Goal: Task Accomplishment & Management: Complete application form

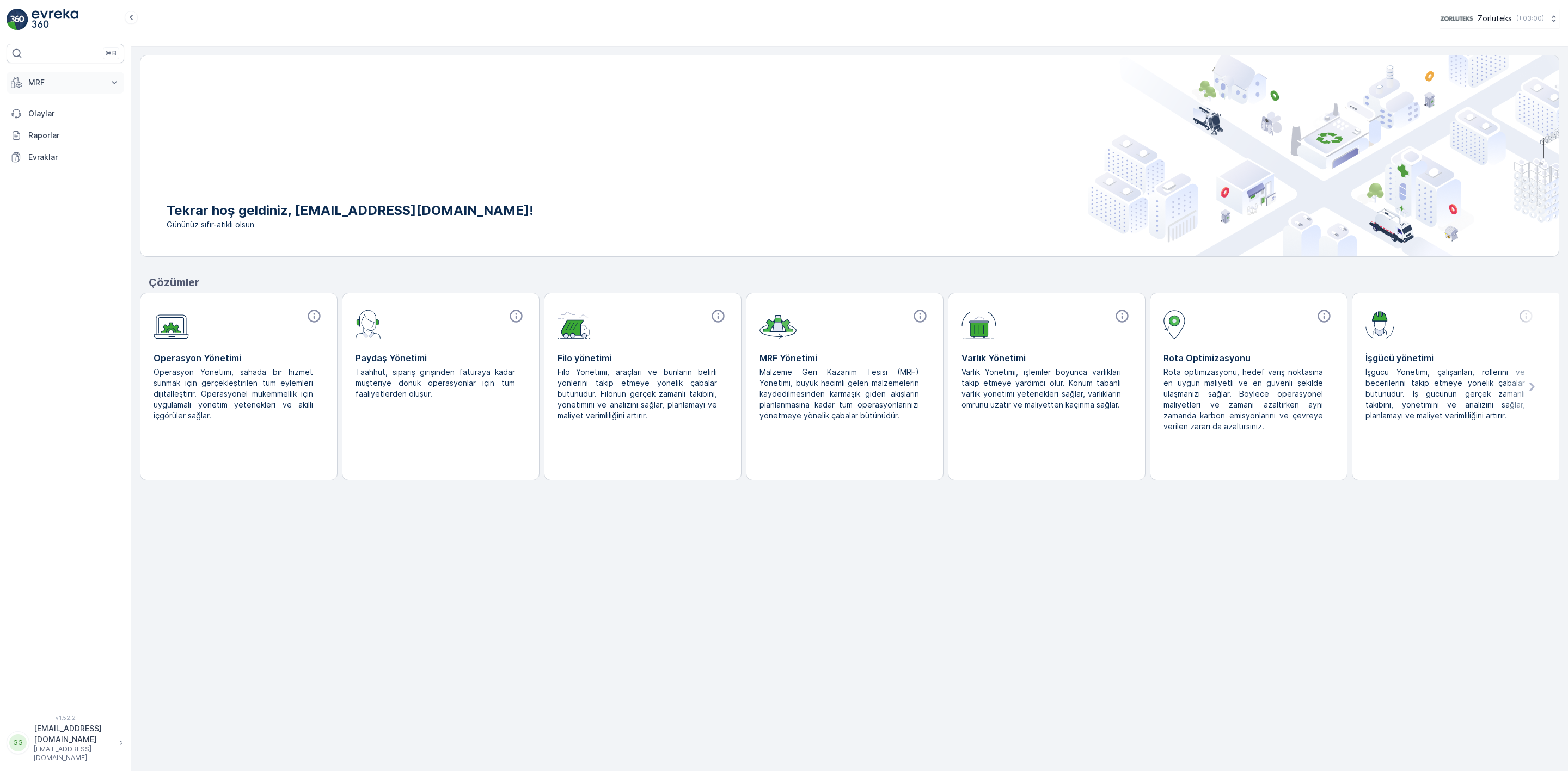
click at [46, 77] on button "MRF" at bounding box center [65, 82] width 117 height 22
click at [42, 113] on p "Gelen" at bounding box center [38, 117] width 22 height 11
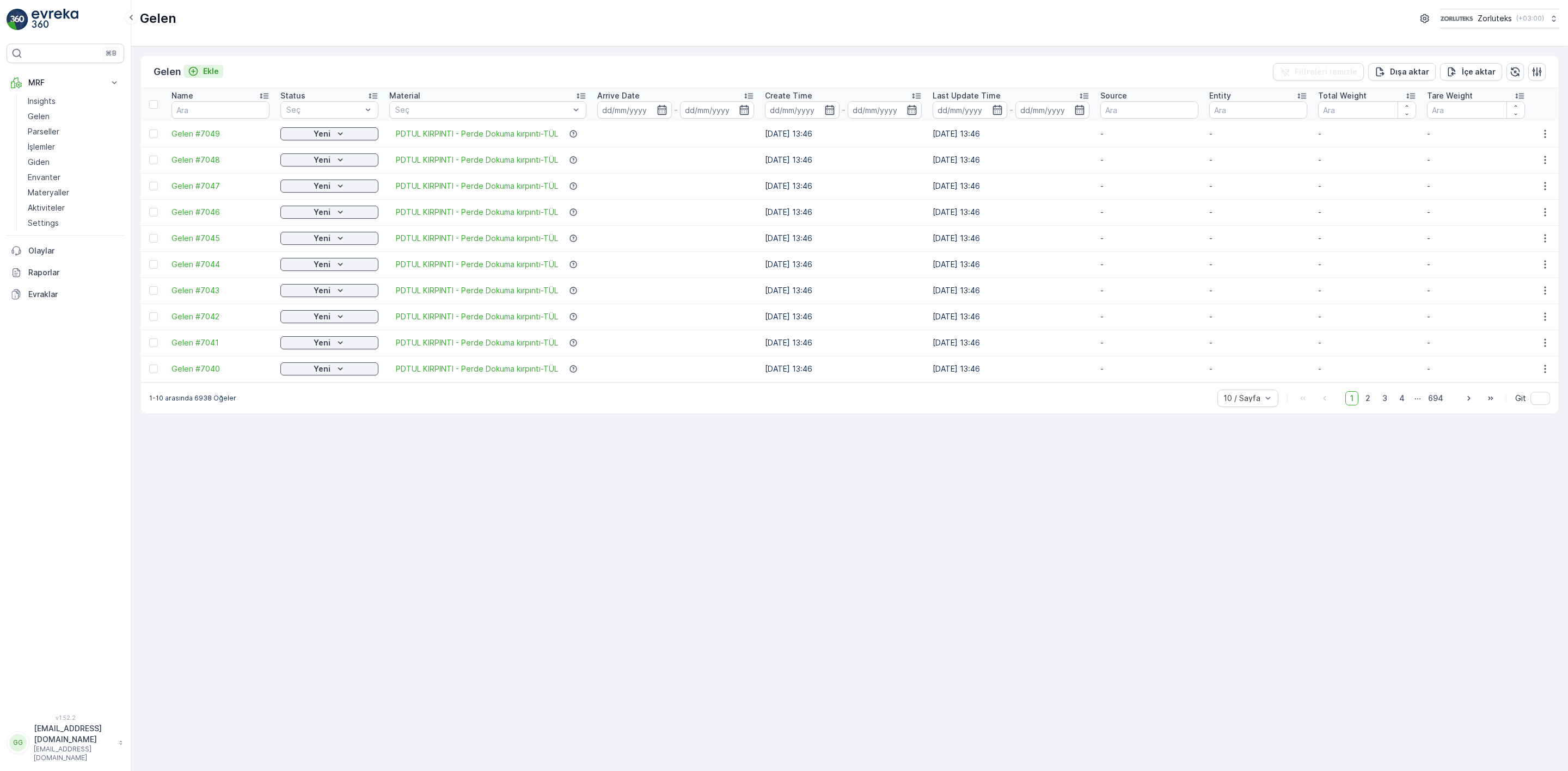
click at [199, 70] on icon "Ekle" at bounding box center [193, 72] width 11 height 11
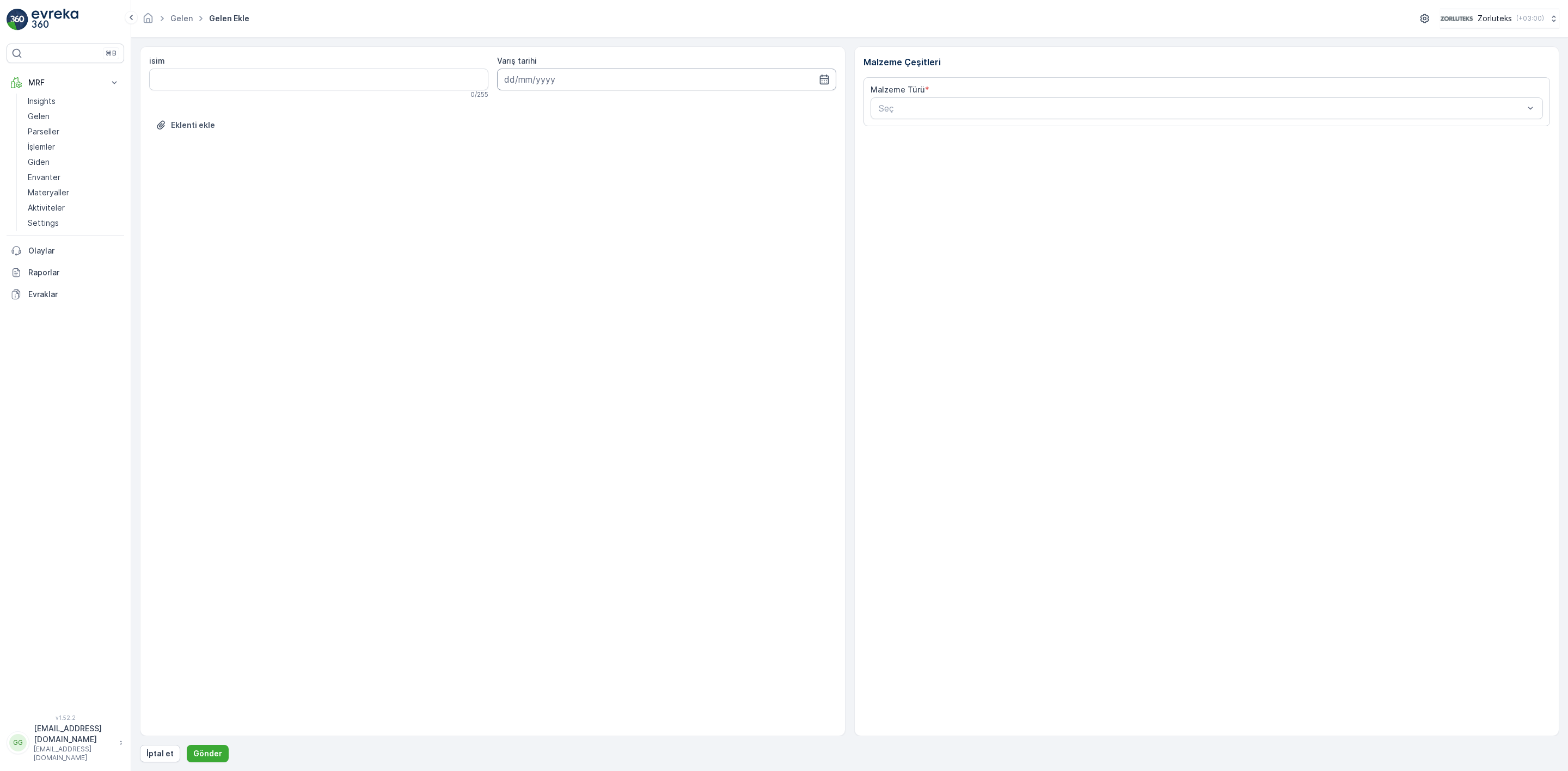
click at [580, 77] on input at bounding box center [667, 79] width 339 height 22
click at [531, 192] on div "14" at bounding box center [535, 193] width 18 height 18
type input "[DATE]"
type input "dpkt"
click at [897, 284] on Ağırlık "İlk Ağırlık" at bounding box center [1035, 277] width 330 height 22
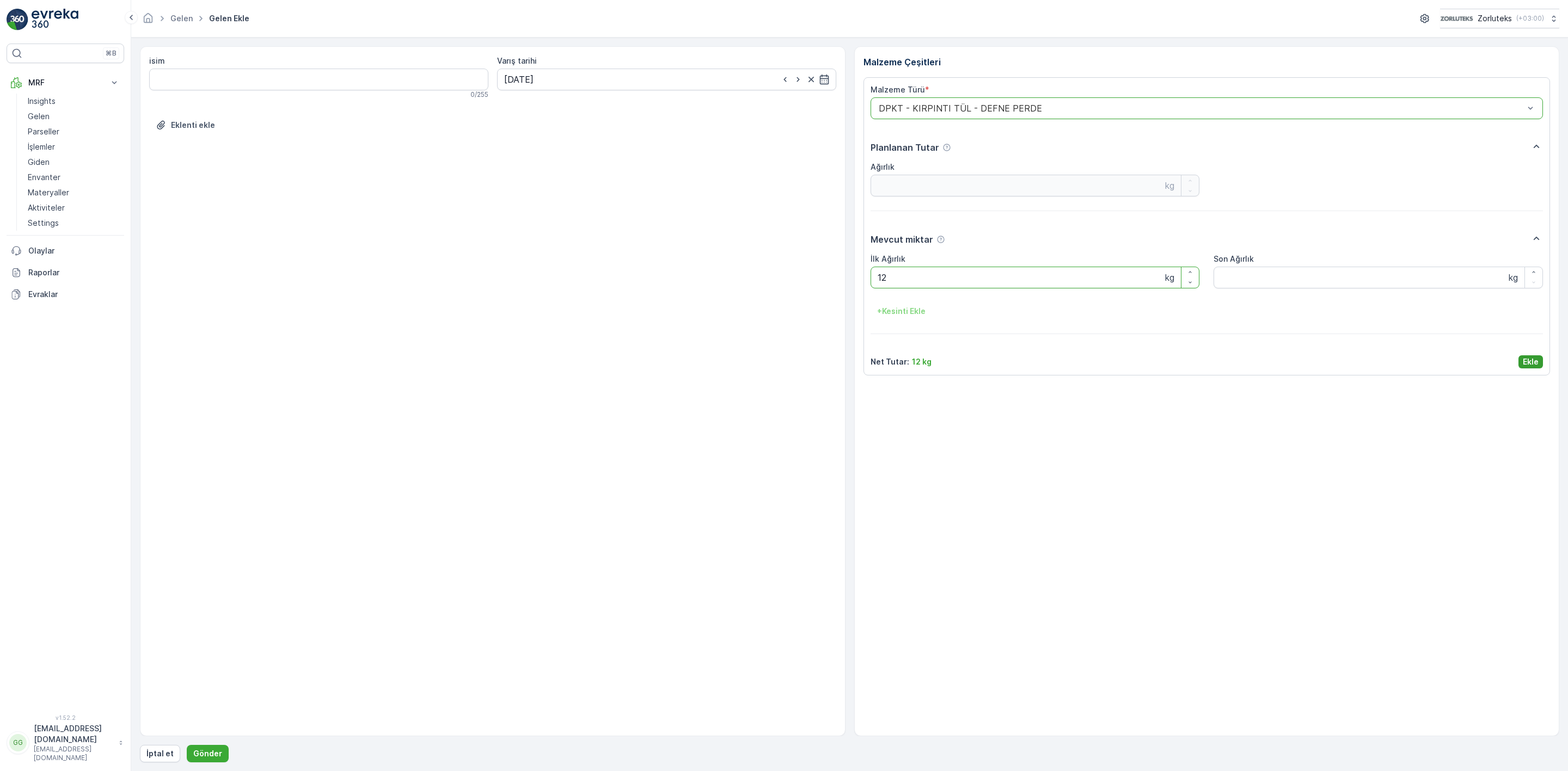
type Ağırlık "12"
click at [1528, 358] on button "Ekle" at bounding box center [1530, 362] width 25 height 13
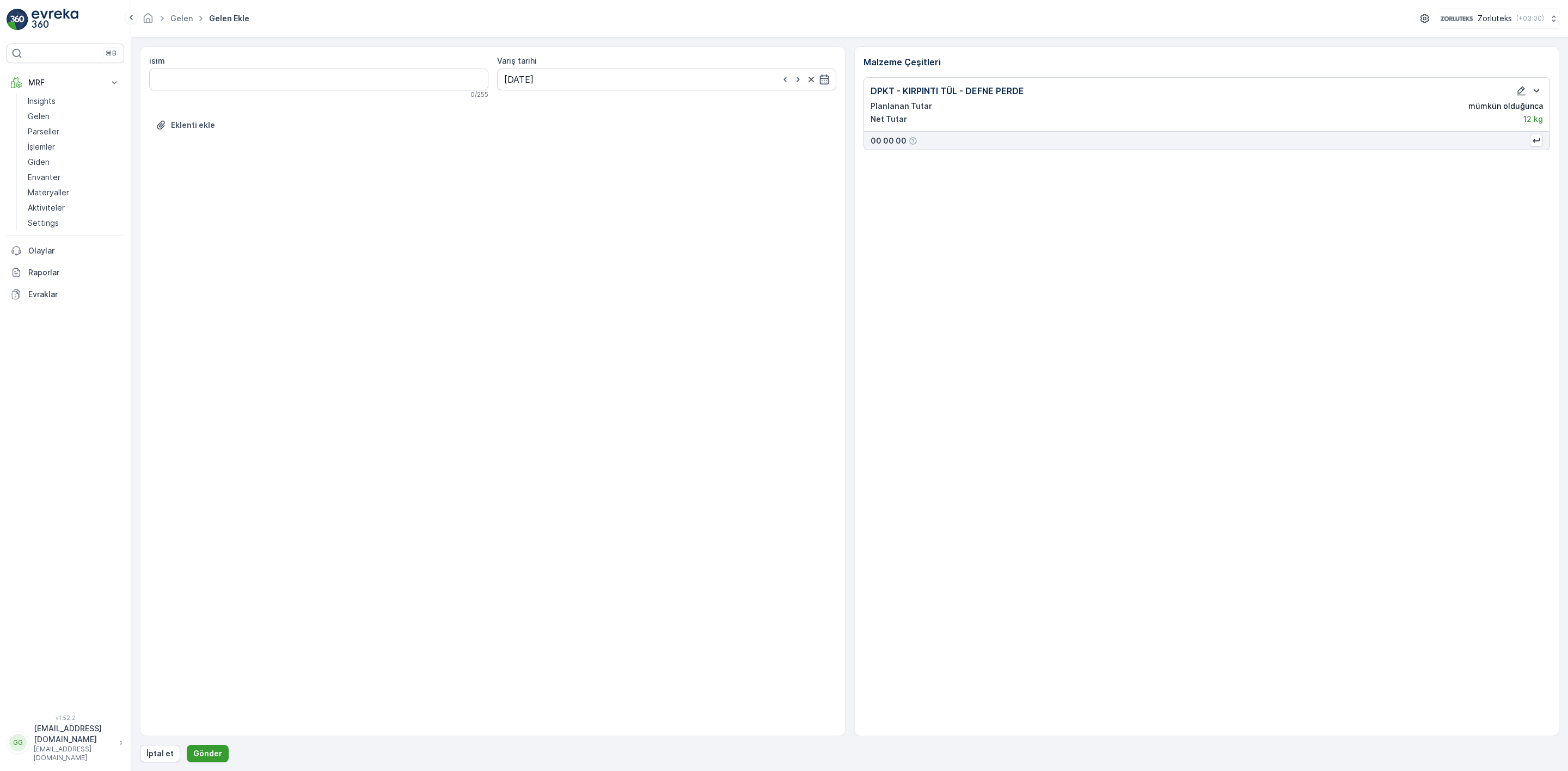
click at [200, 753] on p "Gönder" at bounding box center [208, 754] width 29 height 11
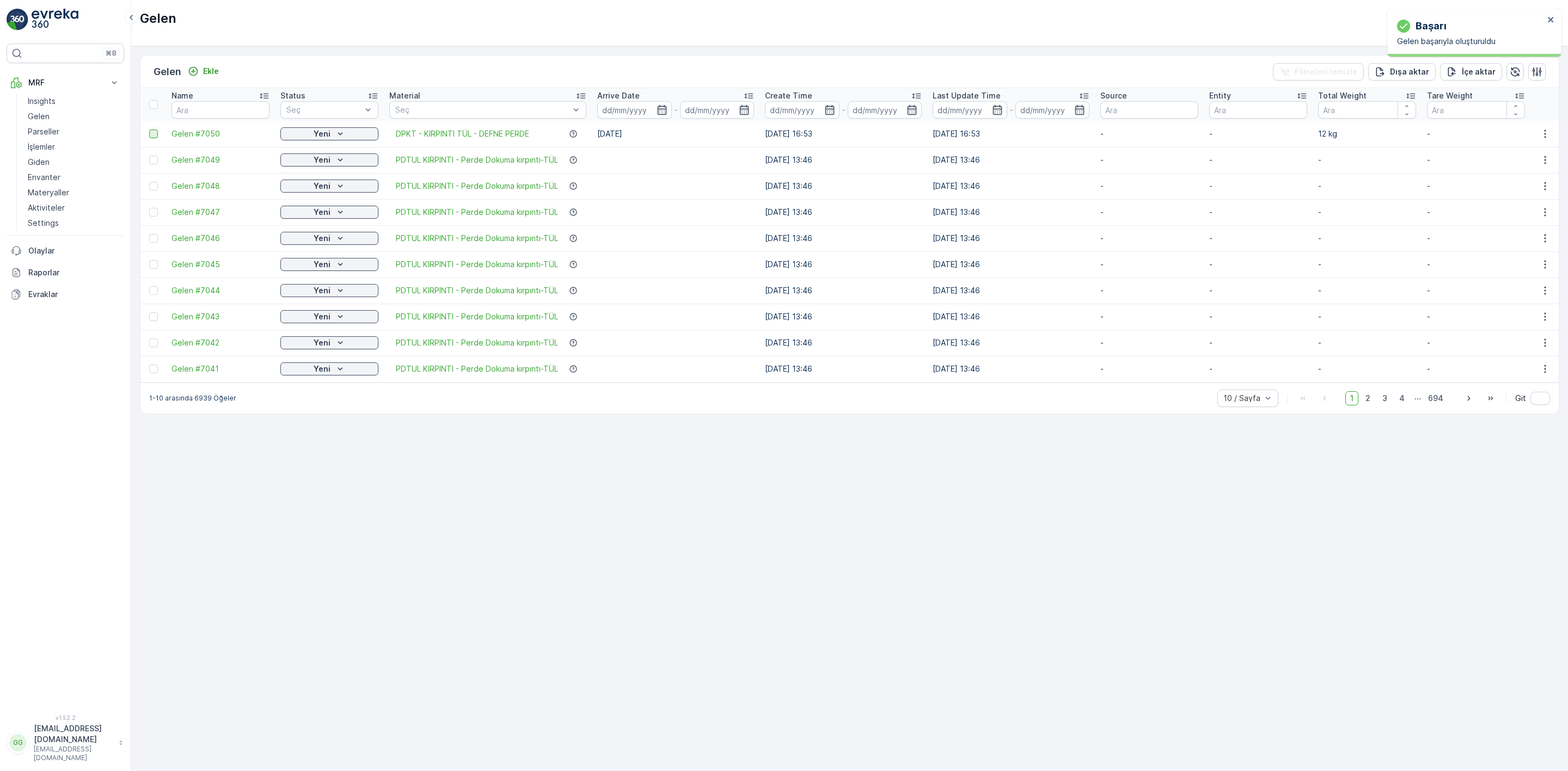
click at [153, 134] on div at bounding box center [153, 133] width 9 height 9
click at [149, 129] on input "checkbox" at bounding box center [149, 129] width 0 height 0
click at [1448, 74] on p "QR'ı yazdır" at bounding box center [1465, 72] width 42 height 11
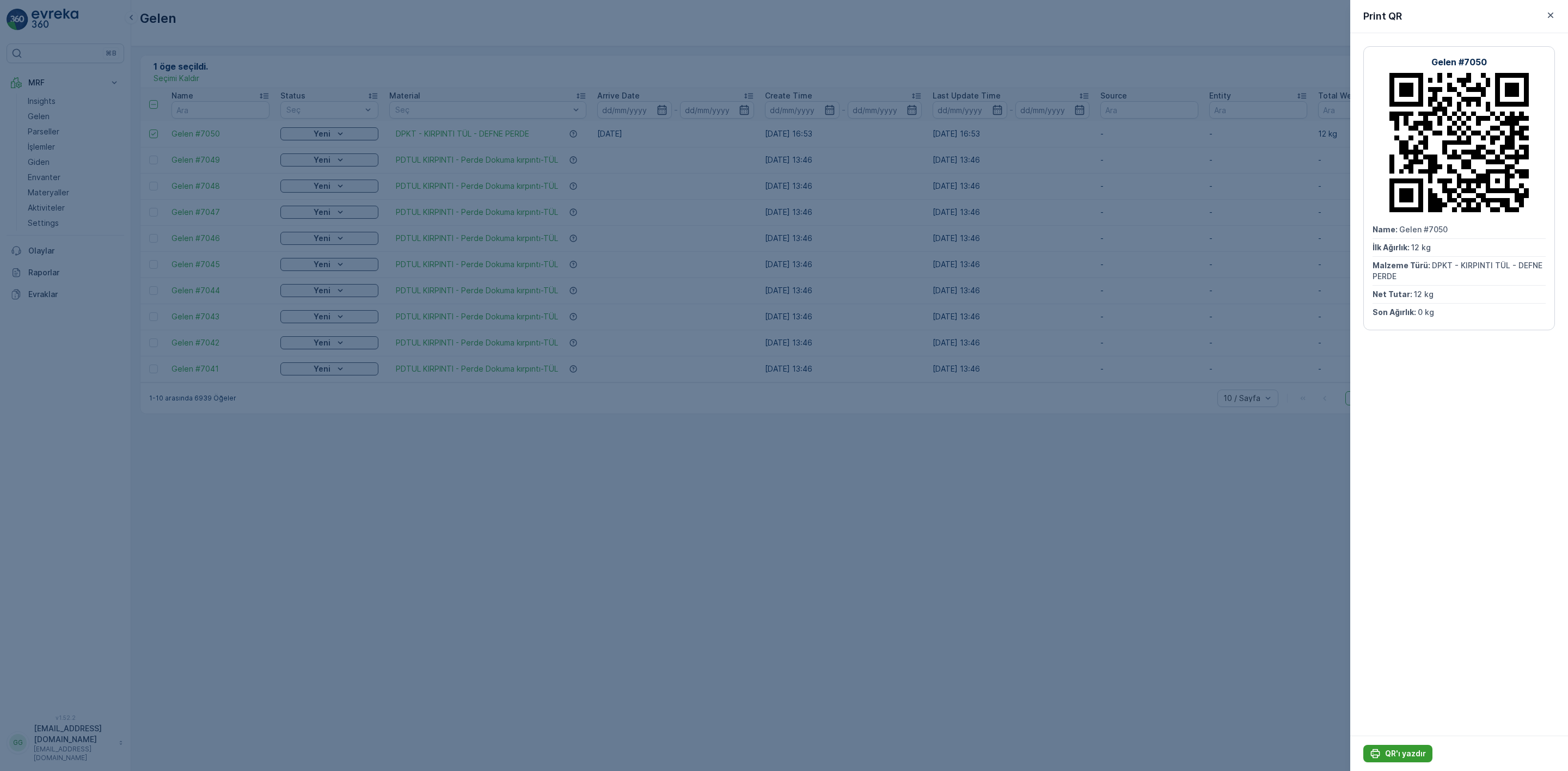
click at [1420, 749] on p "QR'ı yazdır" at bounding box center [1405, 754] width 41 height 11
click at [1419, 748] on button "QR'ı yazdır" at bounding box center [1398, 754] width 69 height 18
click at [1556, 15] on button "button" at bounding box center [1550, 15] width 13 height 13
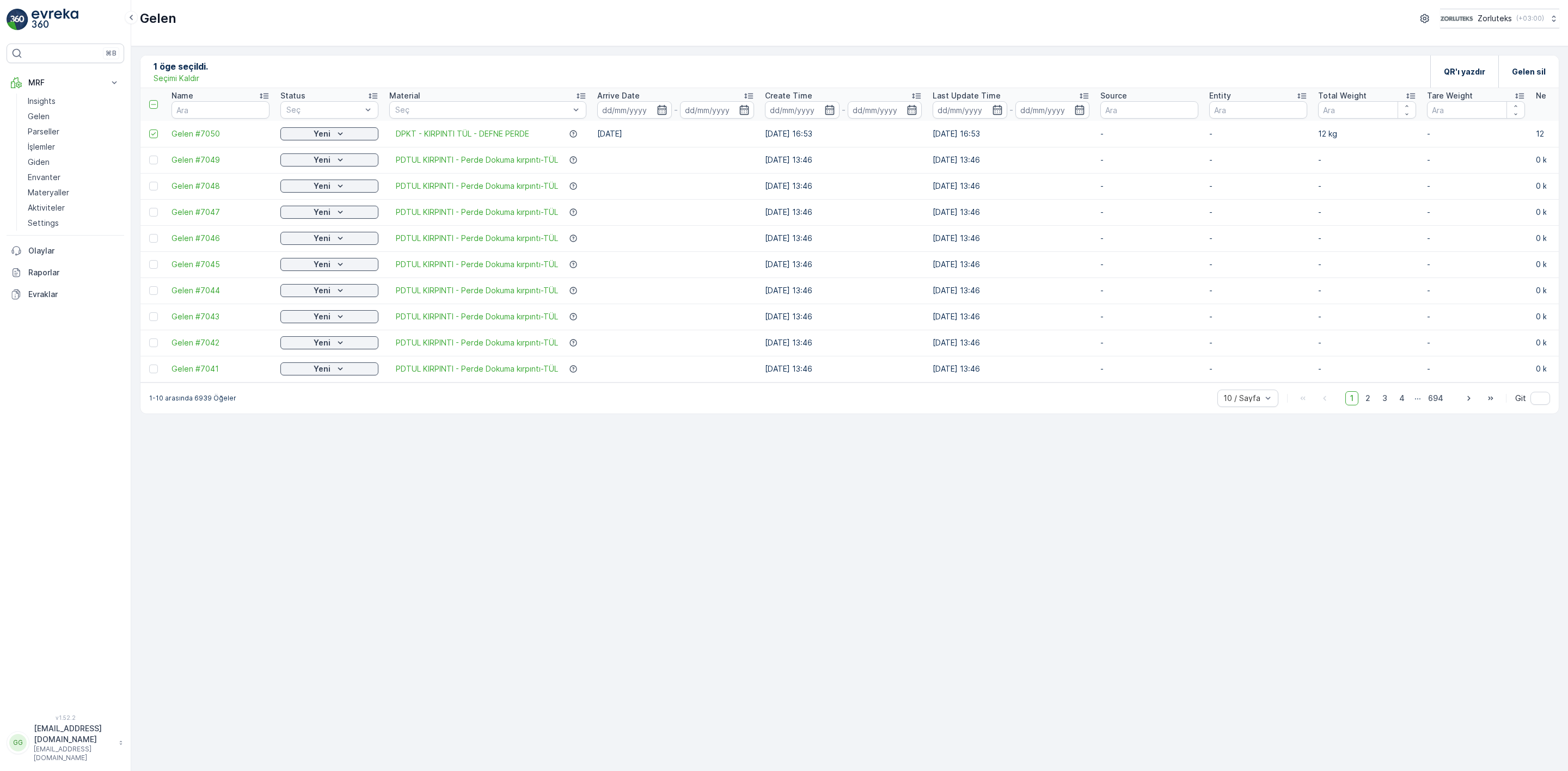
click at [184, 81] on p "Seçimi Kaldır" at bounding box center [176, 78] width 46 height 11
click at [206, 72] on p "Ekle" at bounding box center [211, 72] width 16 height 11
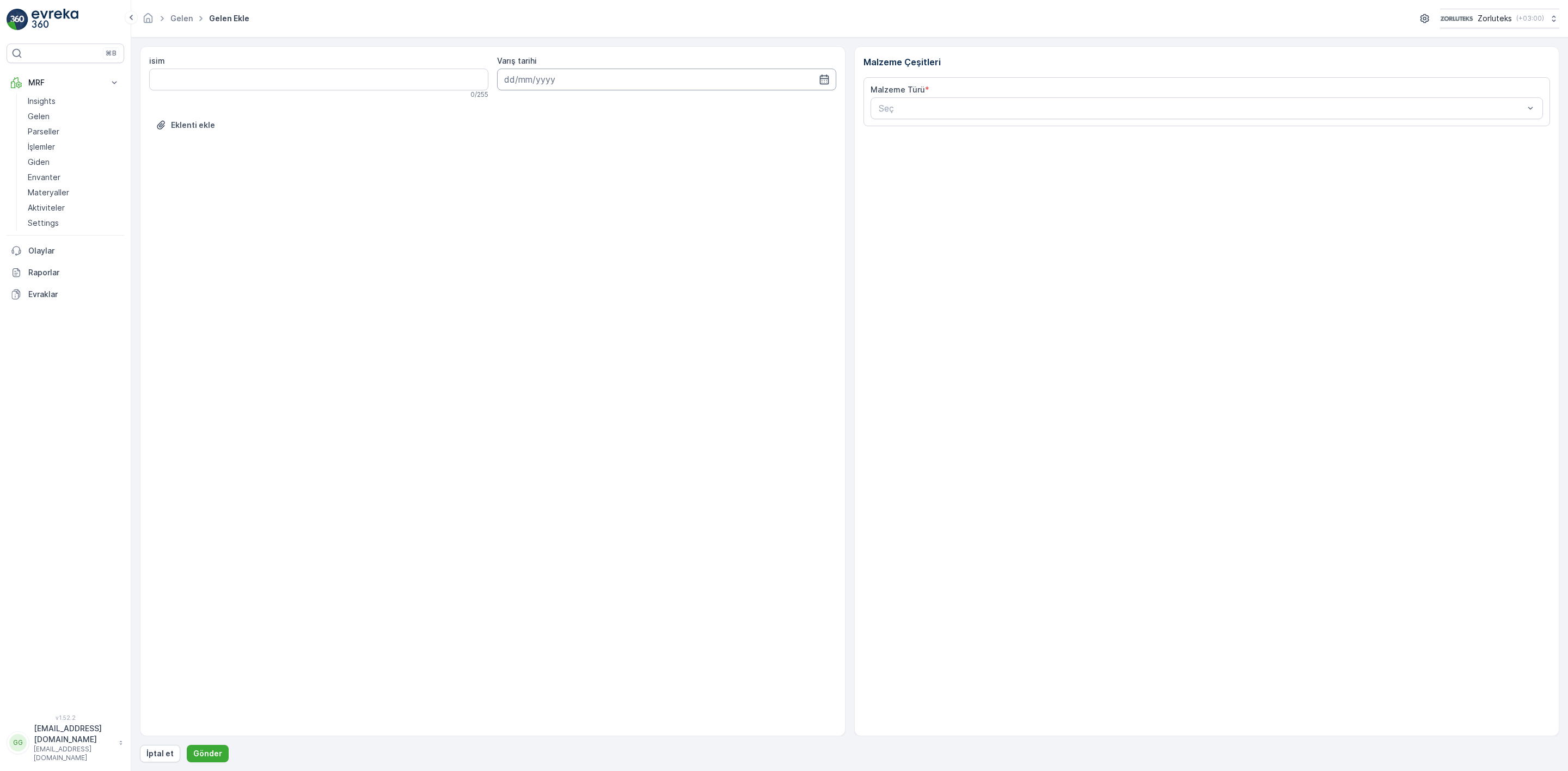
click at [674, 84] on input at bounding box center [667, 79] width 339 height 22
click at [532, 194] on div "14" at bounding box center [535, 193] width 18 height 18
type input "[DATE]"
type input "dpkt"
click at [949, 108] on div at bounding box center [1202, 109] width 648 height 10
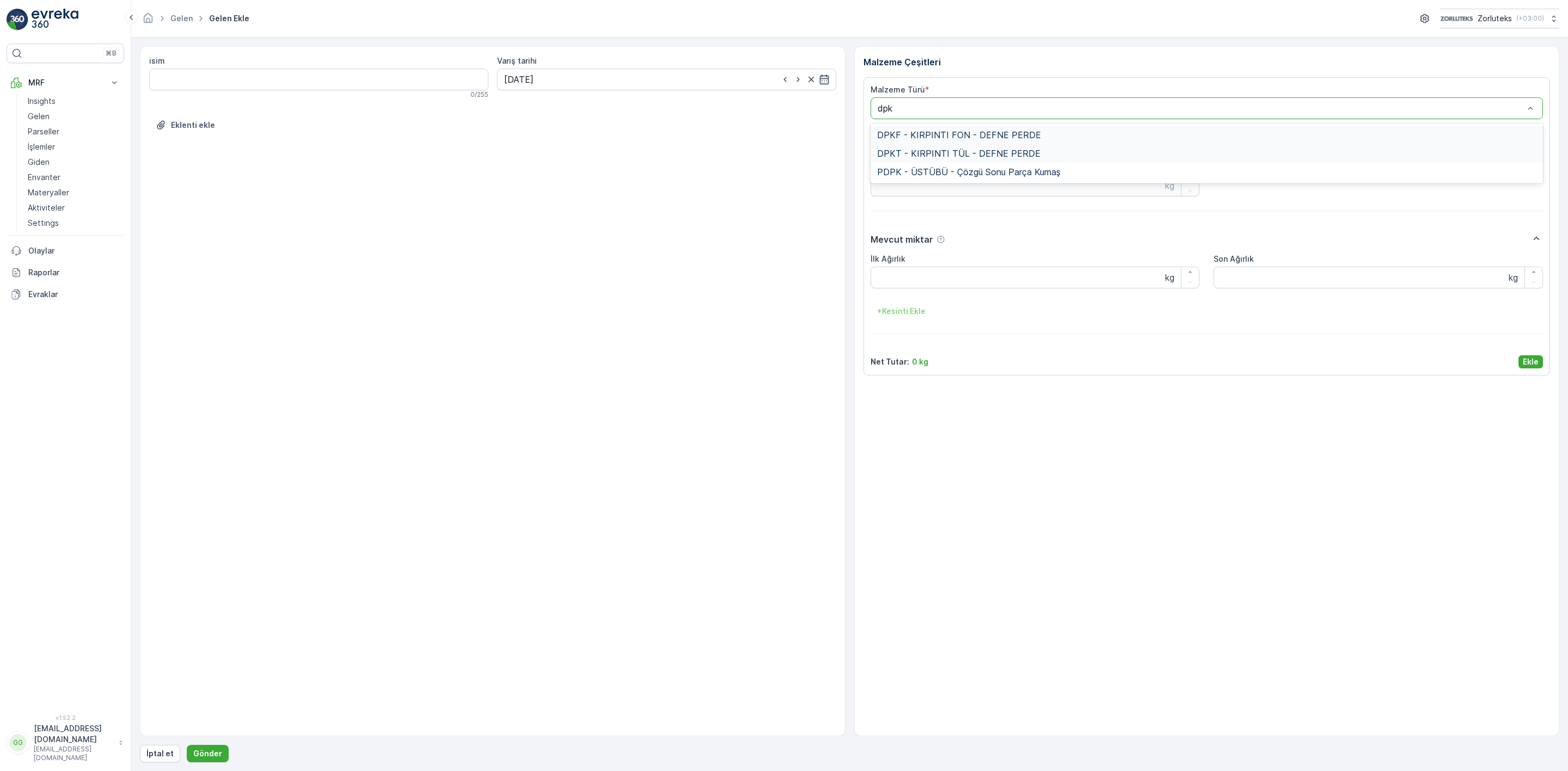
type input "dpkf"
click at [921, 278] on Ağırlık "İlk Ağırlık" at bounding box center [1035, 277] width 330 height 22
type Ağırlık "325"
click at [1534, 364] on p "Ekle" at bounding box center [1531, 362] width 16 height 11
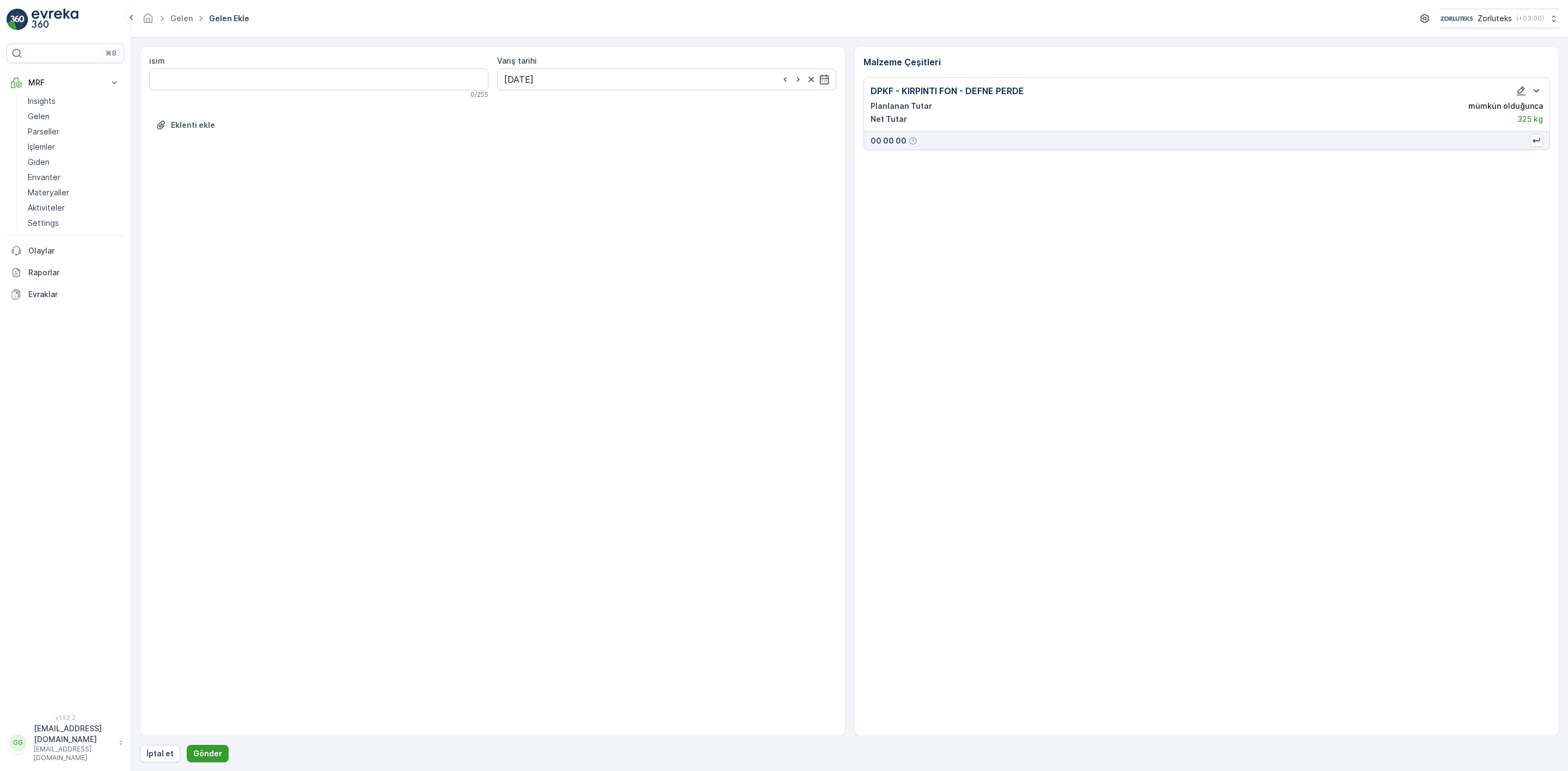
click at [220, 752] on button "Gönder" at bounding box center [208, 754] width 42 height 18
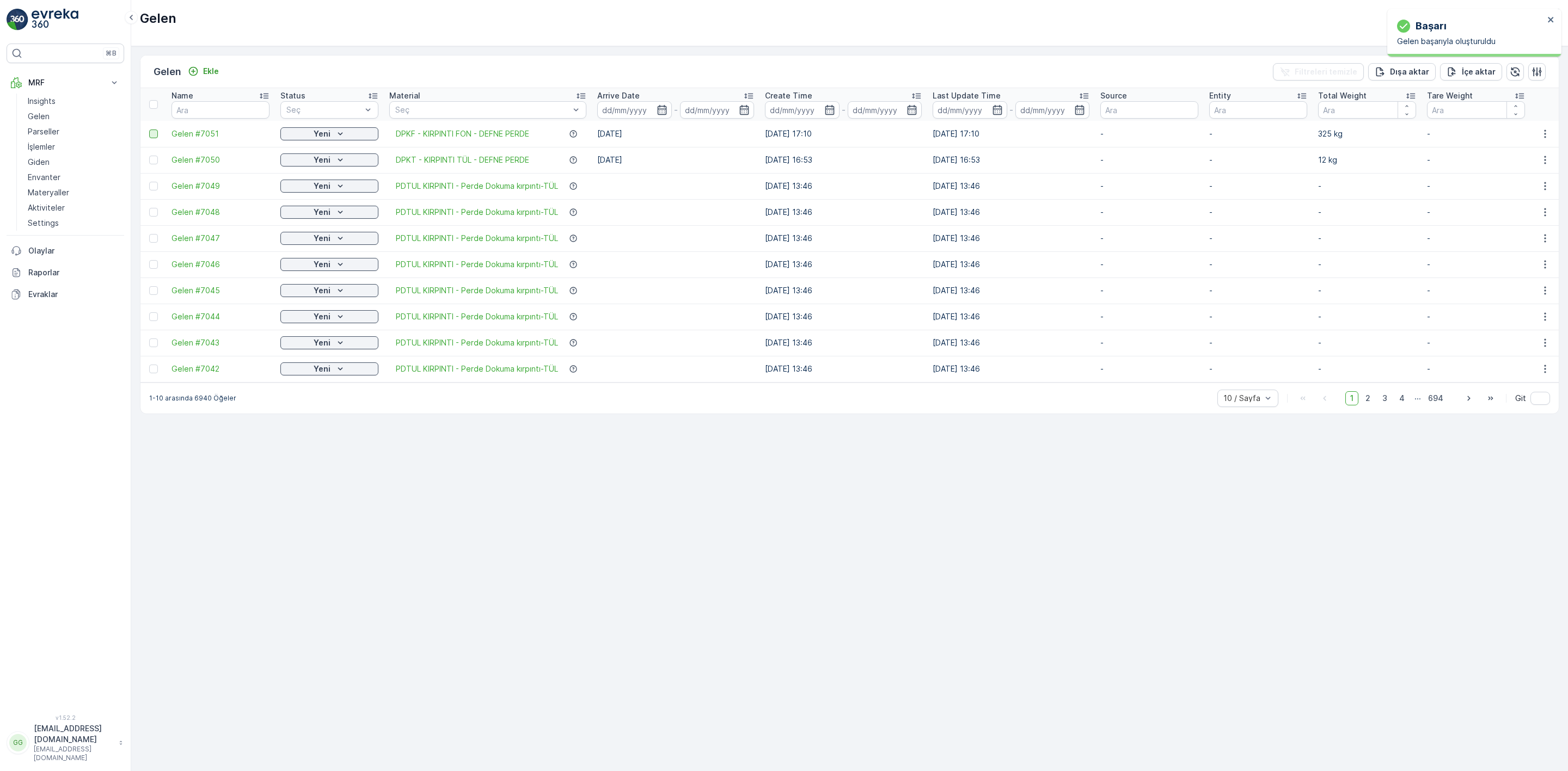
click at [156, 132] on div at bounding box center [153, 133] width 9 height 9
click at [149, 129] on input "checkbox" at bounding box center [149, 129] width 0 height 0
click at [1451, 72] on p "QR'ı yazdır" at bounding box center [1465, 72] width 42 height 11
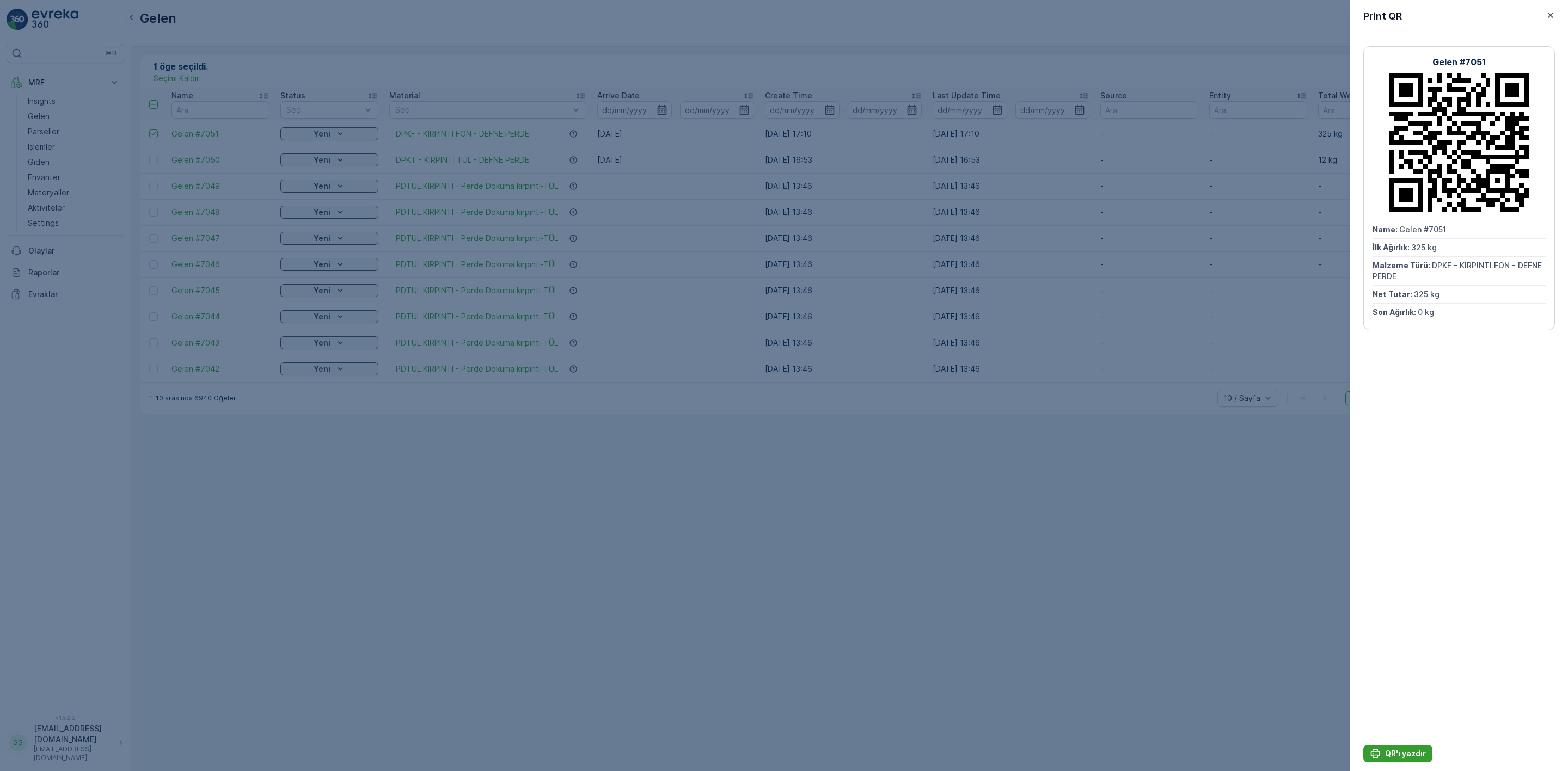
click at [1412, 756] on p "QR'ı yazdır" at bounding box center [1405, 754] width 41 height 11
click at [1550, 20] on icon "button" at bounding box center [1551, 15] width 11 height 11
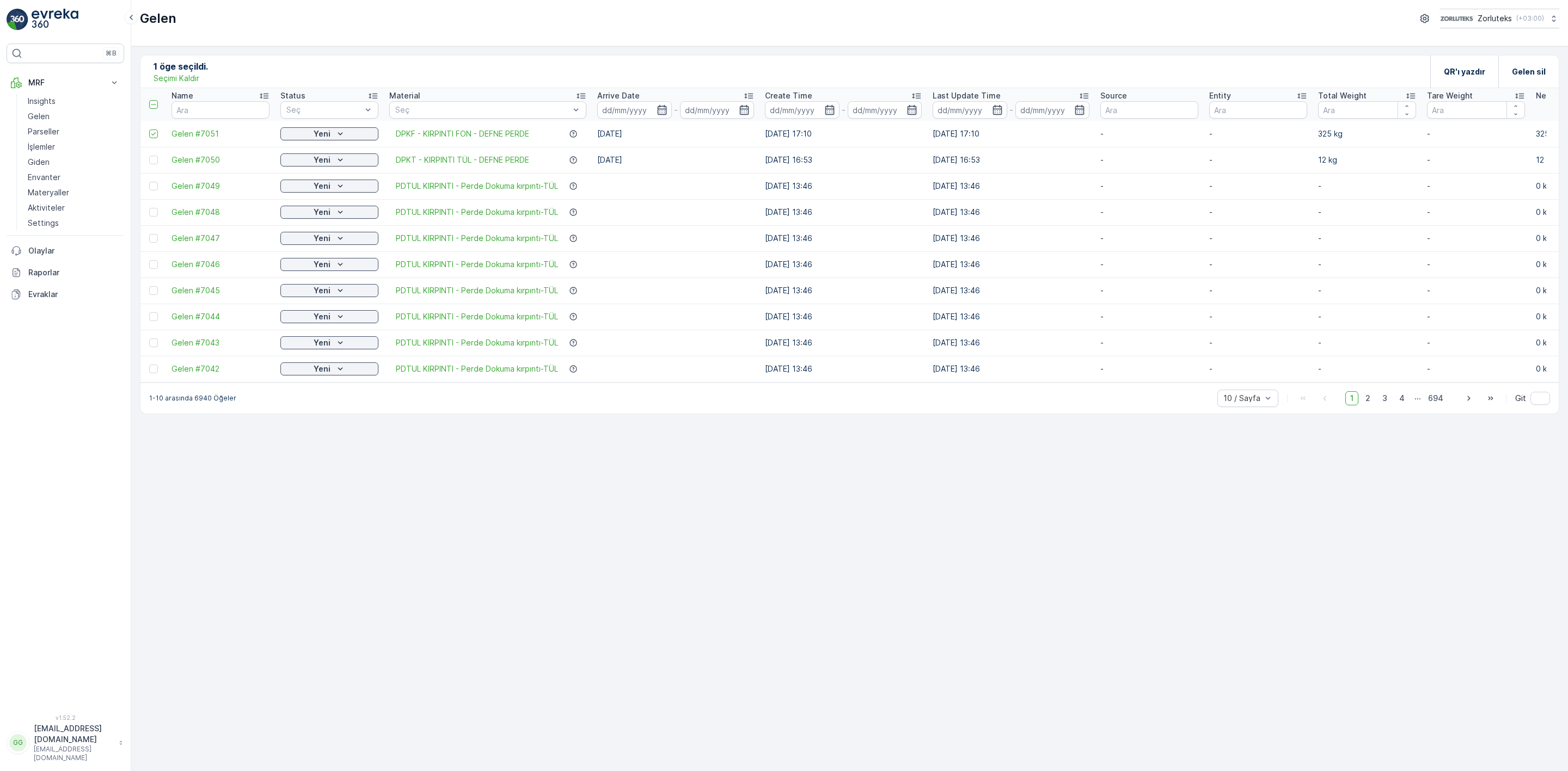
click at [181, 76] on p "Seçimi Kaldır" at bounding box center [176, 78] width 46 height 11
click at [216, 66] on p "Ekle" at bounding box center [211, 72] width 16 height 11
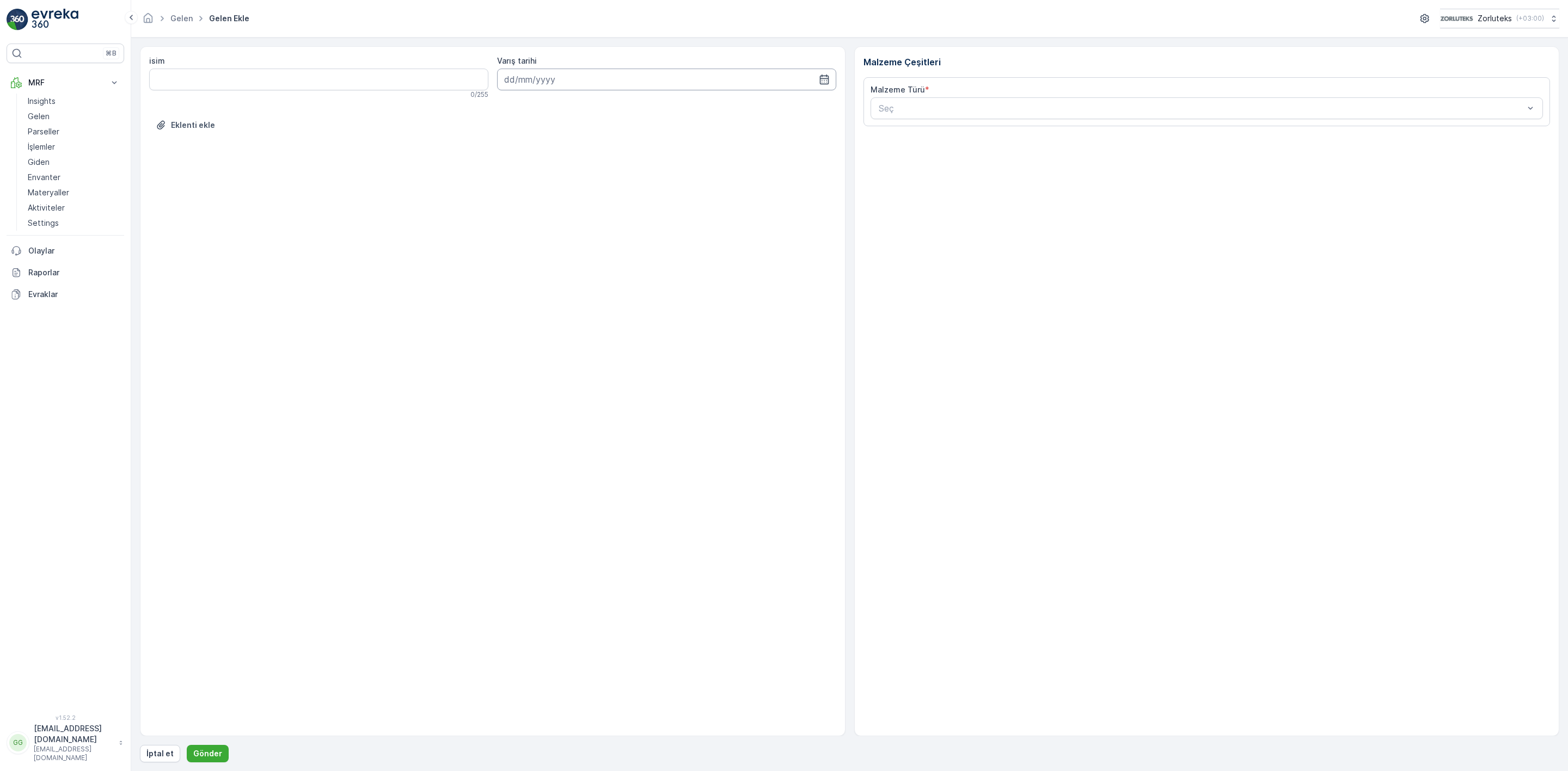
click at [761, 82] on input at bounding box center [667, 79] width 339 height 22
click at [534, 193] on div "14" at bounding box center [535, 193] width 18 height 18
type input "[DATE]"
type input "elyd"
click at [944, 287] on Ağırlık "İlk Ağırlık" at bounding box center [1035, 277] width 330 height 22
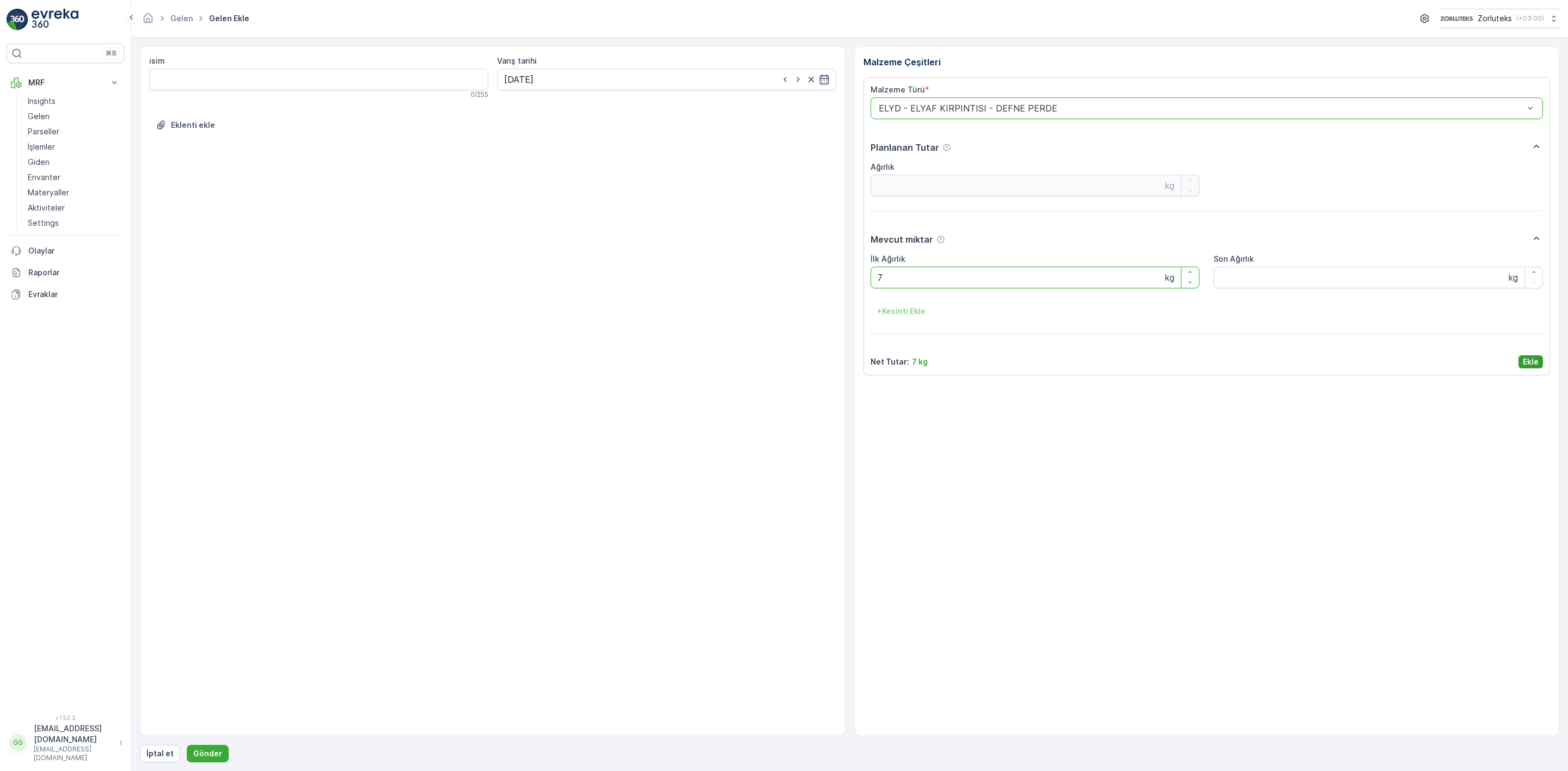
type Ağırlık "7"
drag, startPoint x: 1531, startPoint y: 366, endPoint x: 1077, endPoint y: 455, distance: 462.6
click at [1531, 366] on p "Ekle" at bounding box center [1531, 362] width 16 height 11
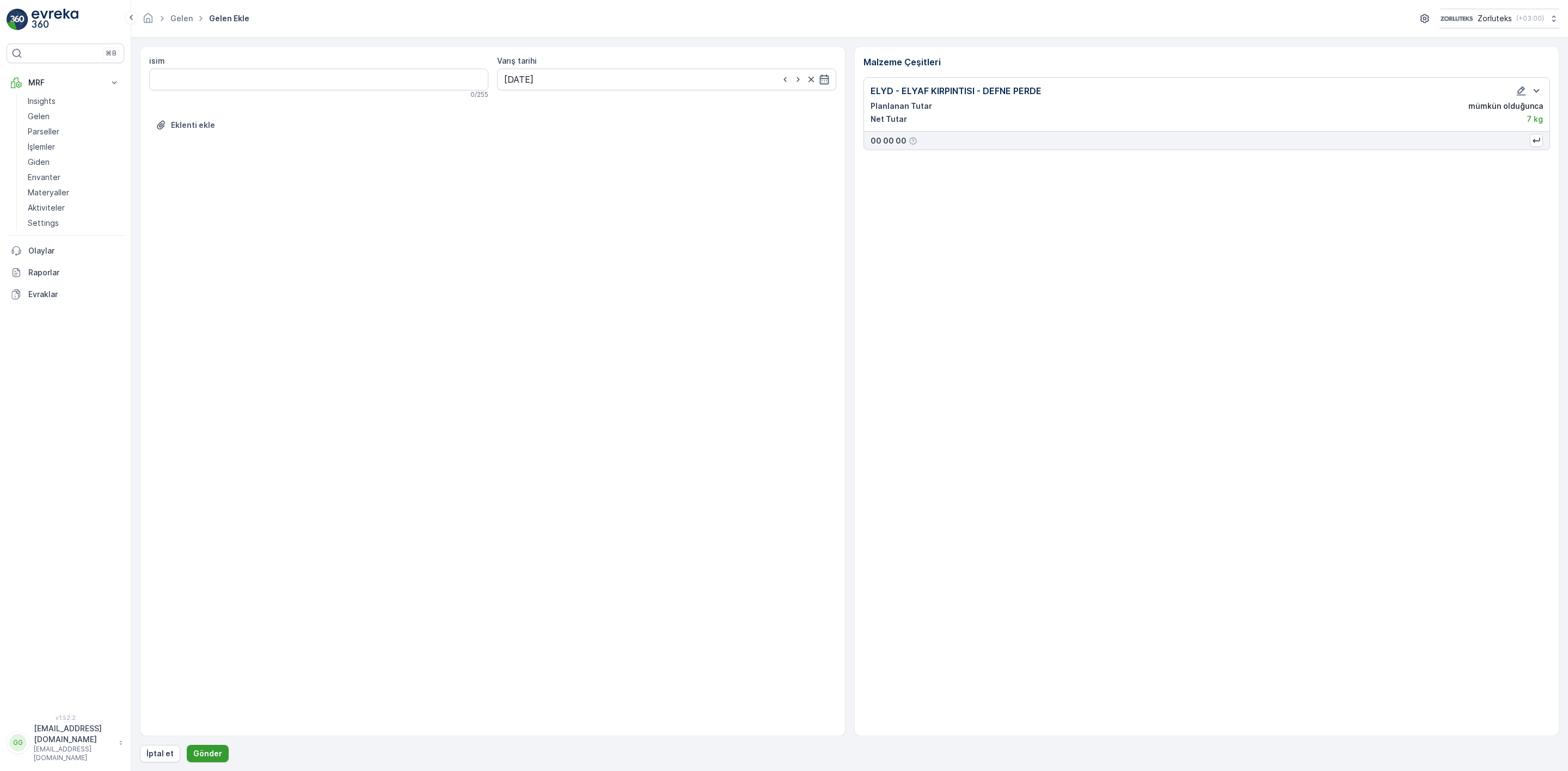
click at [204, 753] on p "Gönder" at bounding box center [208, 754] width 29 height 11
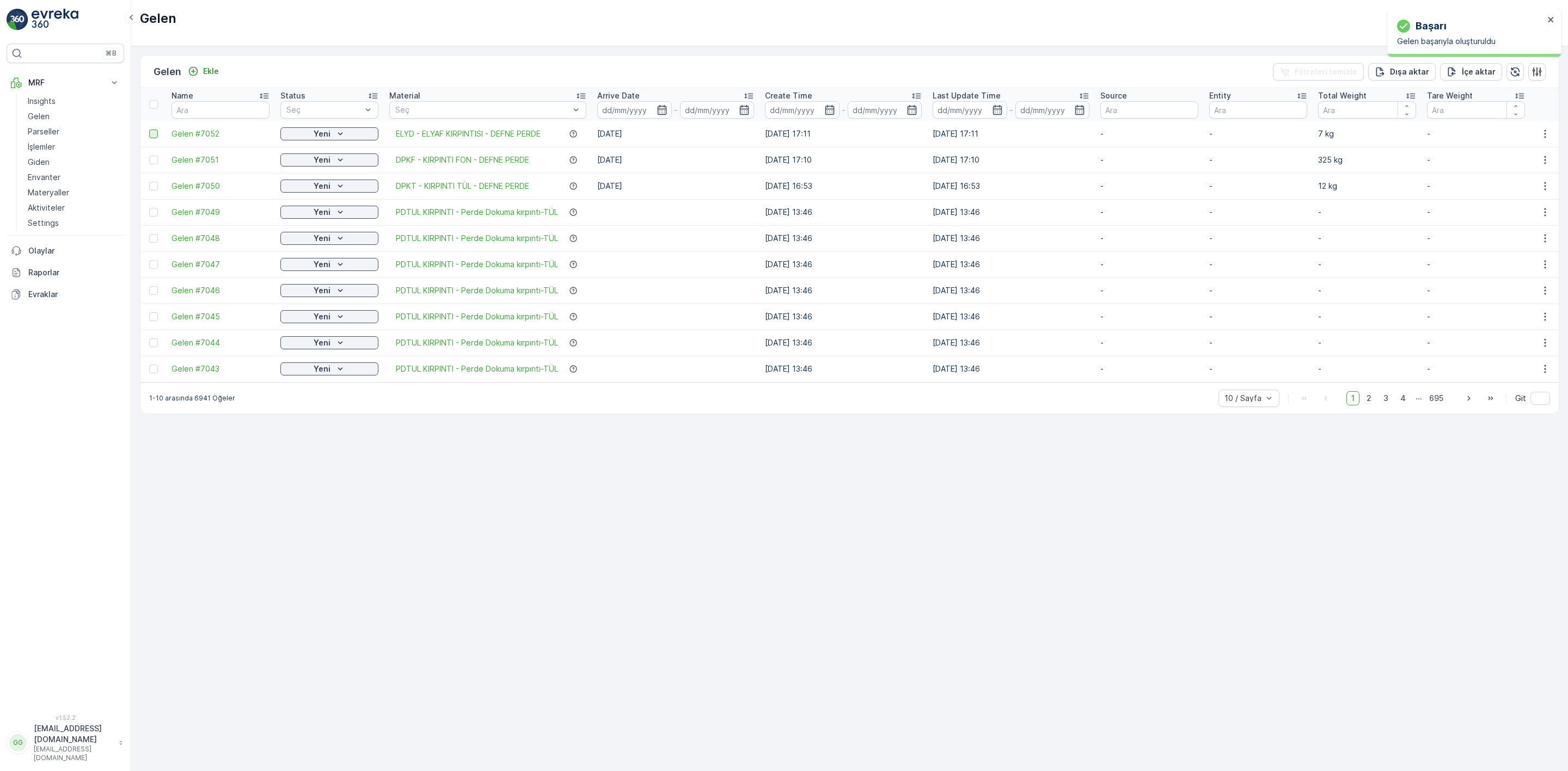
click at [150, 136] on div at bounding box center [153, 133] width 9 height 9
click at [149, 129] on input "checkbox" at bounding box center [149, 129] width 0 height 0
click at [1461, 64] on div "QR'ı yazdır" at bounding box center [1465, 72] width 42 height 32
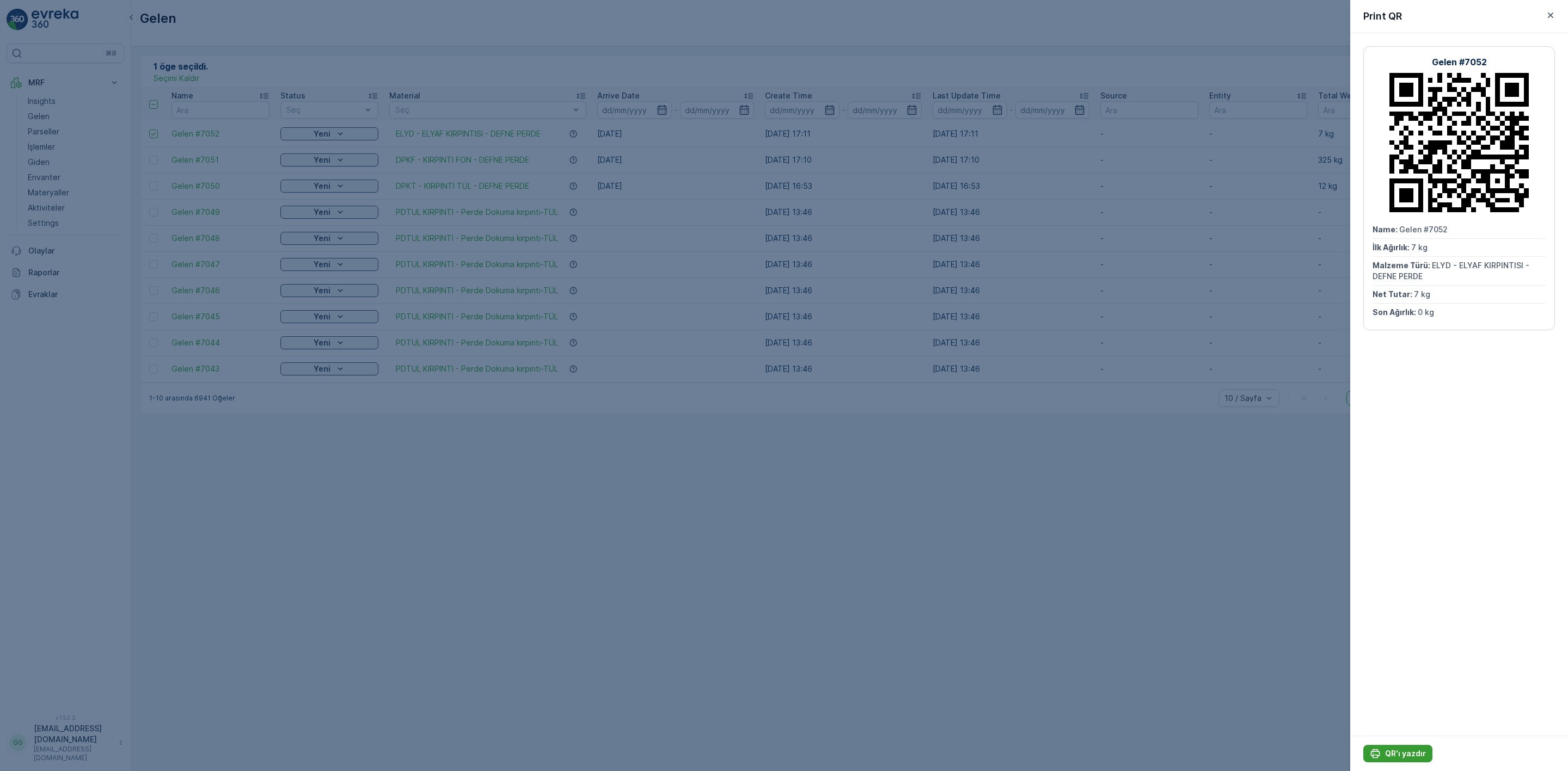
click at [1408, 747] on button "QR'ı yazdır" at bounding box center [1398, 754] width 69 height 18
drag, startPoint x: 1553, startPoint y: 15, endPoint x: 540, endPoint y: 140, distance: 1020.7
click at [1553, 14] on icon "button" at bounding box center [1551, 15] width 11 height 11
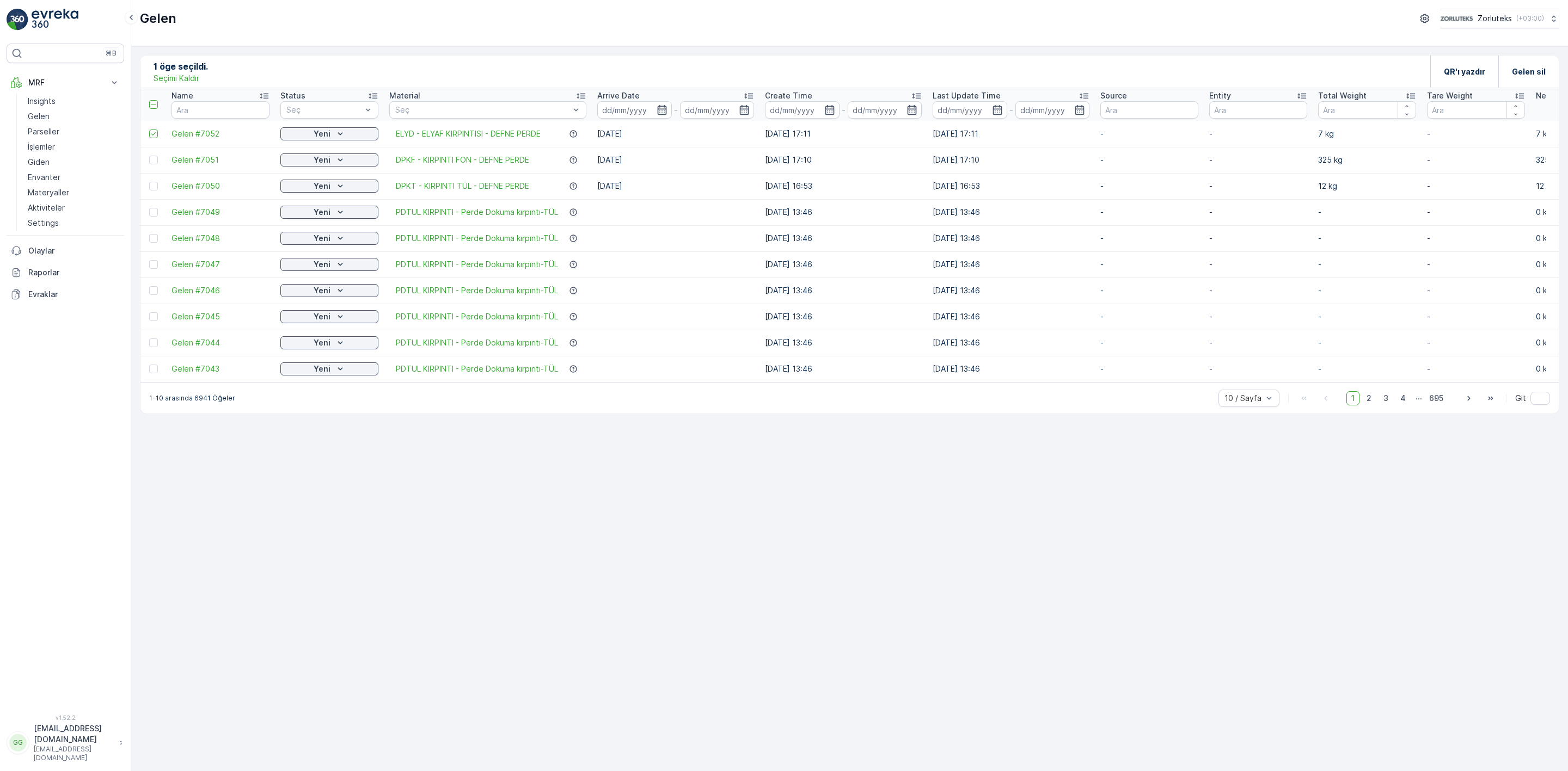
drag, startPoint x: 151, startPoint y: 132, endPoint x: 159, endPoint y: 128, distance: 8.9
click at [151, 132] on icon at bounding box center [154, 134] width 8 height 8
click at [149, 129] on input "checkbox" at bounding box center [149, 129] width 0 height 0
click at [206, 76] on p "Ekle" at bounding box center [211, 72] width 16 height 11
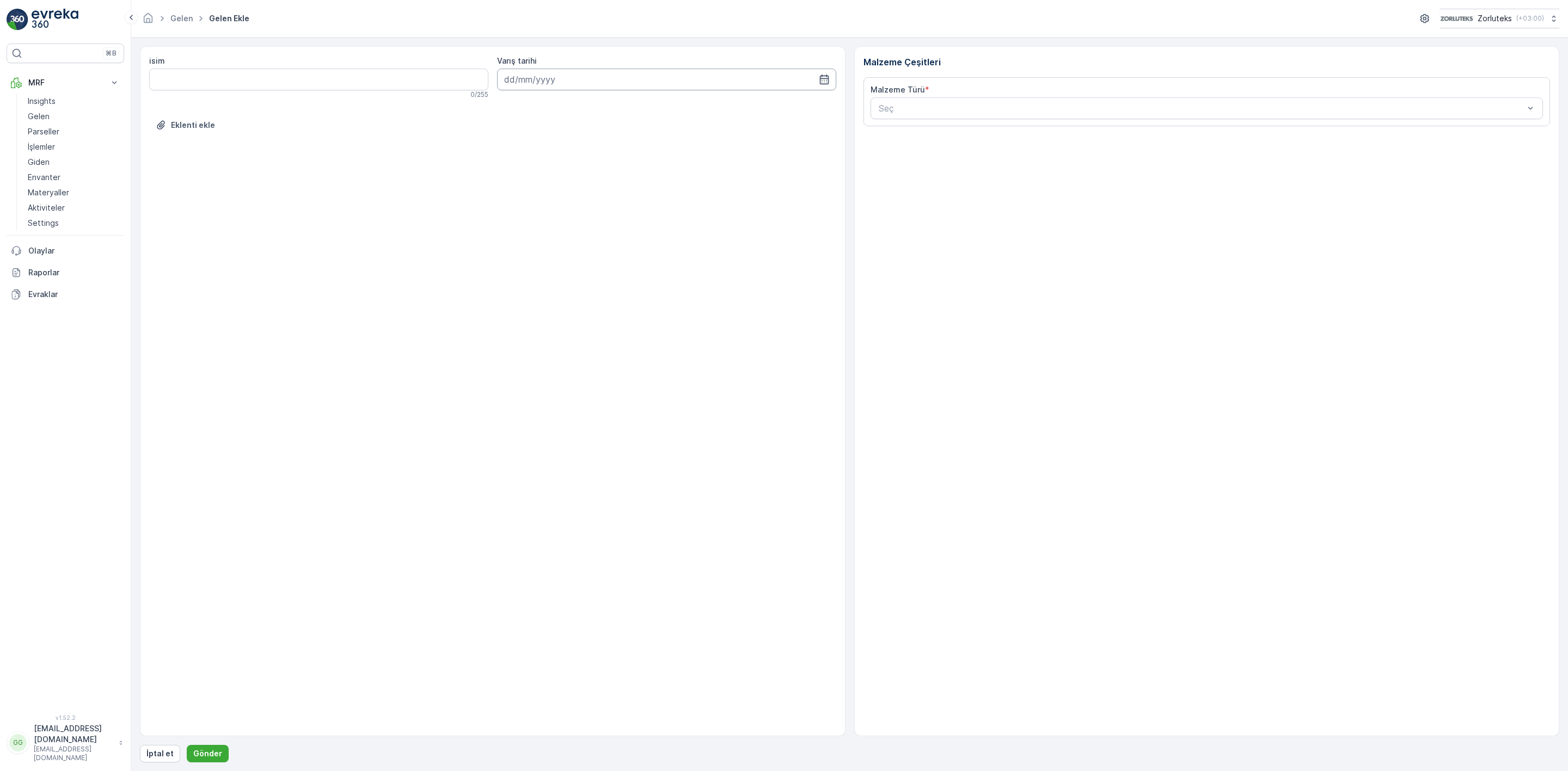
click at [714, 84] on input at bounding box center [667, 79] width 339 height 22
click at [536, 193] on div "14" at bounding box center [535, 193] width 18 height 18
type input "[DATE]"
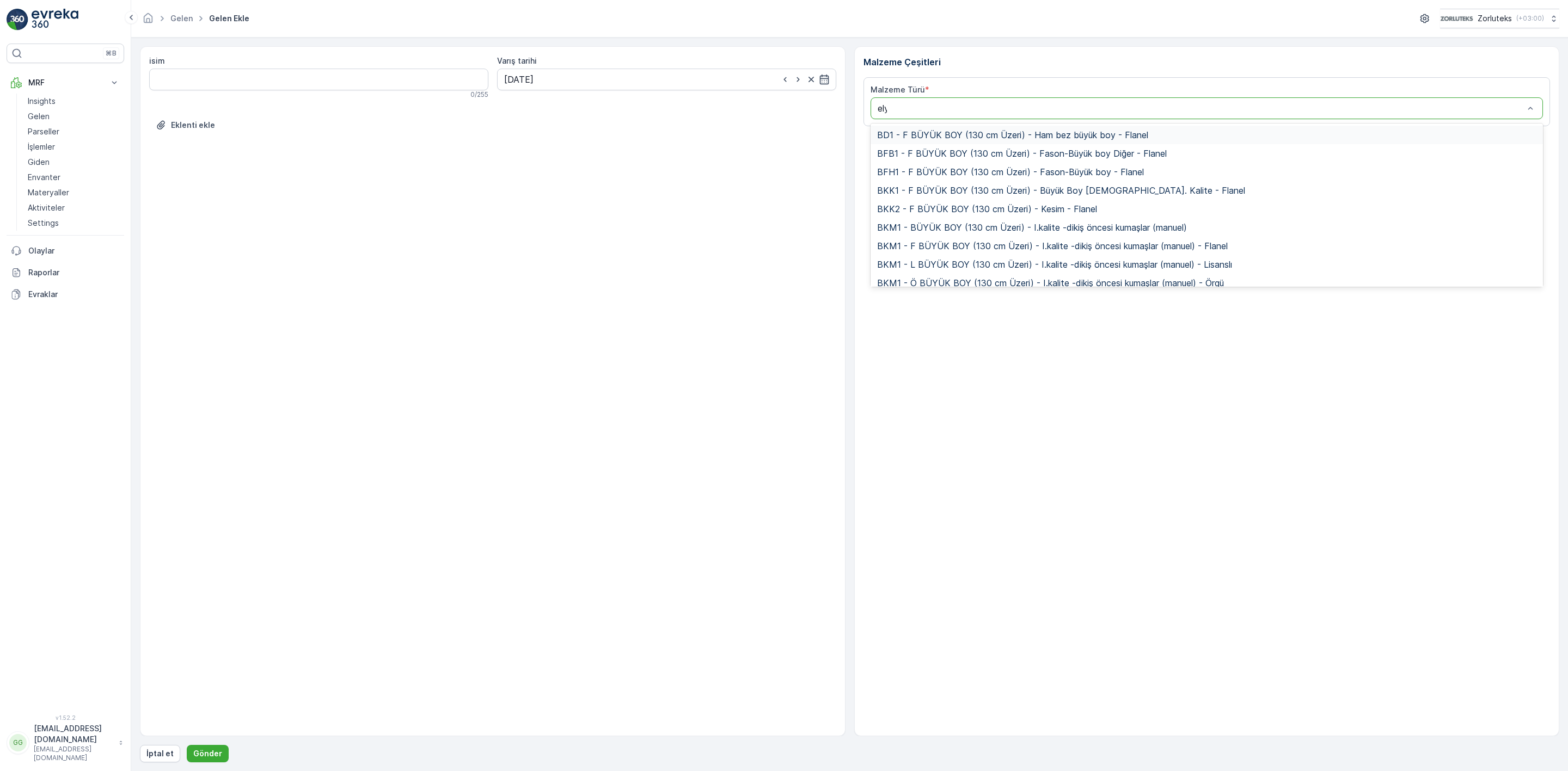
type input "elyr"
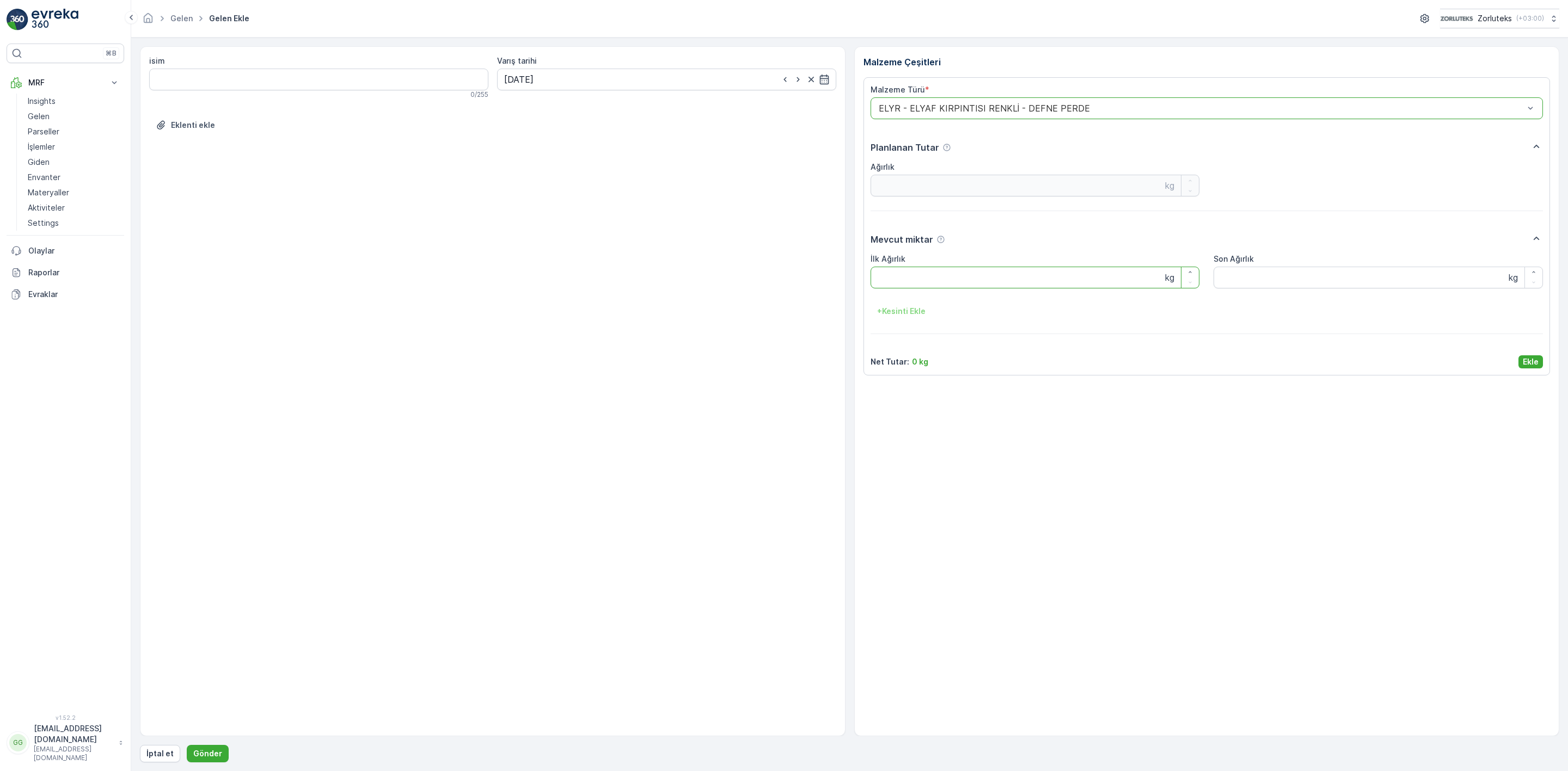
click at [929, 285] on Ağırlık "İlk Ağırlık" at bounding box center [1035, 277] width 330 height 22
type Ağırlık "24"
click at [1530, 367] on p "Ekle" at bounding box center [1531, 362] width 16 height 11
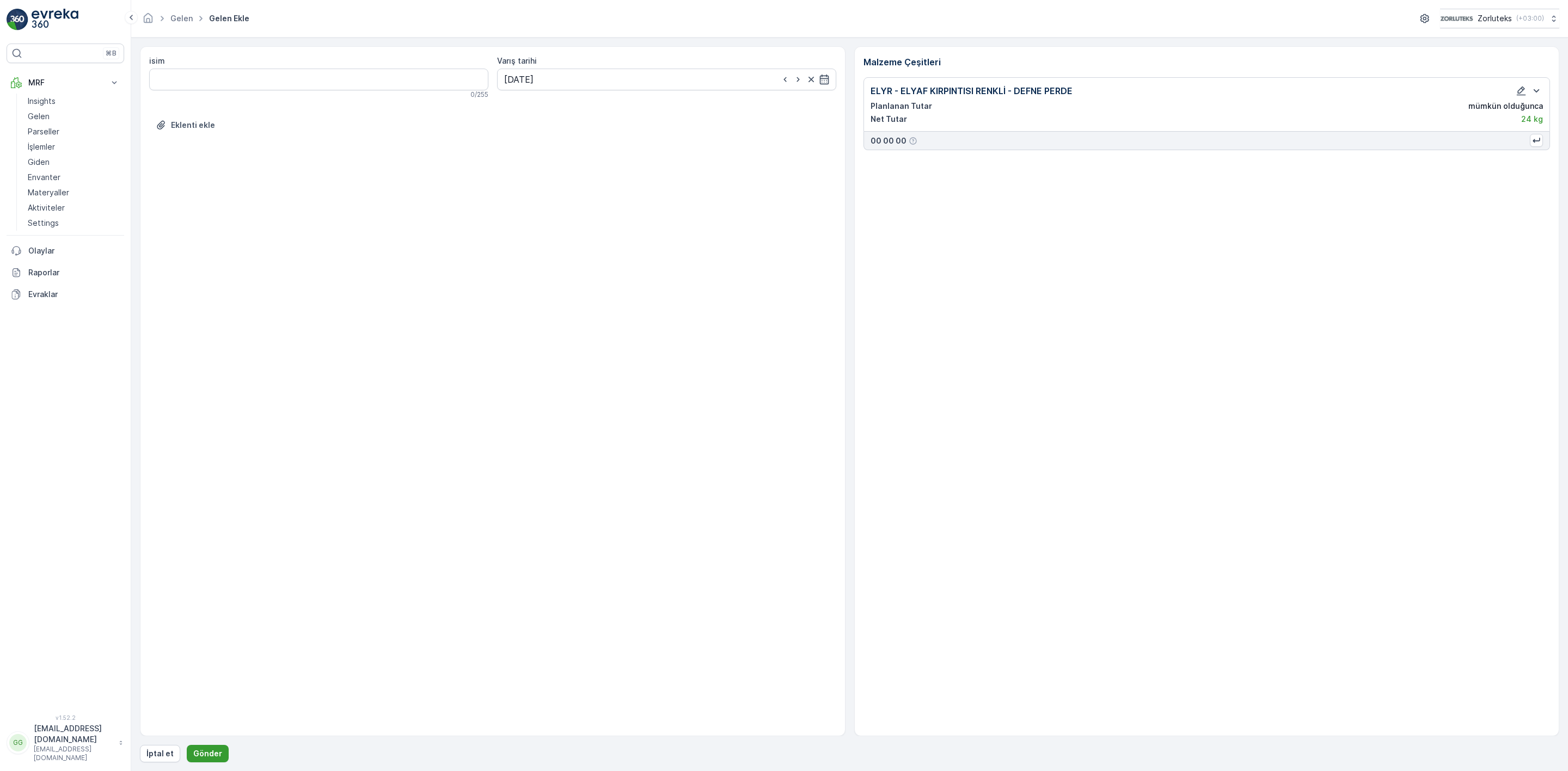
click at [203, 757] on p "Gönder" at bounding box center [208, 754] width 29 height 11
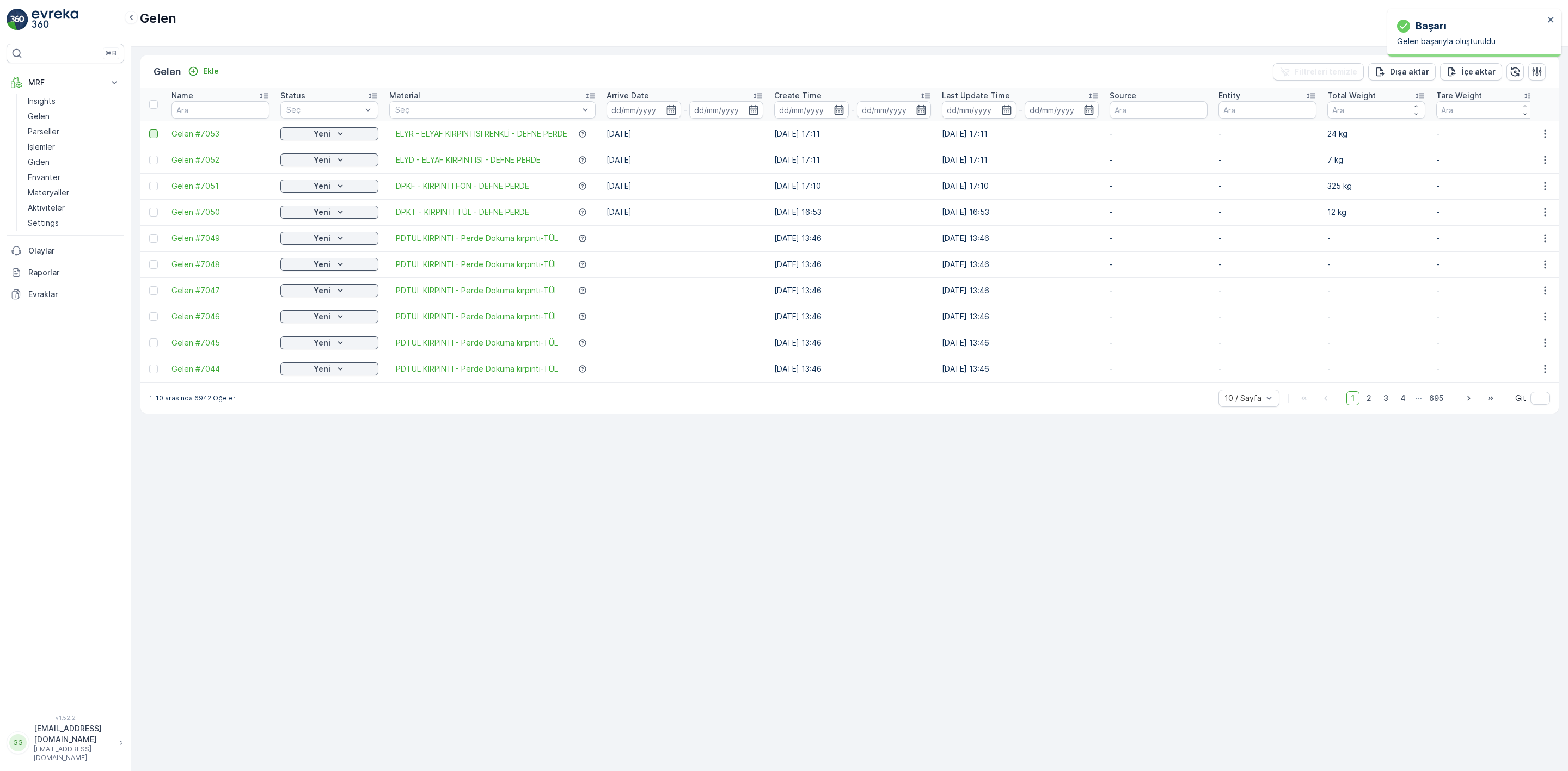
click at [155, 136] on div at bounding box center [153, 133] width 9 height 9
click at [149, 129] on input "checkbox" at bounding box center [149, 129] width 0 height 0
click at [1471, 75] on p "QR'ı yazdır" at bounding box center [1465, 72] width 42 height 11
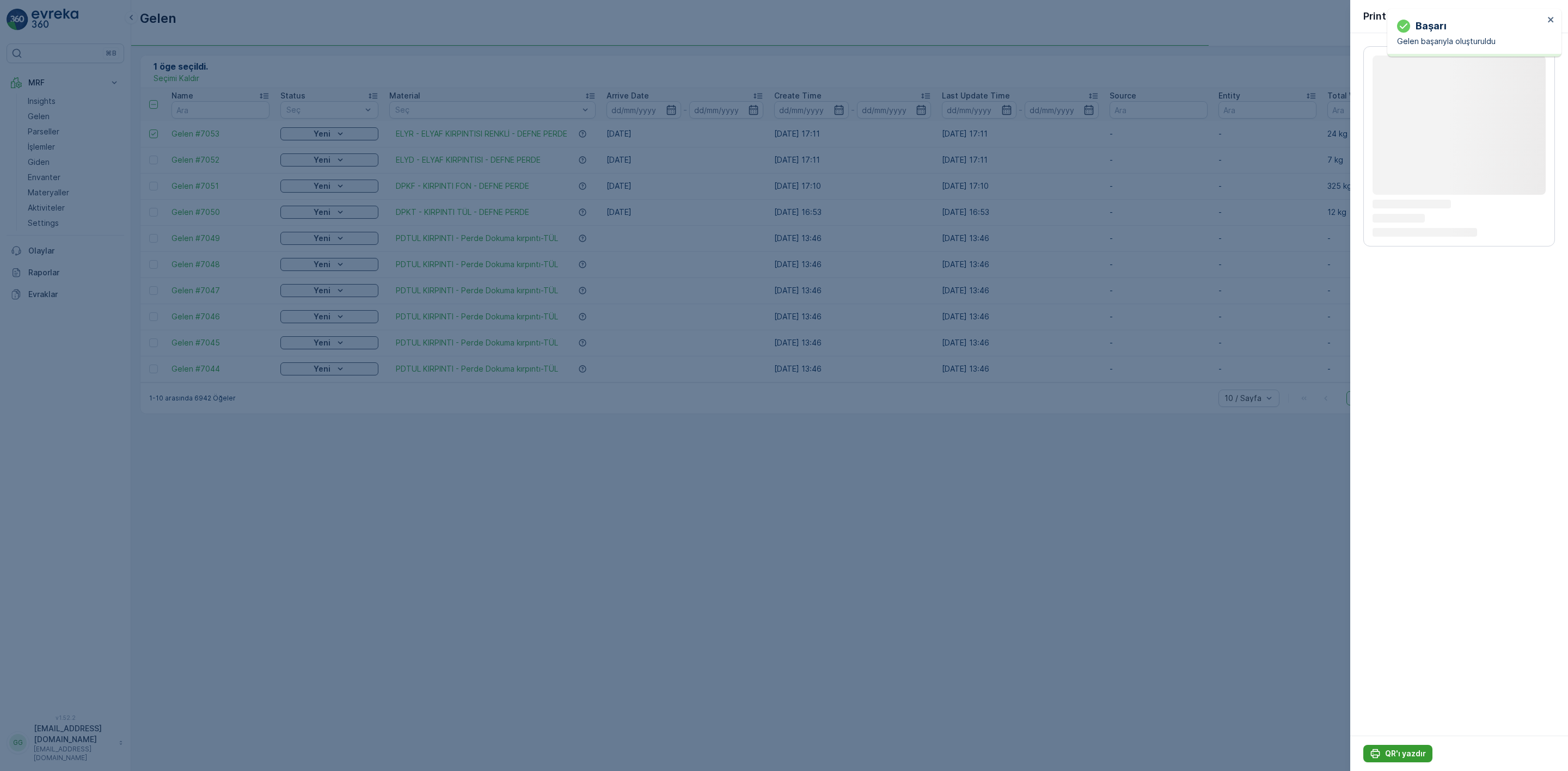
click at [1393, 757] on p "QR'ı yazdır" at bounding box center [1405, 754] width 41 height 11
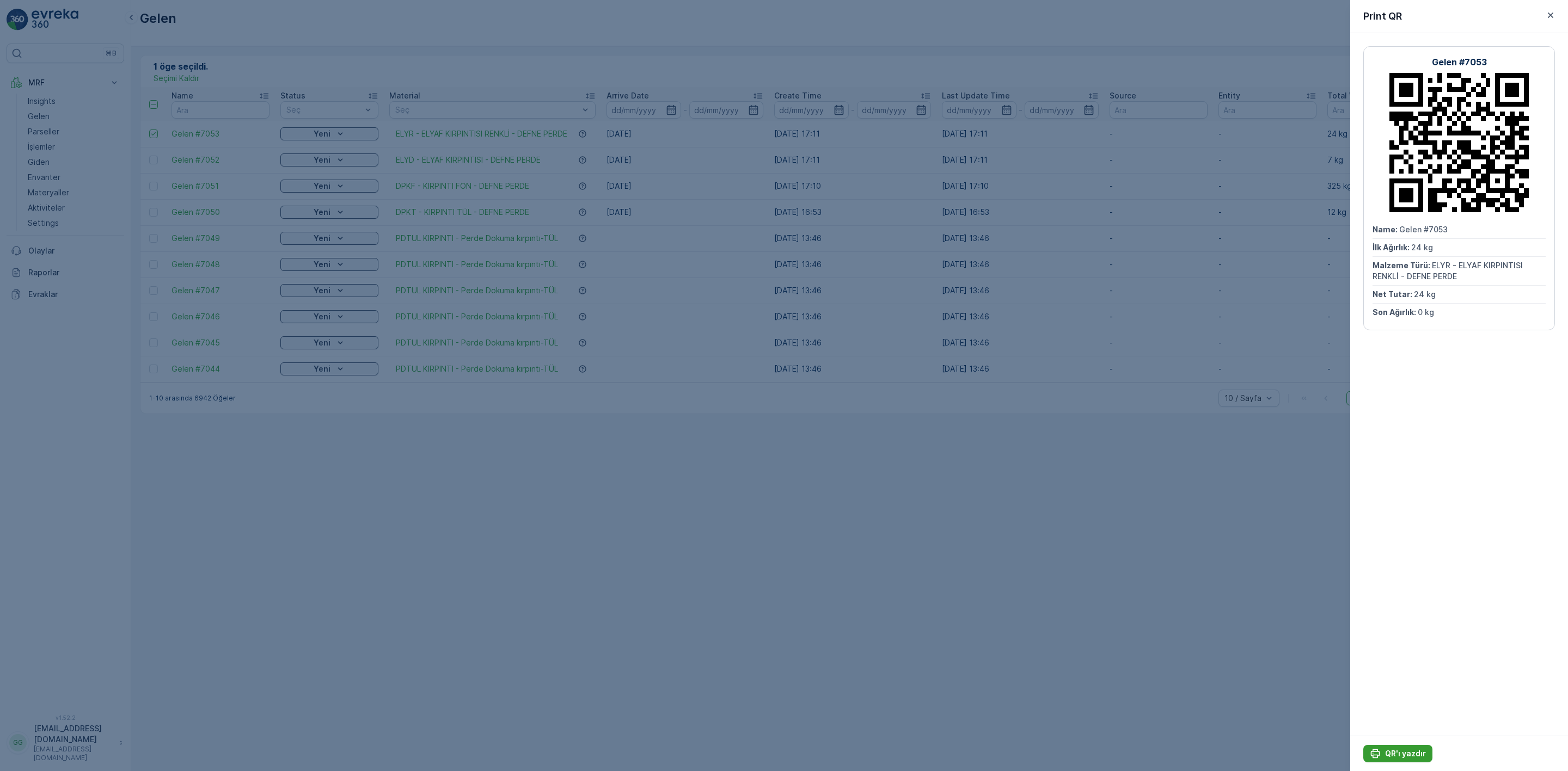
click at [1388, 750] on p "QR'ı yazdır" at bounding box center [1405, 754] width 41 height 11
click at [1553, 17] on icon "button" at bounding box center [1550, 15] width 6 height 6
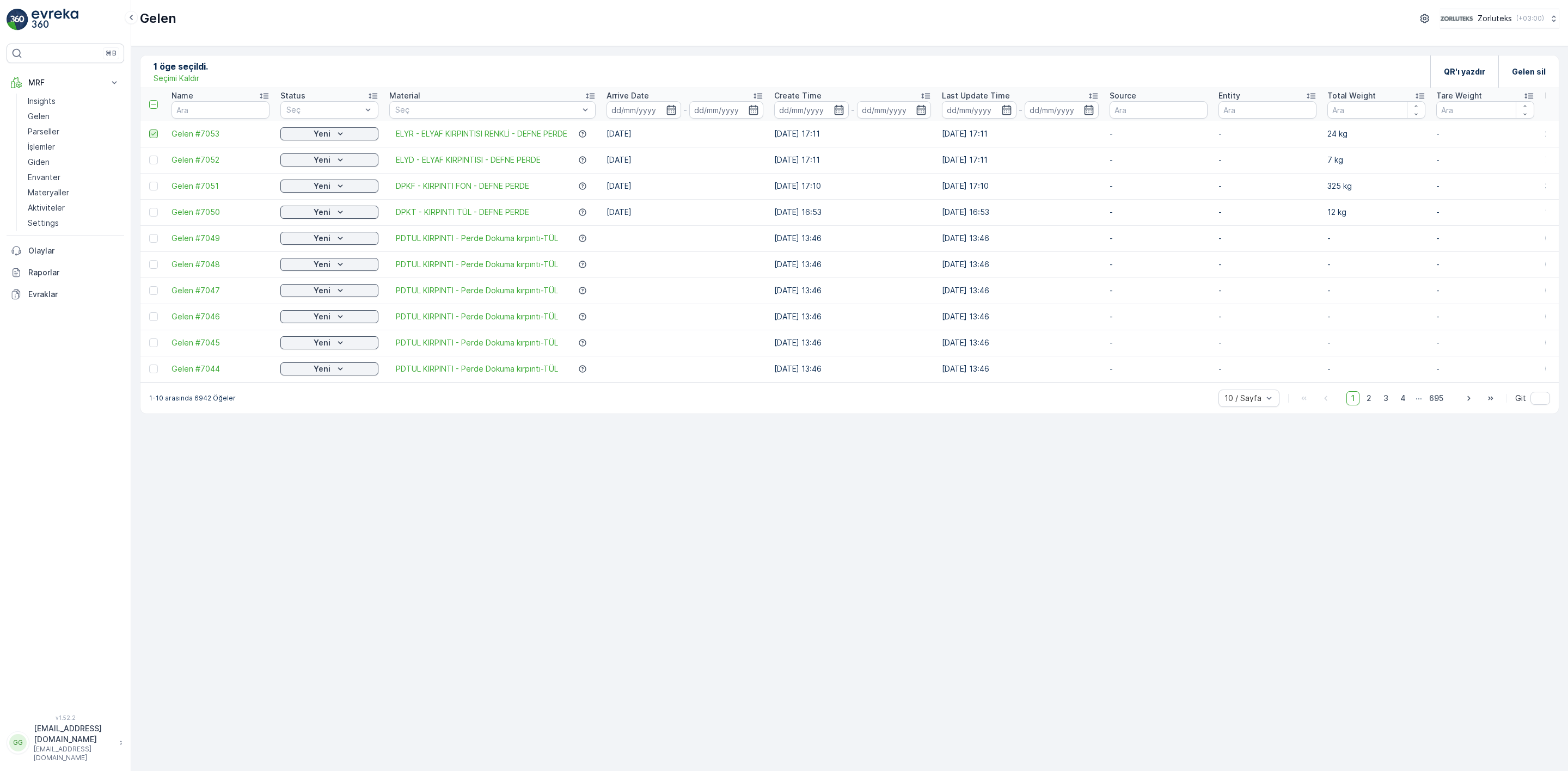
click at [149, 134] on div at bounding box center [153, 133] width 9 height 9
click at [149, 129] on input "checkbox" at bounding box center [149, 129] width 0 height 0
click at [210, 75] on p "Ekle" at bounding box center [211, 72] width 16 height 11
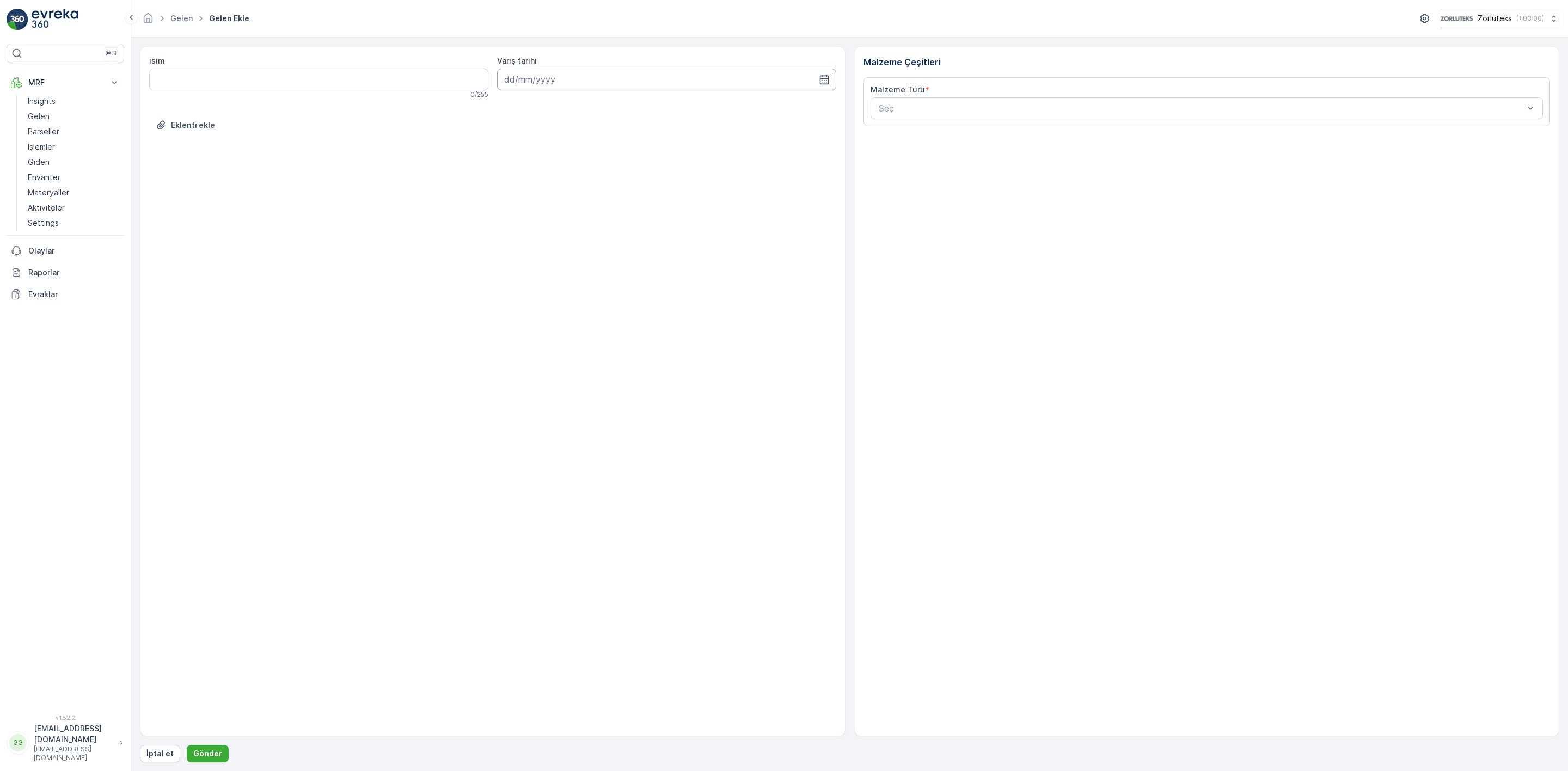
click at [623, 74] on input at bounding box center [667, 79] width 339 height 22
click at [537, 196] on div "14" at bounding box center [535, 193] width 18 height 18
type input "[DATE]"
type input "dpkt"
click at [1061, 288] on Ağırlık "İlk Ağırlık" at bounding box center [1035, 277] width 330 height 22
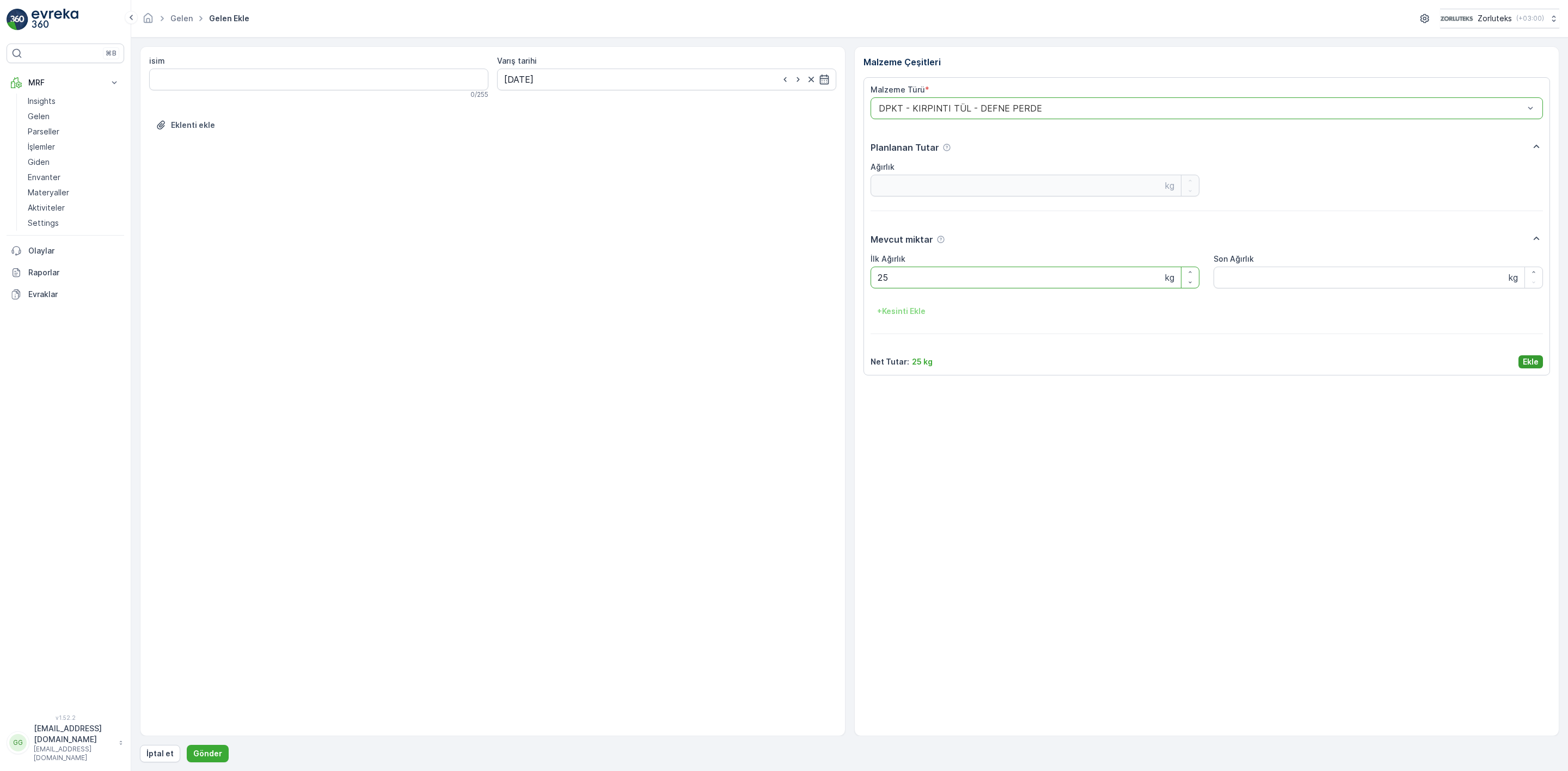
type Ağırlık "25"
click at [1526, 366] on p "Ekle" at bounding box center [1531, 362] width 16 height 11
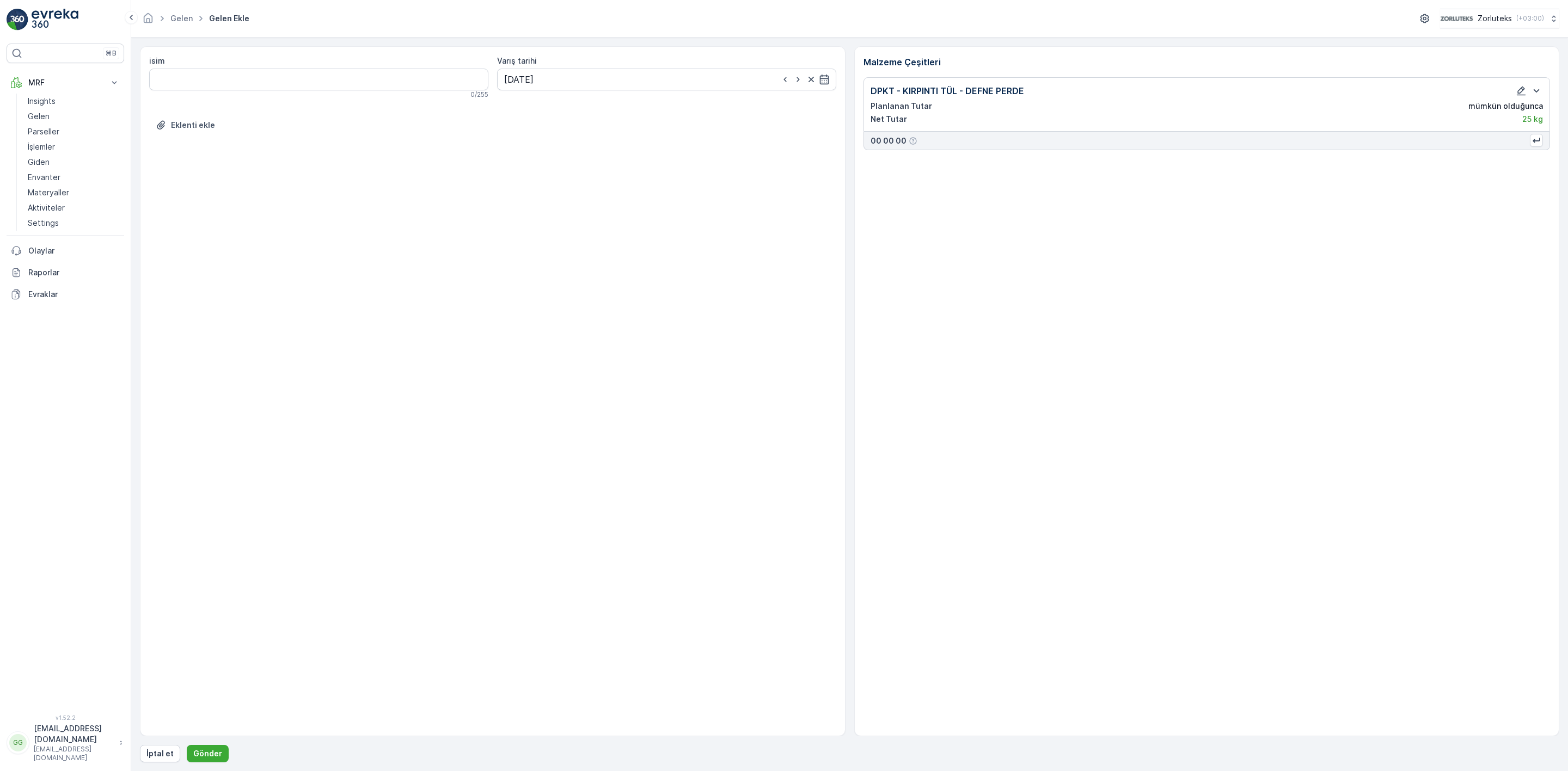
click at [200, 763] on form "isim 0 / 255 Varış tarihi [DATE] Eklenti ekle Malzeme Çeşitleri DPKT - KIRPINTI…" at bounding box center [849, 404] width 1437 height 733
click at [204, 752] on p "Gönder" at bounding box center [208, 754] width 29 height 11
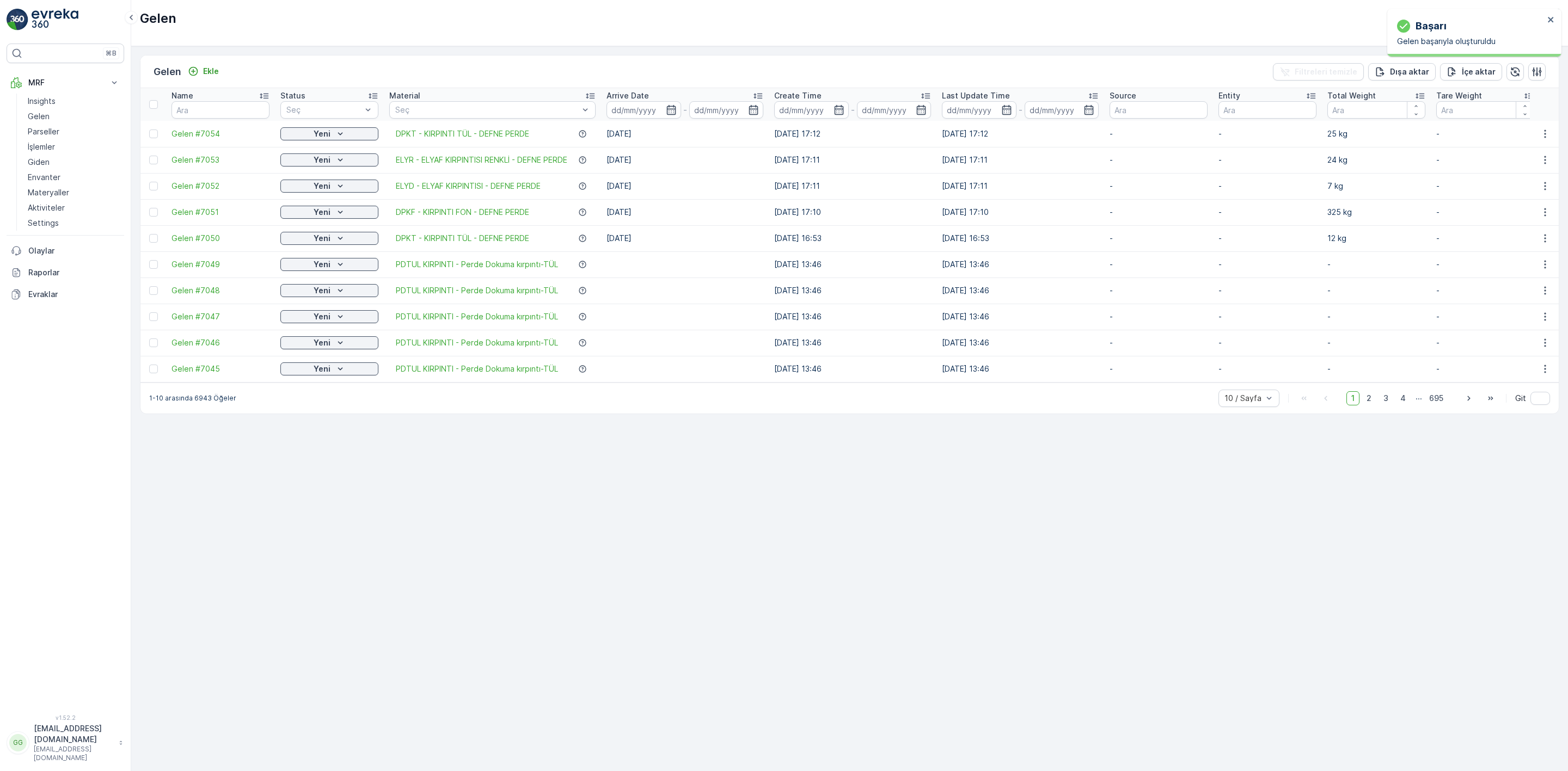
click at [148, 136] on td at bounding box center [153, 133] width 26 height 26
click at [152, 136] on div at bounding box center [153, 133] width 9 height 9
click at [149, 129] on input "checkbox" at bounding box center [149, 129] width 0 height 0
click at [1456, 75] on p "QR'ı yazdır" at bounding box center [1465, 72] width 42 height 11
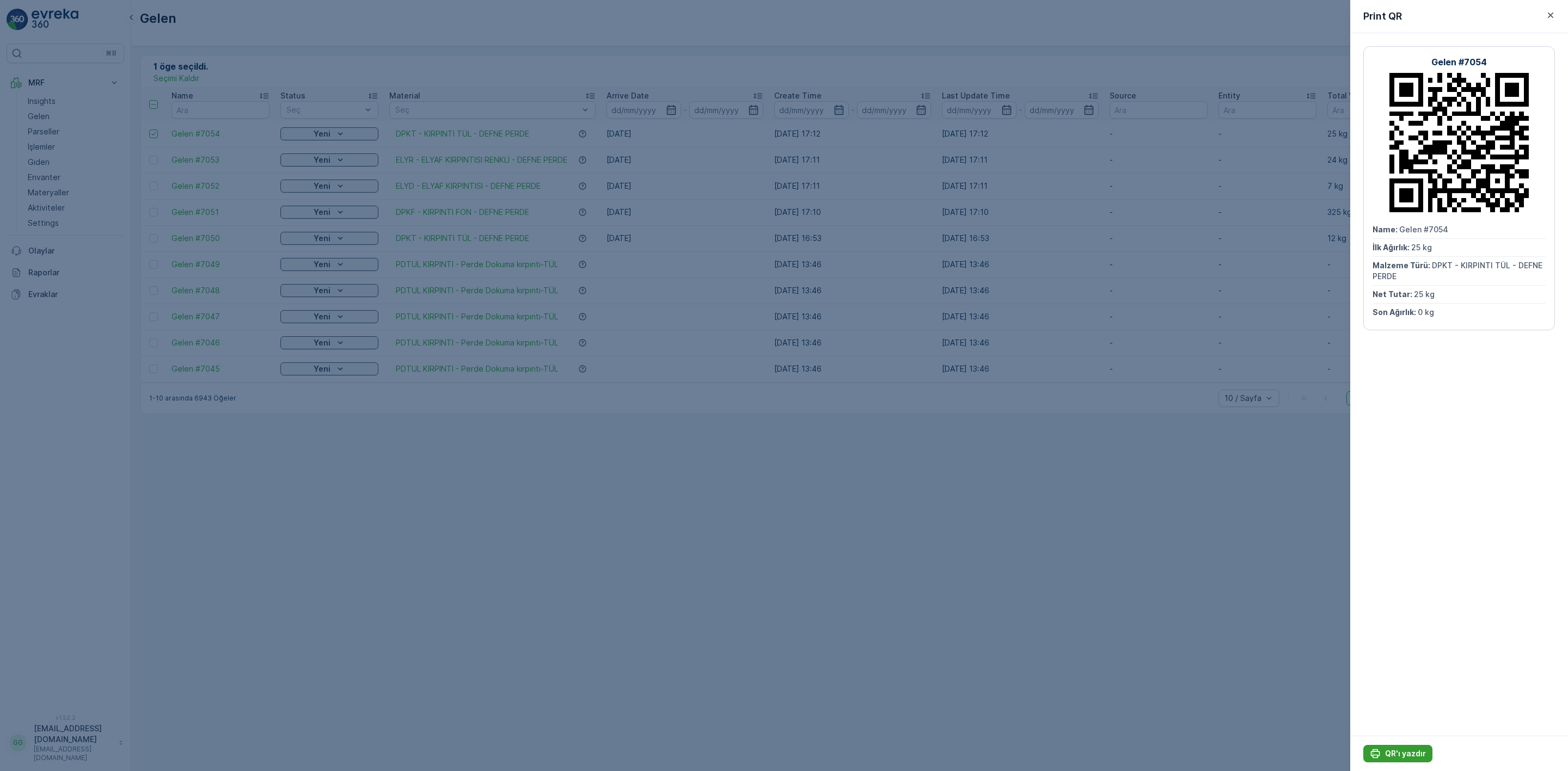
click at [1410, 749] on p "QR'ı yazdır" at bounding box center [1405, 754] width 41 height 11
drag, startPoint x: 1550, startPoint y: 17, endPoint x: 1430, endPoint y: 56, distance: 126.2
click at [1550, 17] on icon "button" at bounding box center [1551, 15] width 11 height 11
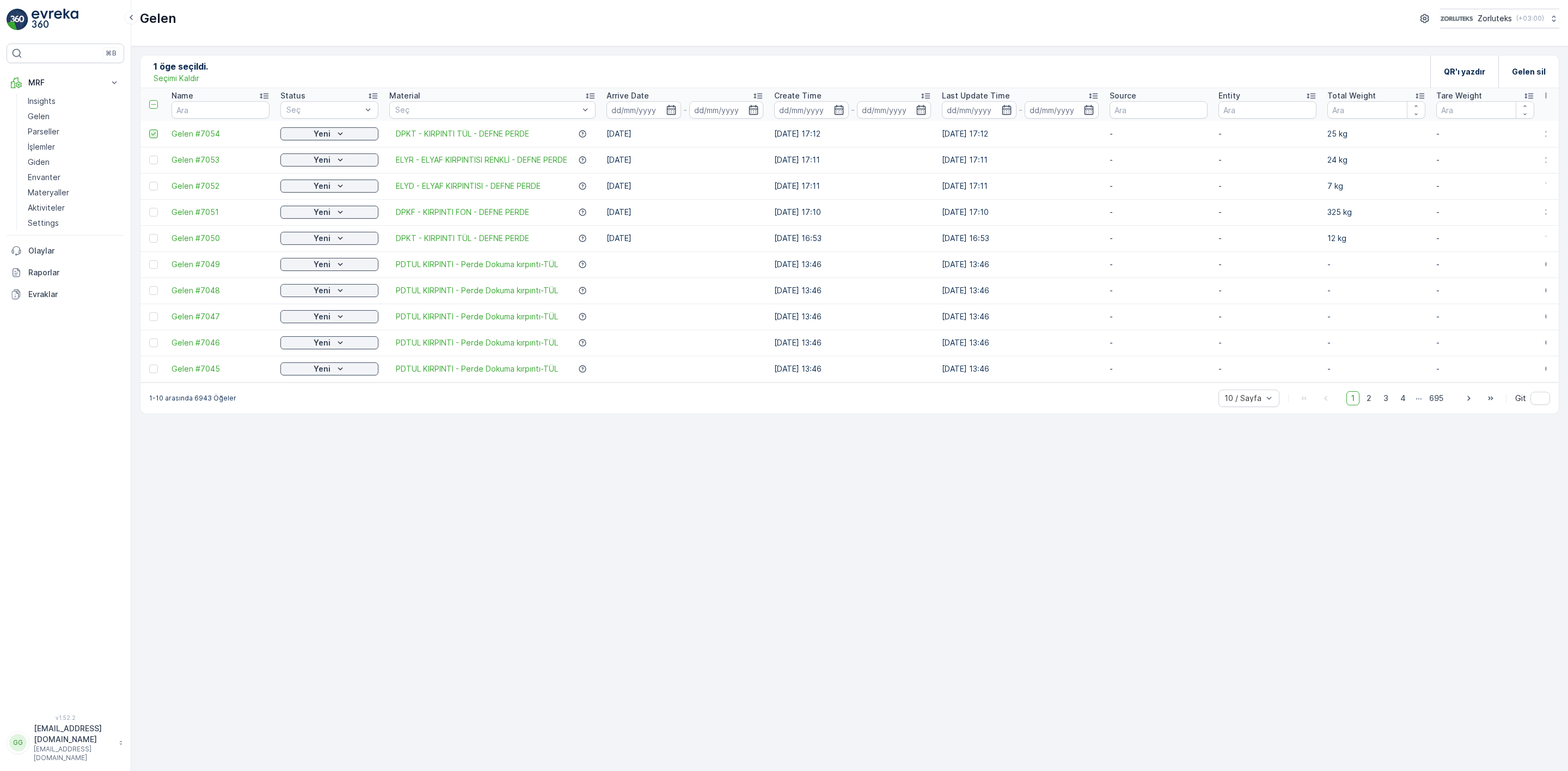
click at [152, 136] on icon at bounding box center [154, 134] width 8 height 8
click at [149, 129] on input "checkbox" at bounding box center [149, 129] width 0 height 0
click at [215, 74] on p "Ekle" at bounding box center [211, 72] width 16 height 11
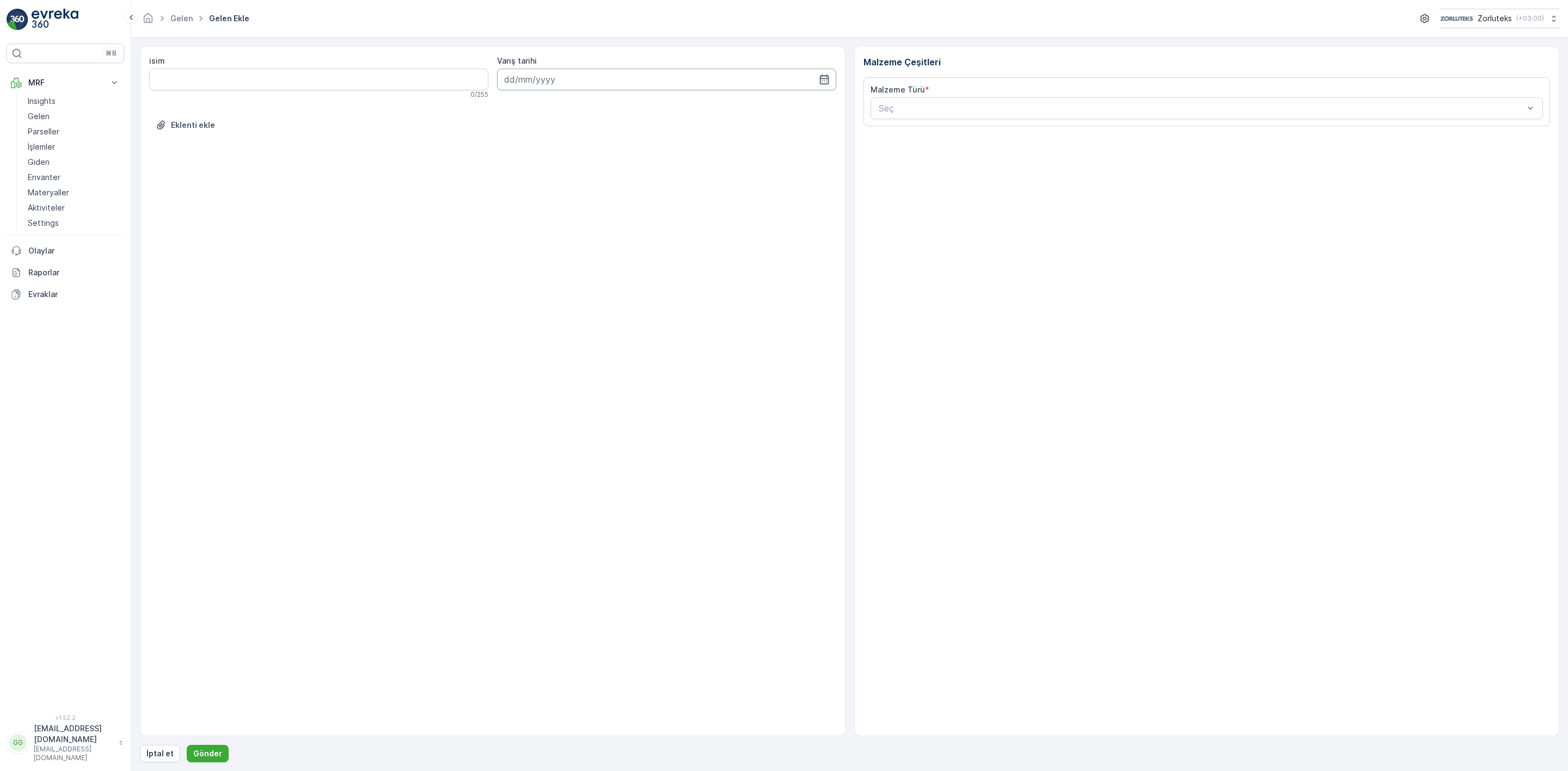
click at [536, 81] on input at bounding box center [667, 79] width 339 height 22
click at [539, 192] on div "14" at bounding box center [535, 193] width 18 height 18
type input "[DATE]"
type input "dpkt"
click at [926, 273] on Ağırlık "İlk Ağırlık" at bounding box center [1035, 277] width 330 height 22
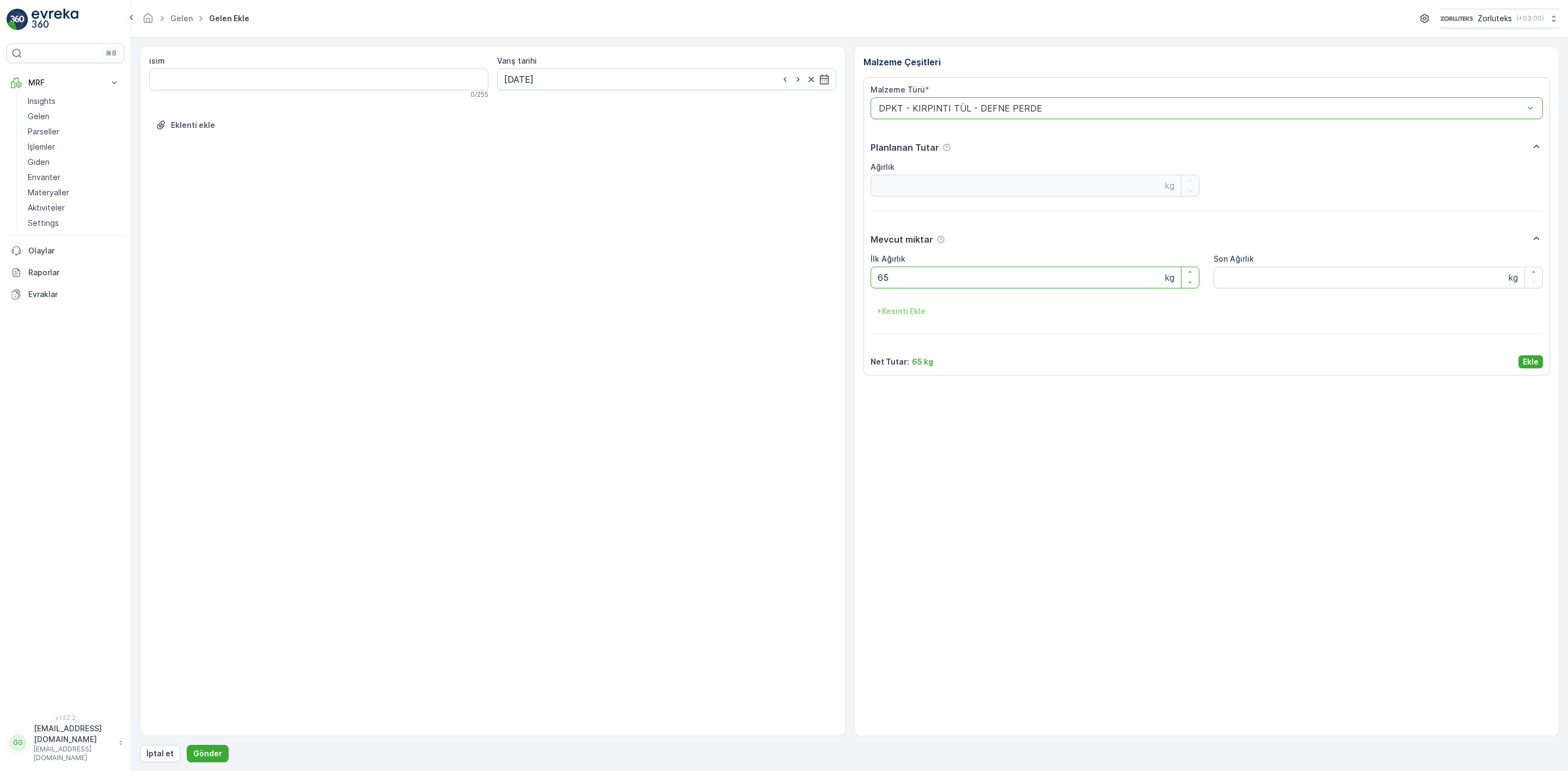
type Ağırlık "65"
click at [1530, 366] on p "Ekle" at bounding box center [1531, 362] width 16 height 11
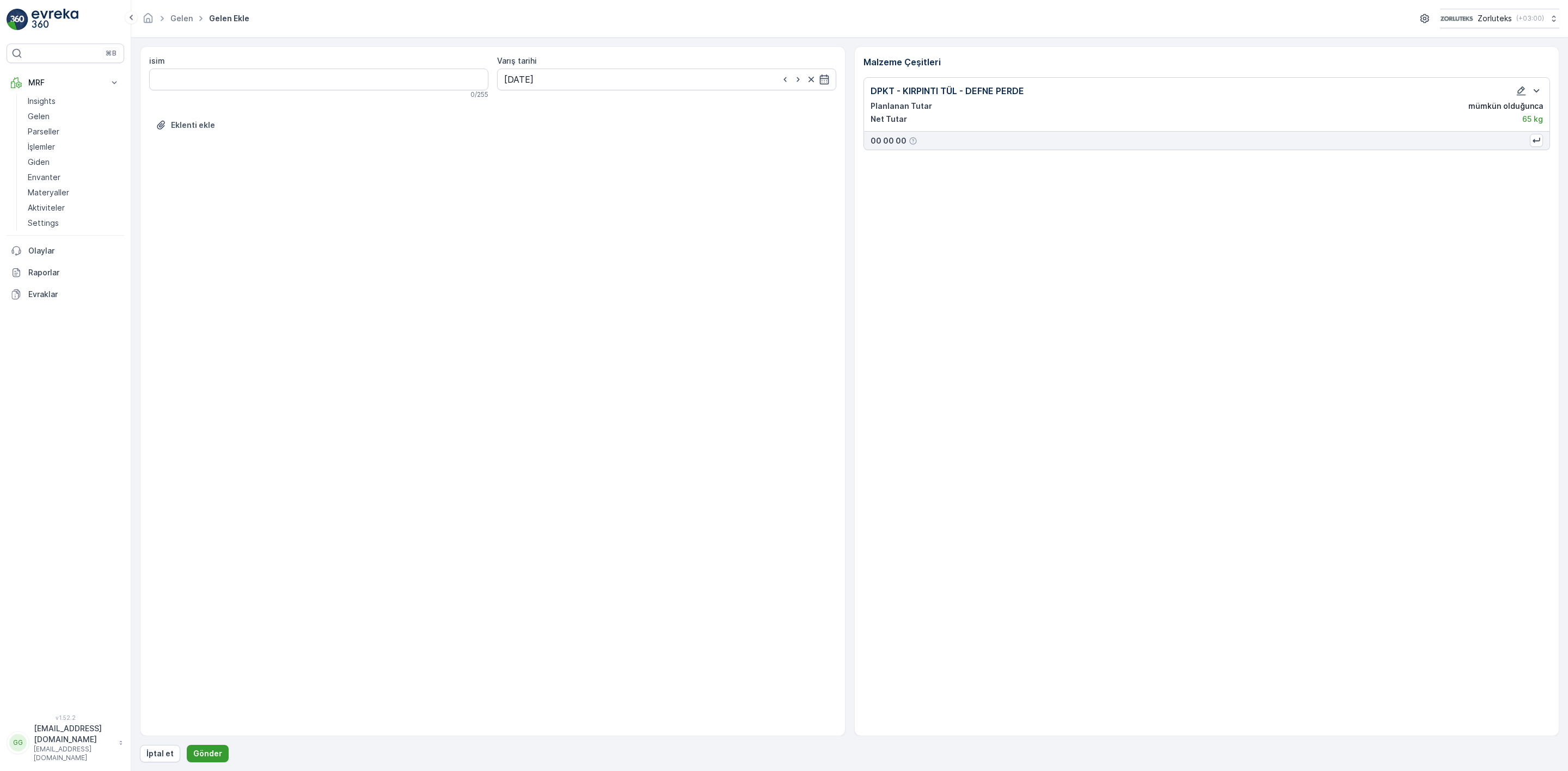
click at [204, 754] on p "Gönder" at bounding box center [208, 754] width 29 height 11
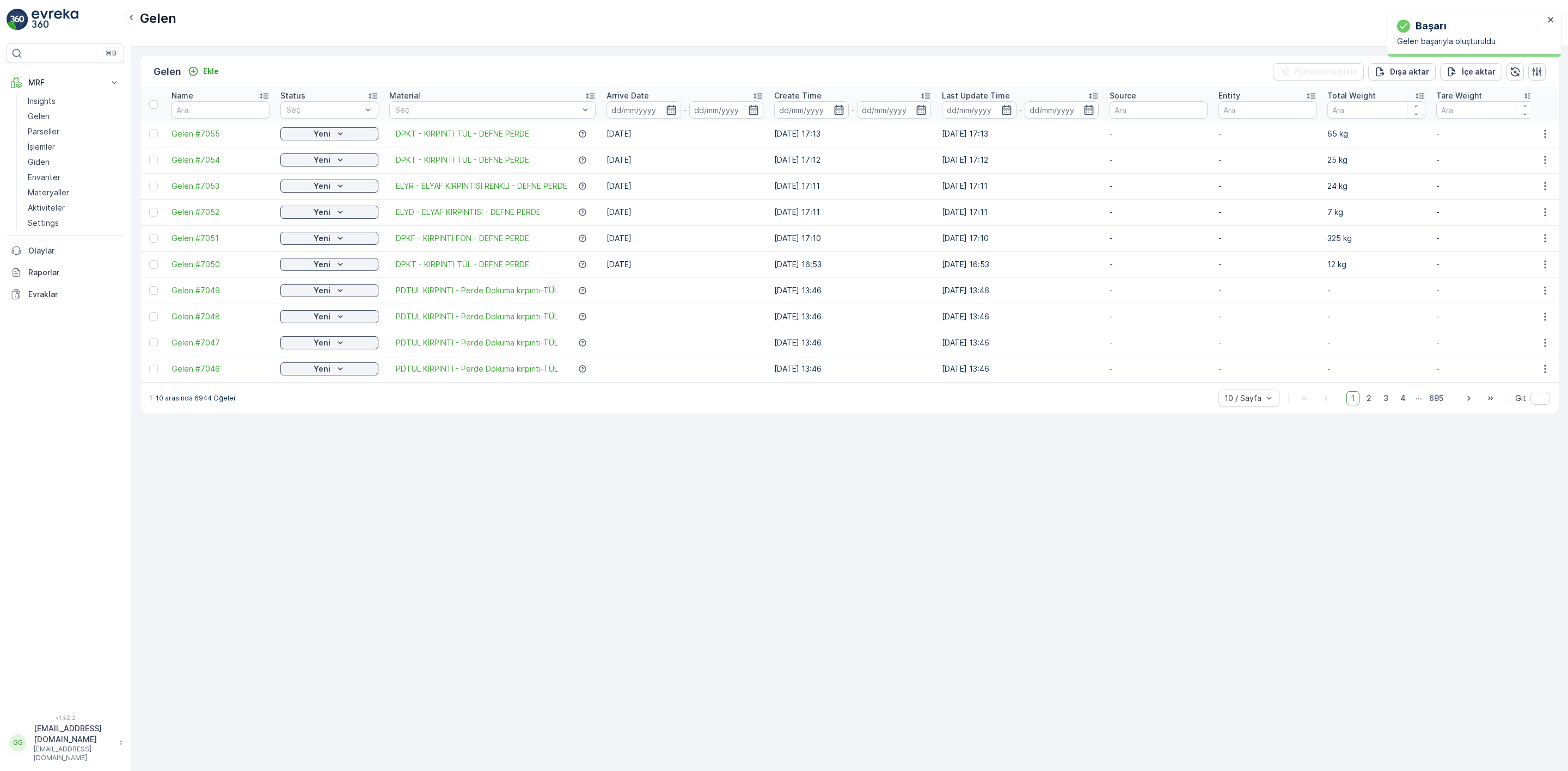
click at [148, 136] on td at bounding box center [153, 133] width 26 height 26
click at [154, 136] on div at bounding box center [153, 133] width 9 height 9
click at [149, 129] on input "checkbox" at bounding box center [149, 129] width 0 height 0
click at [1444, 65] on div "QR'ı yazdır" at bounding box center [1465, 72] width 42 height 32
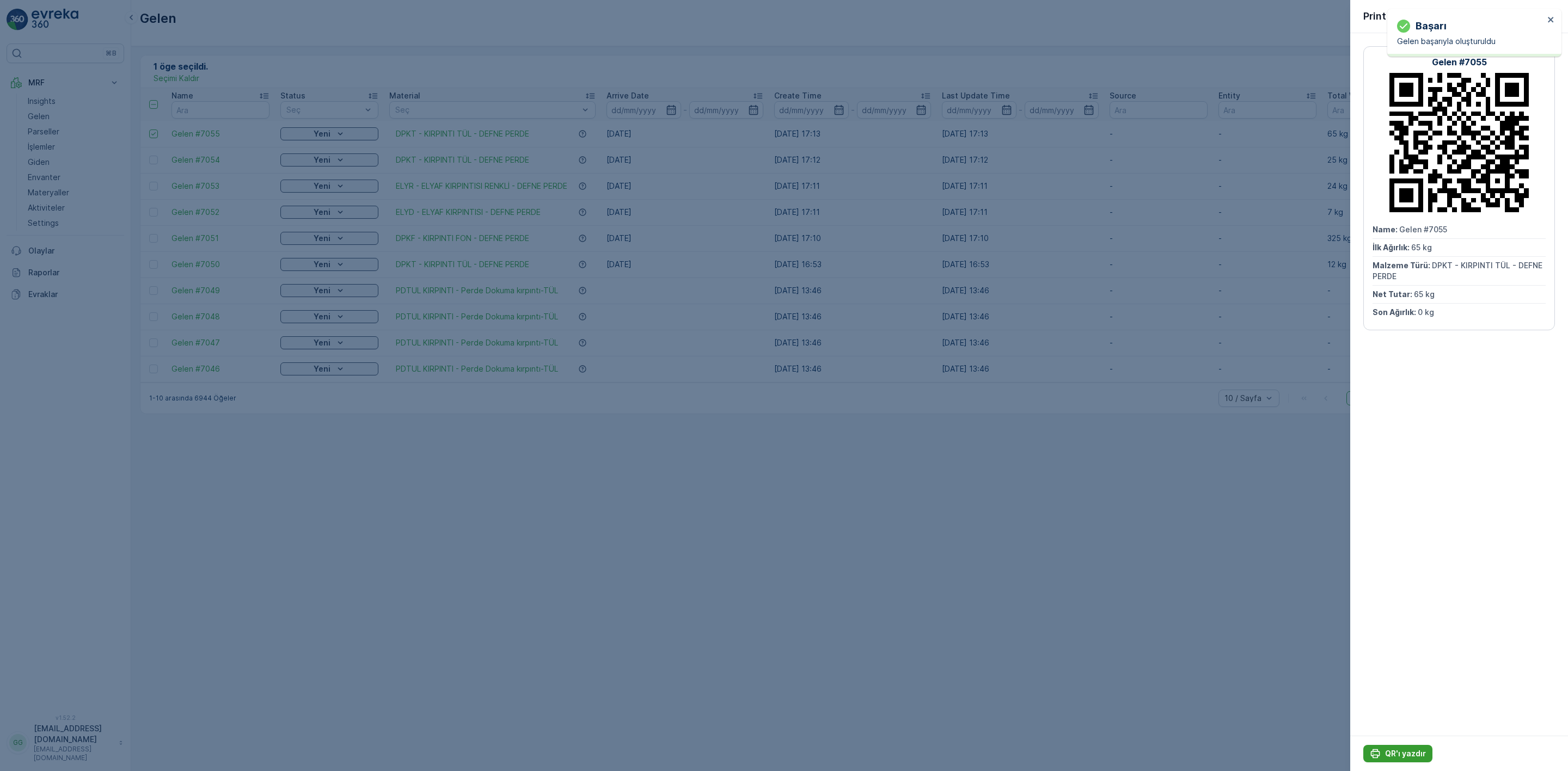
click at [1400, 759] on p "QR'ı yazdır" at bounding box center [1405, 754] width 41 height 11
click at [1398, 752] on p "QR'ı yazdır" at bounding box center [1405, 754] width 41 height 11
click at [1549, 17] on icon "button" at bounding box center [1550, 15] width 6 height 6
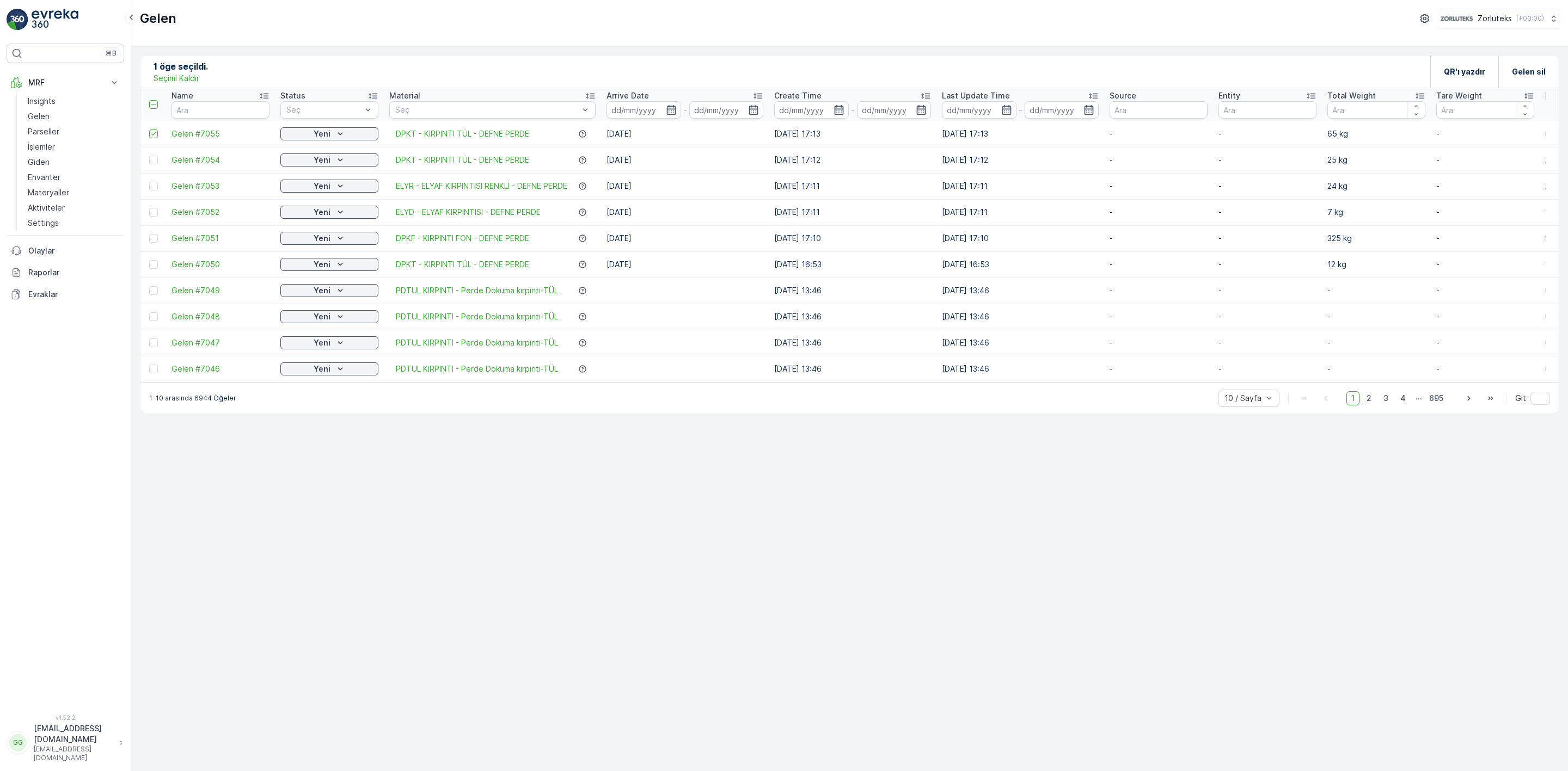
drag, startPoint x: 155, startPoint y: 129, endPoint x: 180, endPoint y: 109, distance: 32.0
click at [155, 129] on div at bounding box center [153, 133] width 9 height 9
click at [149, 129] on input "checkbox" at bounding box center [149, 129] width 0 height 0
click at [211, 73] on p "Ekle" at bounding box center [211, 72] width 16 height 11
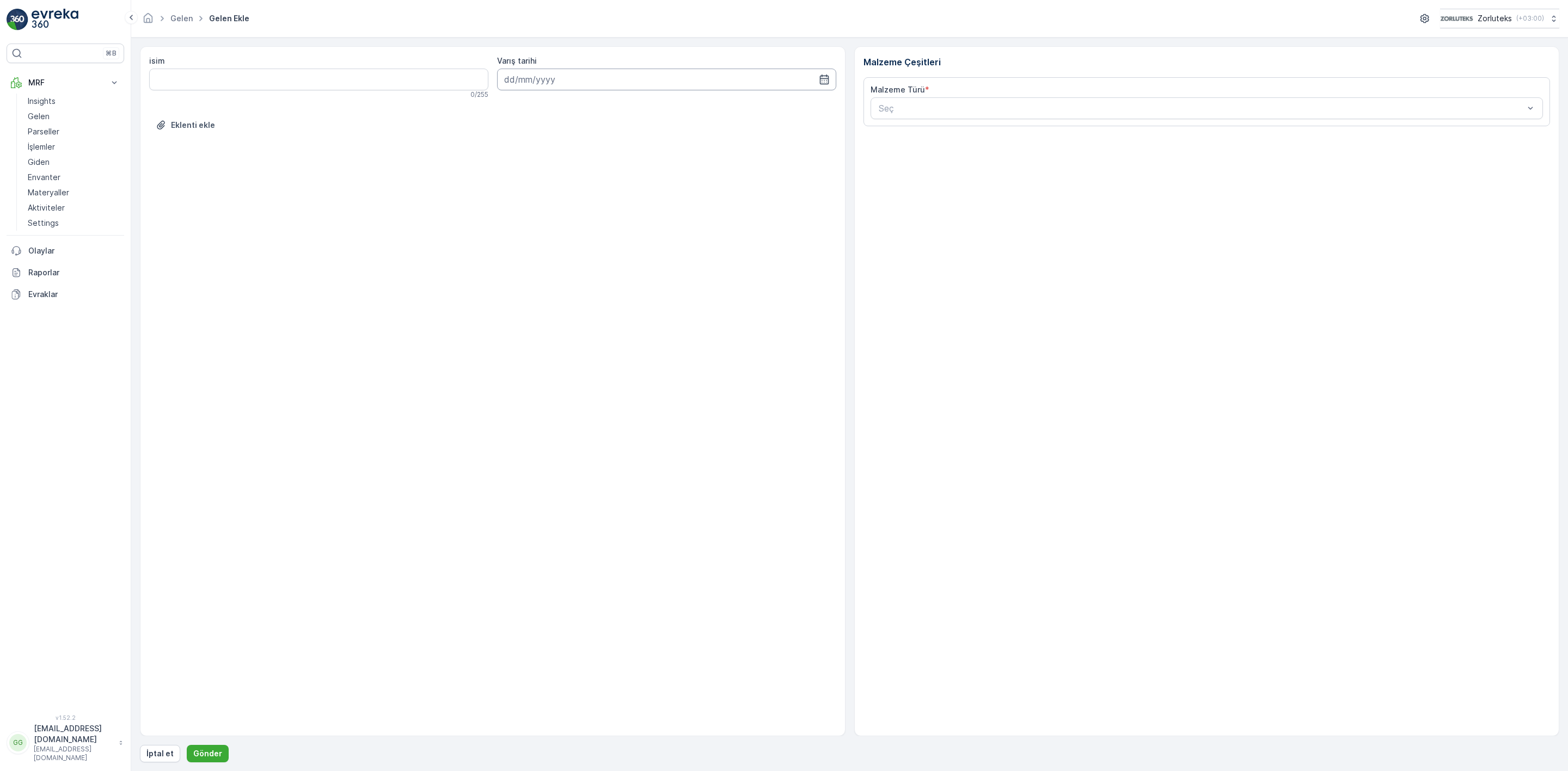
click at [596, 74] on input at bounding box center [667, 79] width 339 height 22
click at [533, 191] on div "14" at bounding box center [535, 193] width 18 height 18
type input "[DATE]"
click at [894, 287] on Ağırlık "İlk Ağırlık" at bounding box center [1035, 277] width 330 height 22
click at [1530, 363] on p "Ekle" at bounding box center [1531, 362] width 16 height 11
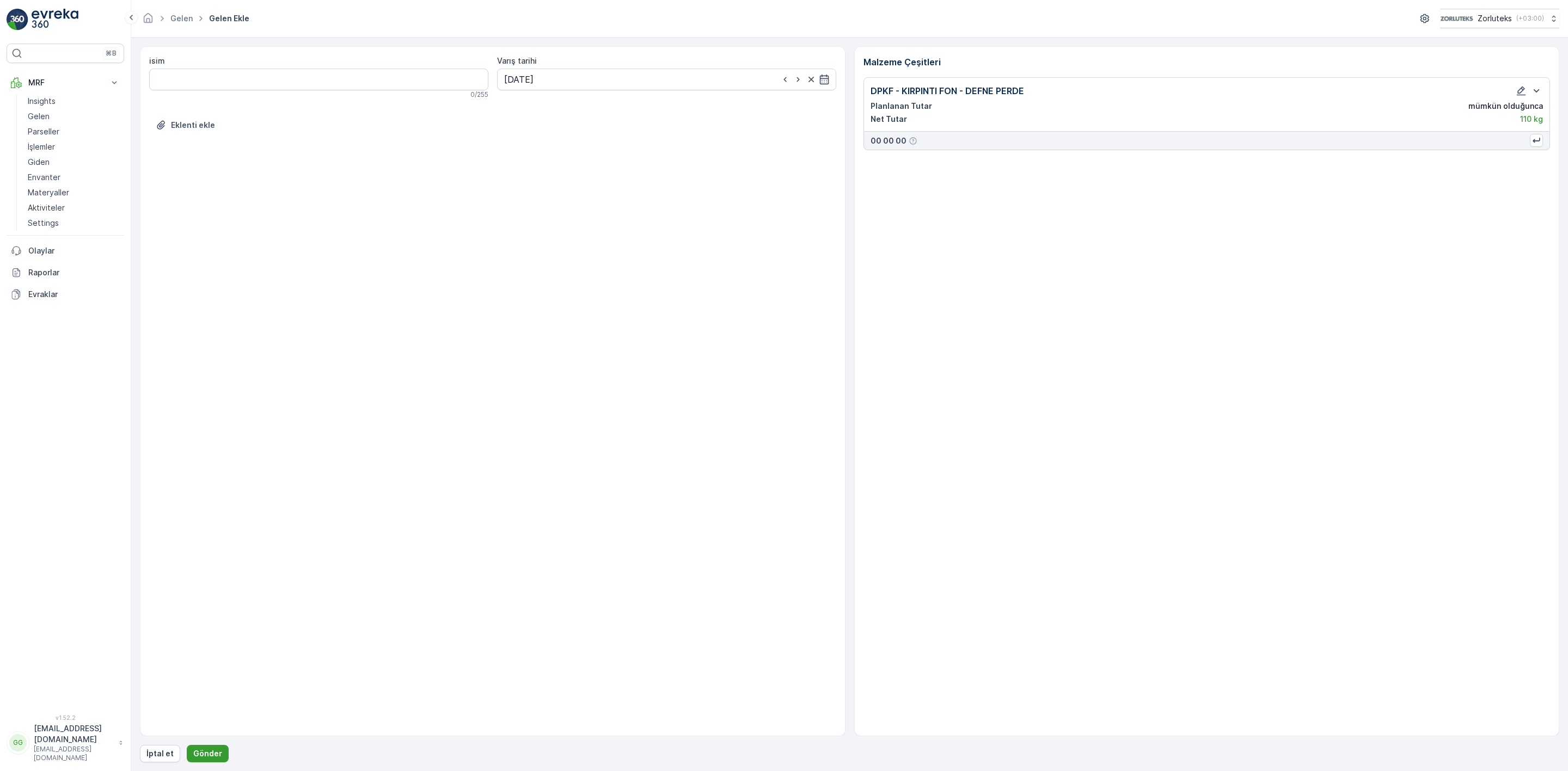
click at [218, 745] on button "Gönder" at bounding box center [208, 754] width 42 height 18
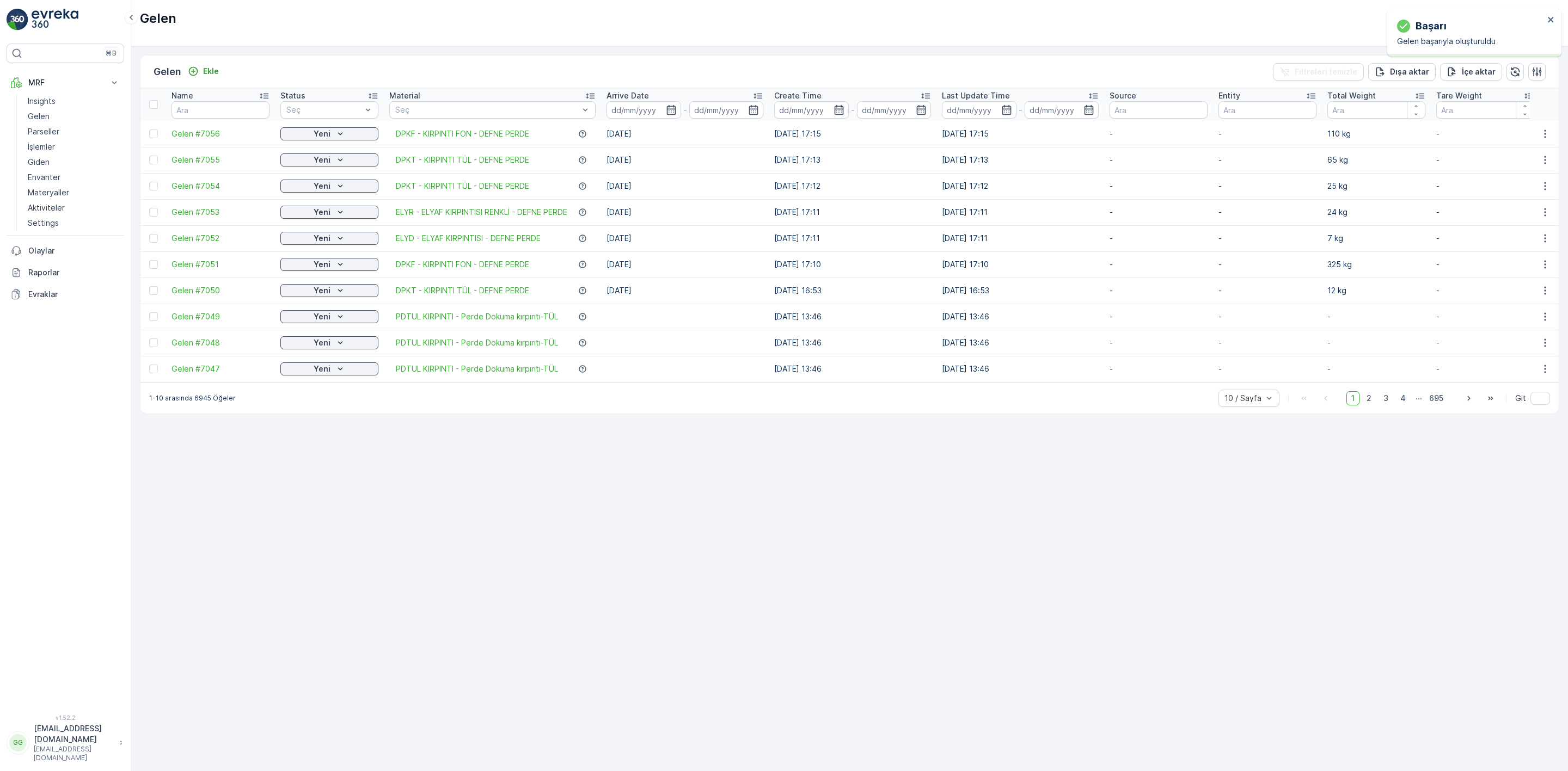
click at [159, 131] on div at bounding box center [155, 133] width 11 height 9
click at [149, 129] on input "checkbox" at bounding box center [149, 129] width 0 height 0
click at [1463, 67] on p "QR'ı yazdır" at bounding box center [1465, 72] width 42 height 11
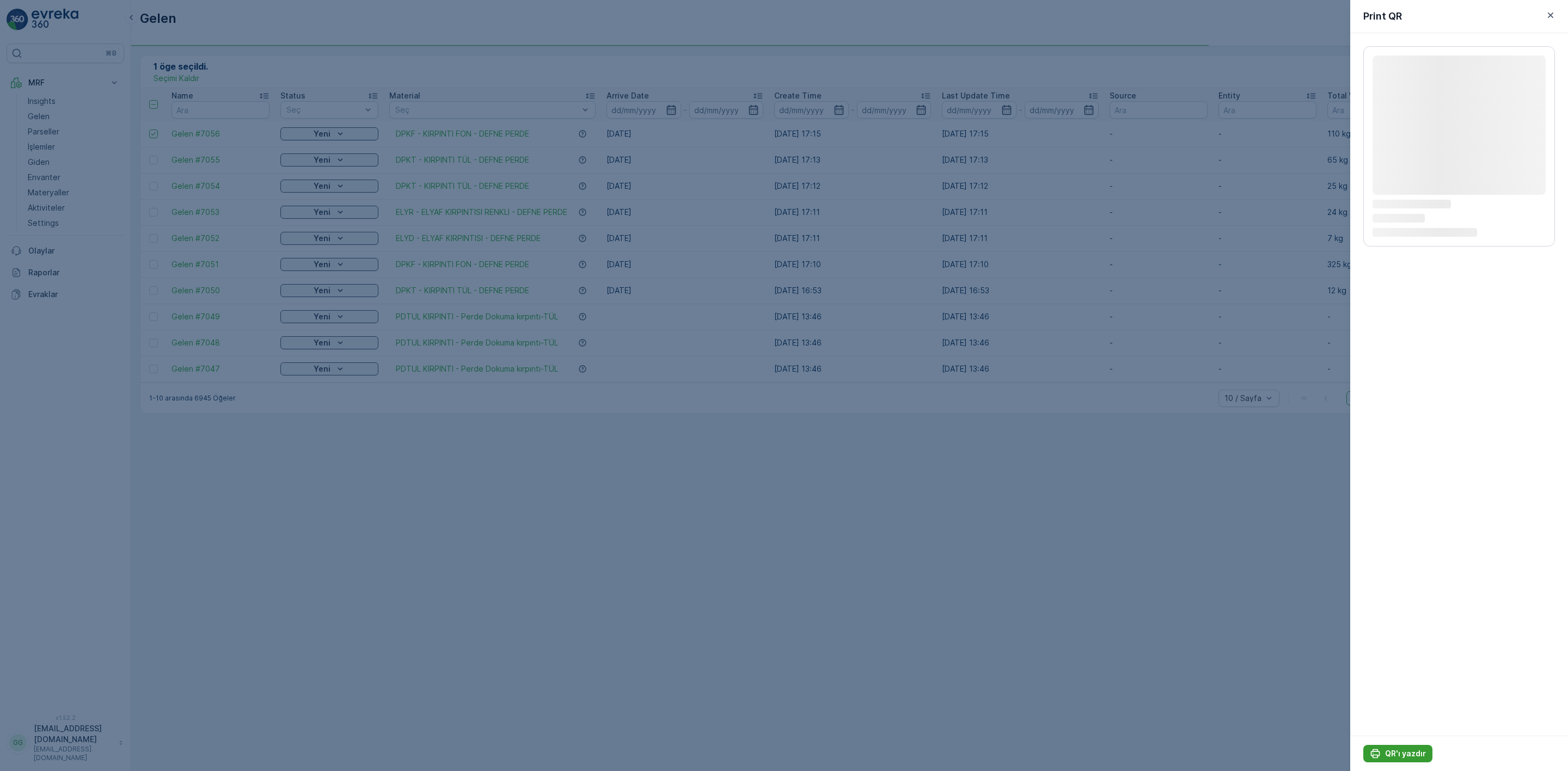
click at [1394, 753] on p "QR'ı yazdır" at bounding box center [1405, 754] width 41 height 11
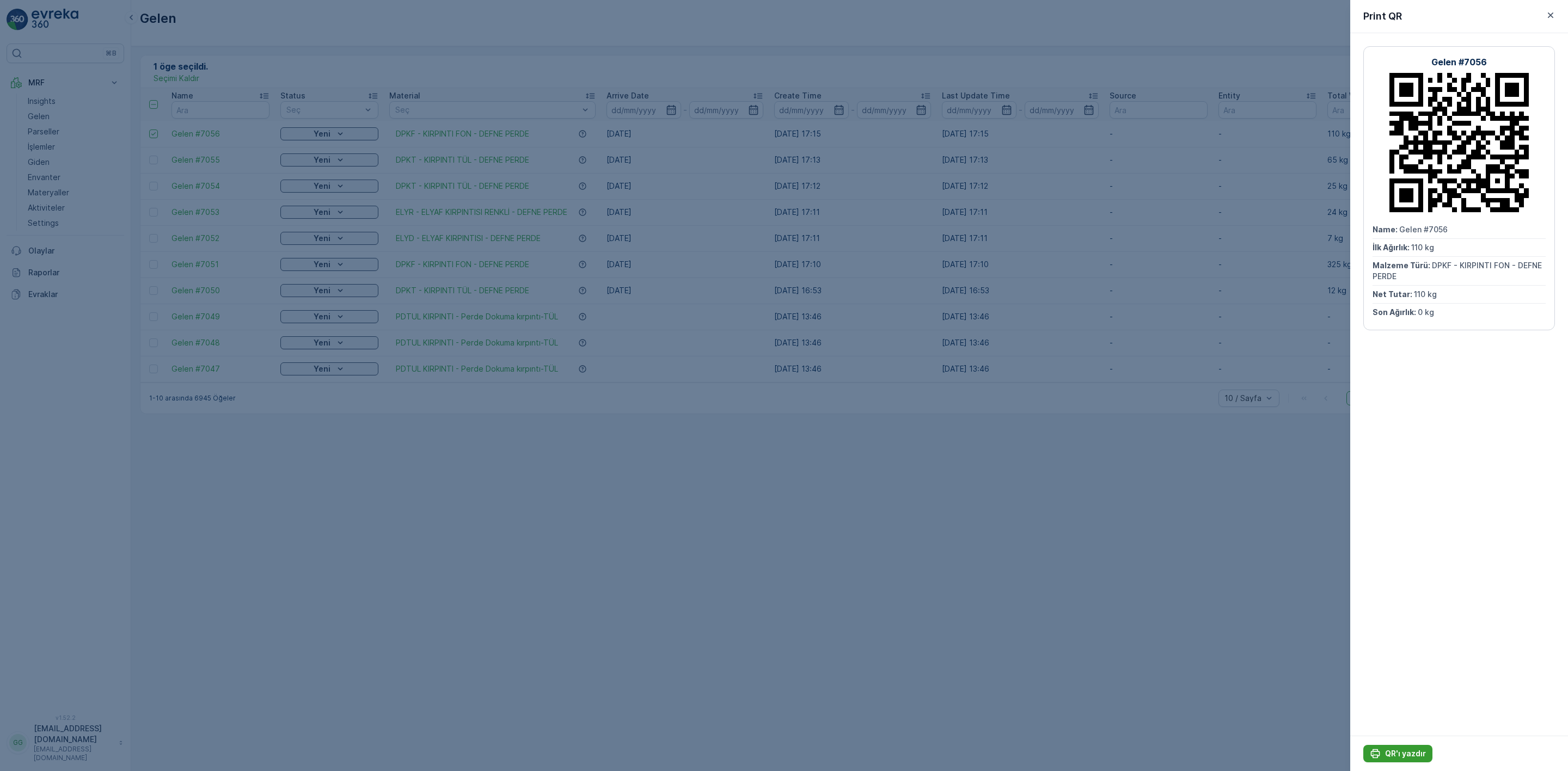
click at [1404, 748] on button "QR'ı yazdır" at bounding box center [1398, 754] width 69 height 18
click at [1550, 14] on icon "button" at bounding box center [1551, 15] width 11 height 11
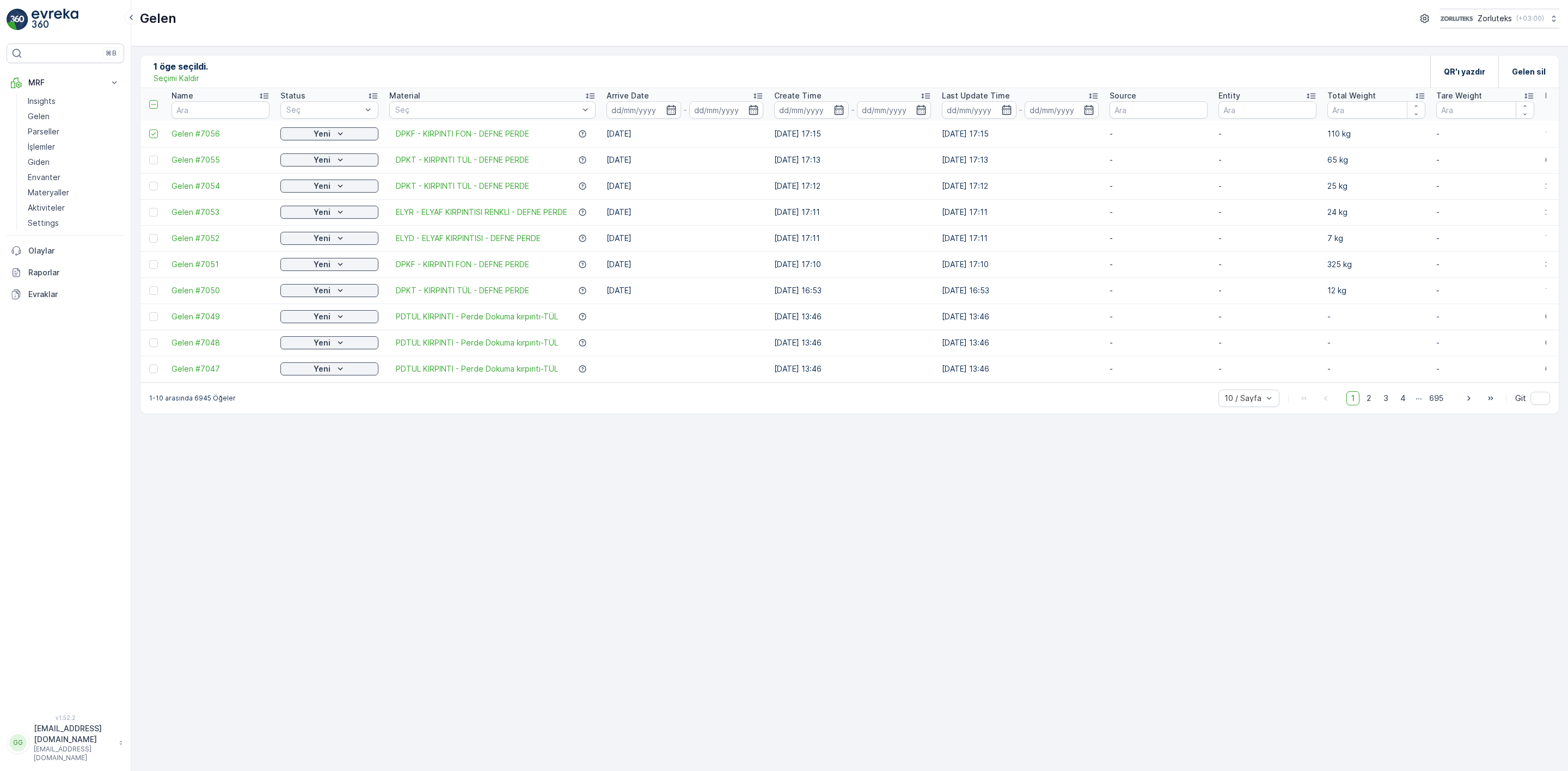
drag, startPoint x: 154, startPoint y: 129, endPoint x: 195, endPoint y: 100, distance: 50.2
click at [154, 129] on div at bounding box center [153, 133] width 9 height 9
click at [149, 129] on input "checkbox" at bounding box center [149, 129] width 0 height 0
click at [219, 69] on p "Ekle" at bounding box center [211, 72] width 16 height 11
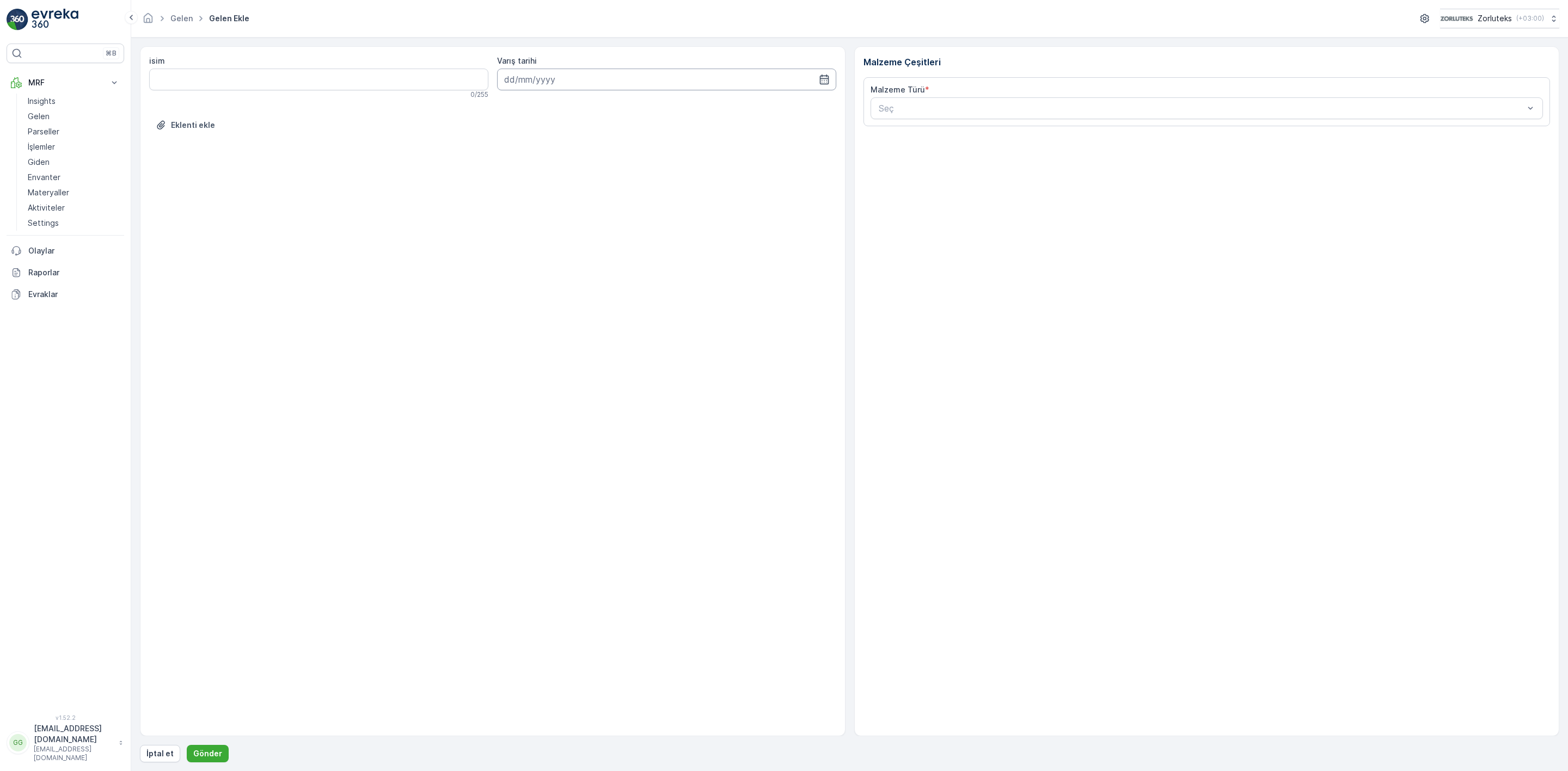
click at [560, 80] on input at bounding box center [667, 79] width 339 height 22
click at [536, 196] on div "14" at bounding box center [535, 193] width 18 height 18
type input "[DATE]"
click at [1000, 291] on div "İlk Ağırlık kg Son Ağırlık kg + Kesinti Ekle" at bounding box center [1207, 287] width 673 height 66
drag, startPoint x: 988, startPoint y: 285, endPoint x: 989, endPoint y: 273, distance: 12.0
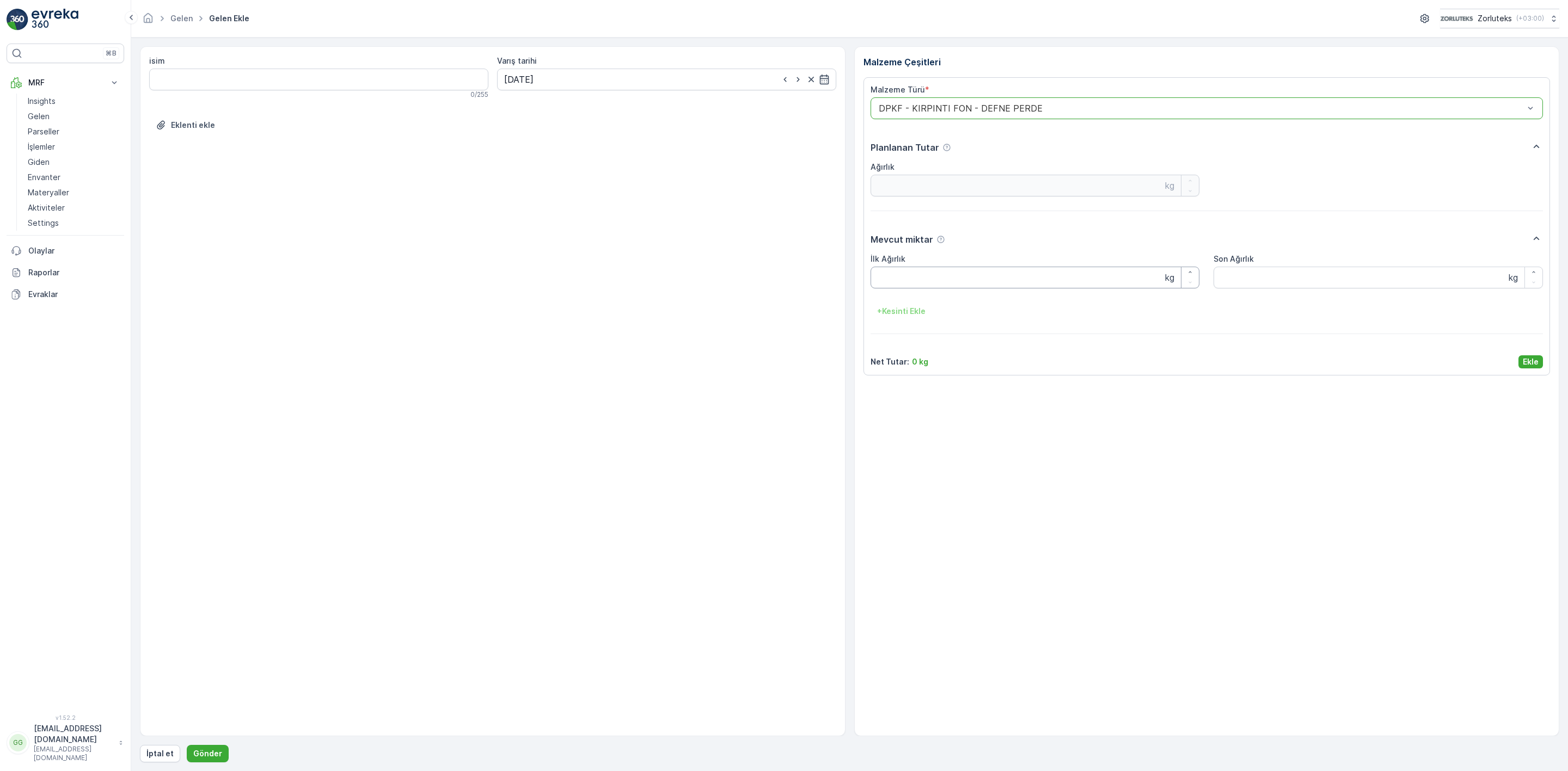
click at [987, 284] on Ağırlık "İlk Ağırlık" at bounding box center [1035, 277] width 330 height 22
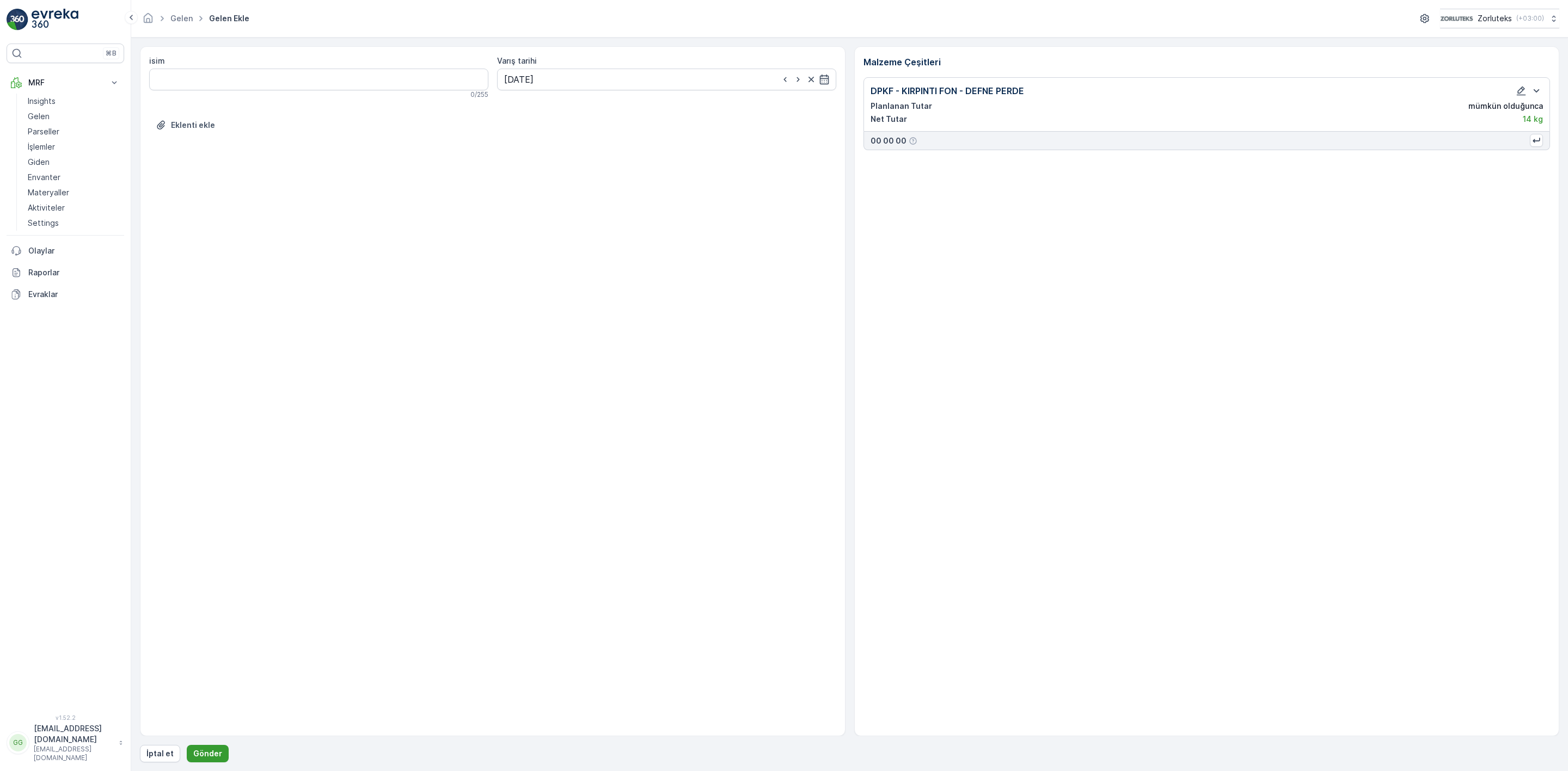
click at [215, 753] on p "Gönder" at bounding box center [208, 754] width 29 height 11
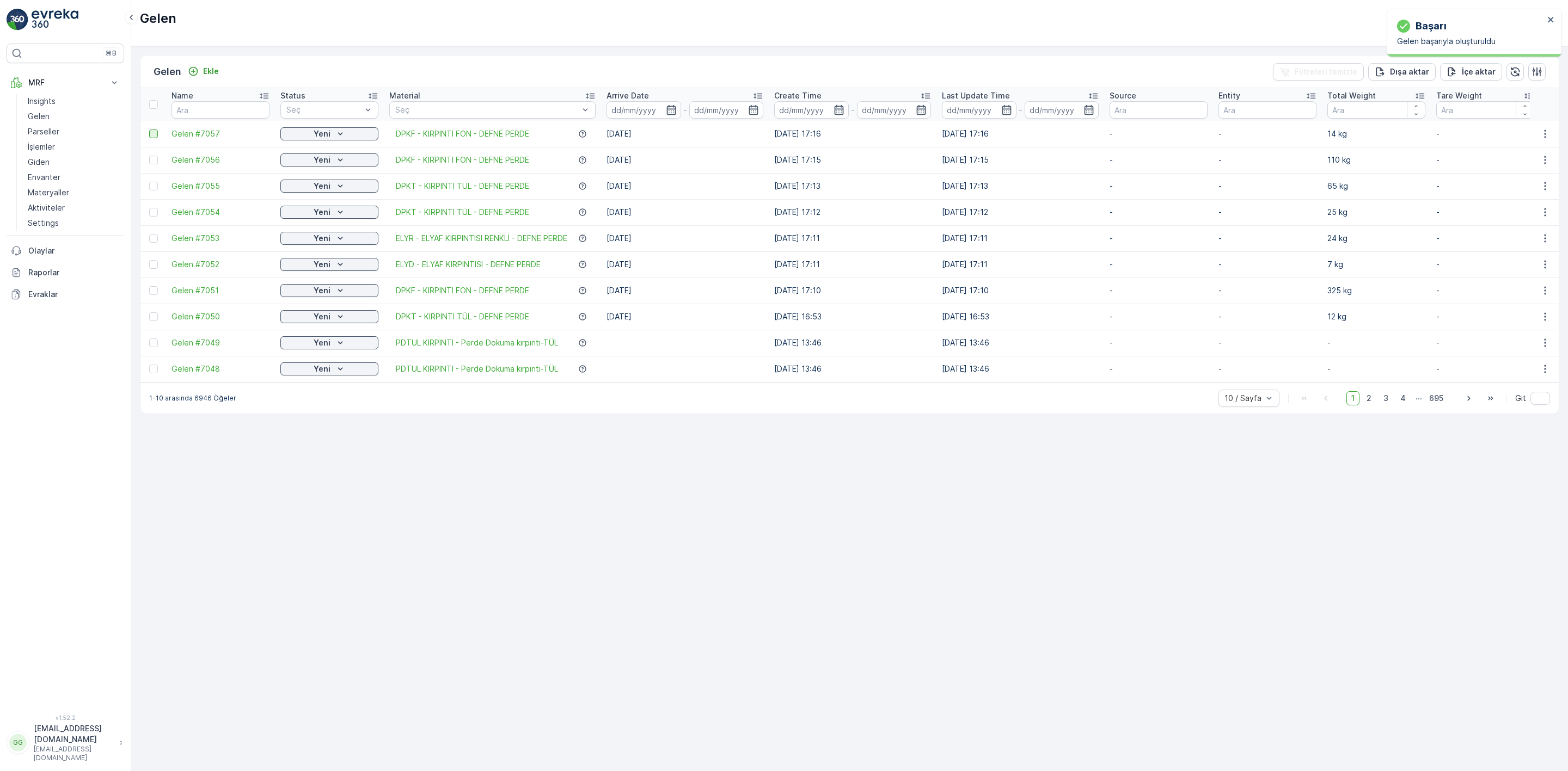
click at [154, 138] on div at bounding box center [153, 133] width 9 height 9
click at [149, 129] on input "checkbox" at bounding box center [149, 129] width 0 height 0
click at [1468, 73] on p "QR'ı yazdır" at bounding box center [1465, 72] width 42 height 11
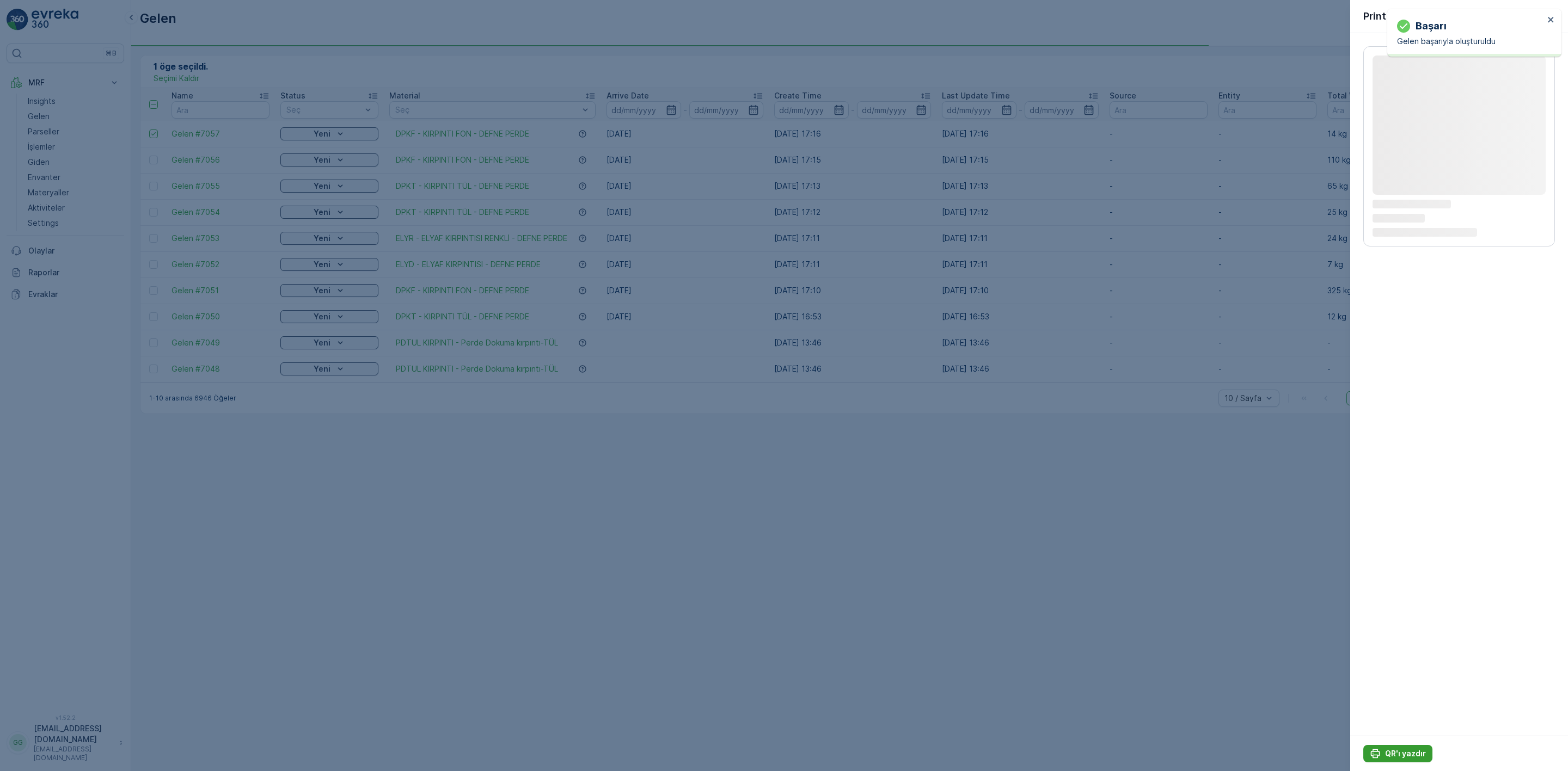
click at [1415, 757] on p "QR'ı yazdır" at bounding box center [1405, 754] width 41 height 11
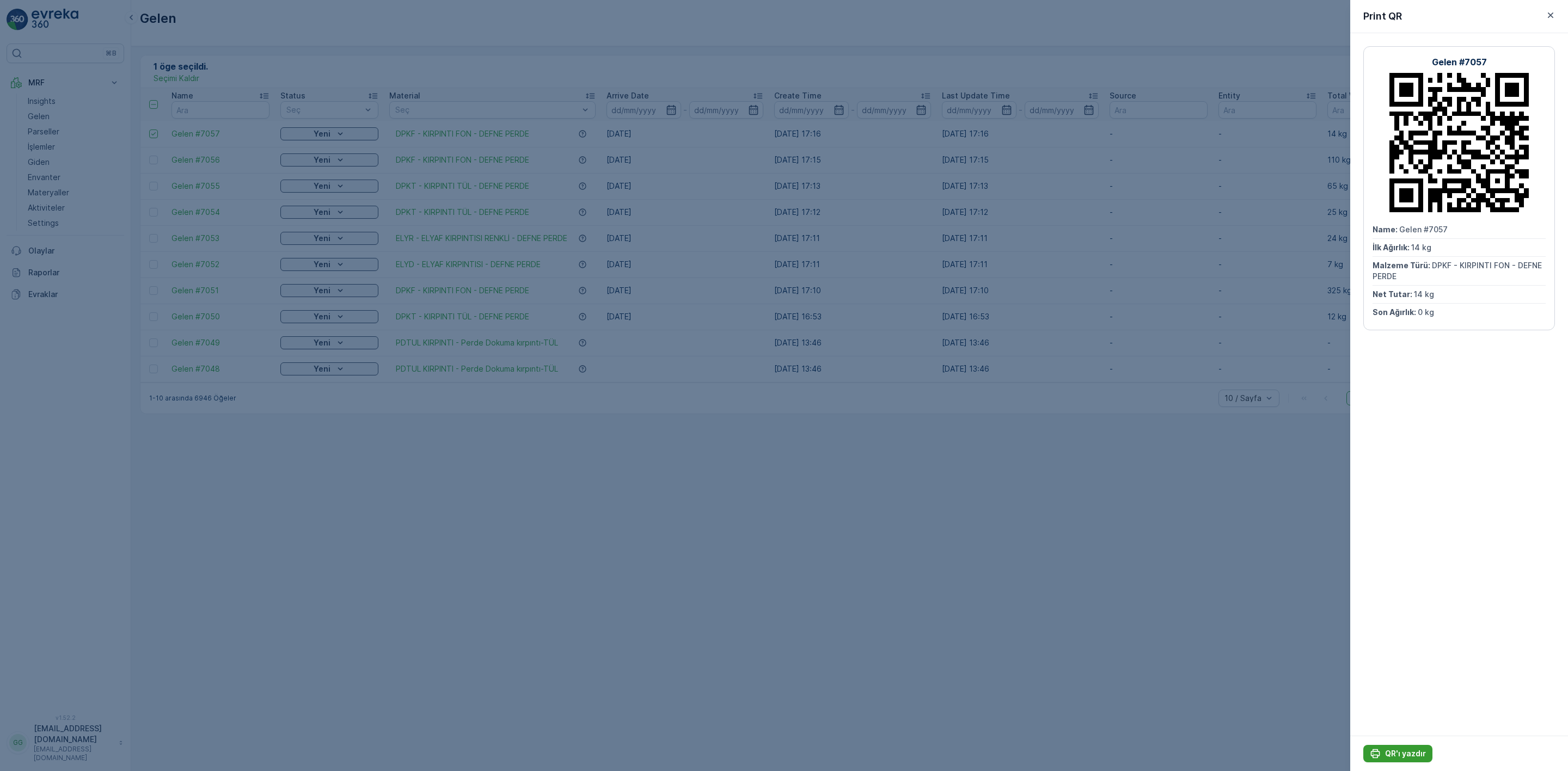
click at [1384, 753] on div "QR'ı yazdır" at bounding box center [1398, 754] width 56 height 11
click at [1544, 14] on button "button" at bounding box center [1550, 15] width 13 height 13
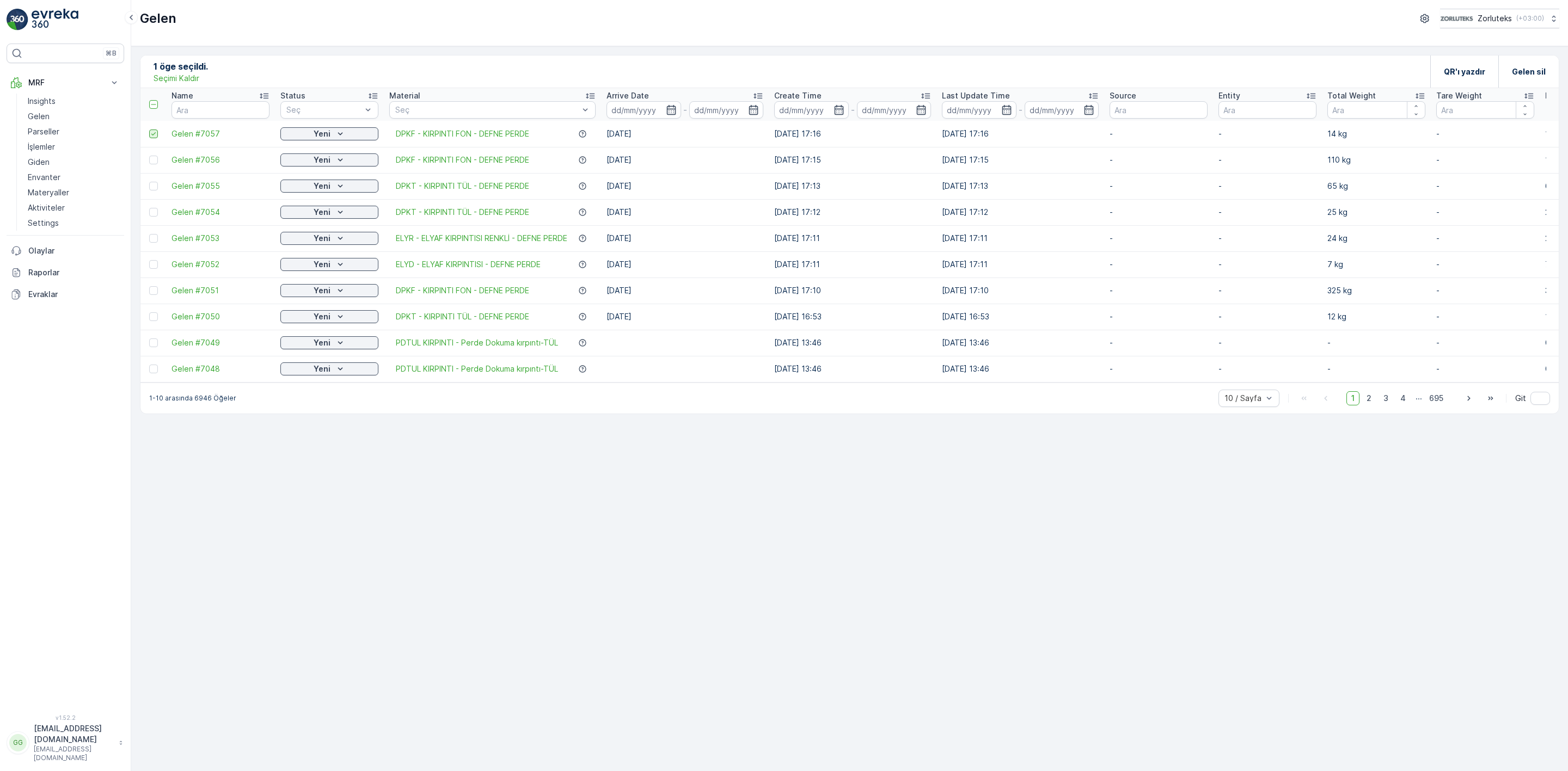
click at [150, 138] on icon at bounding box center [154, 134] width 8 height 8
click at [149, 129] on input "checkbox" at bounding box center [149, 129] width 0 height 0
click at [206, 75] on p "Ekle" at bounding box center [211, 72] width 16 height 11
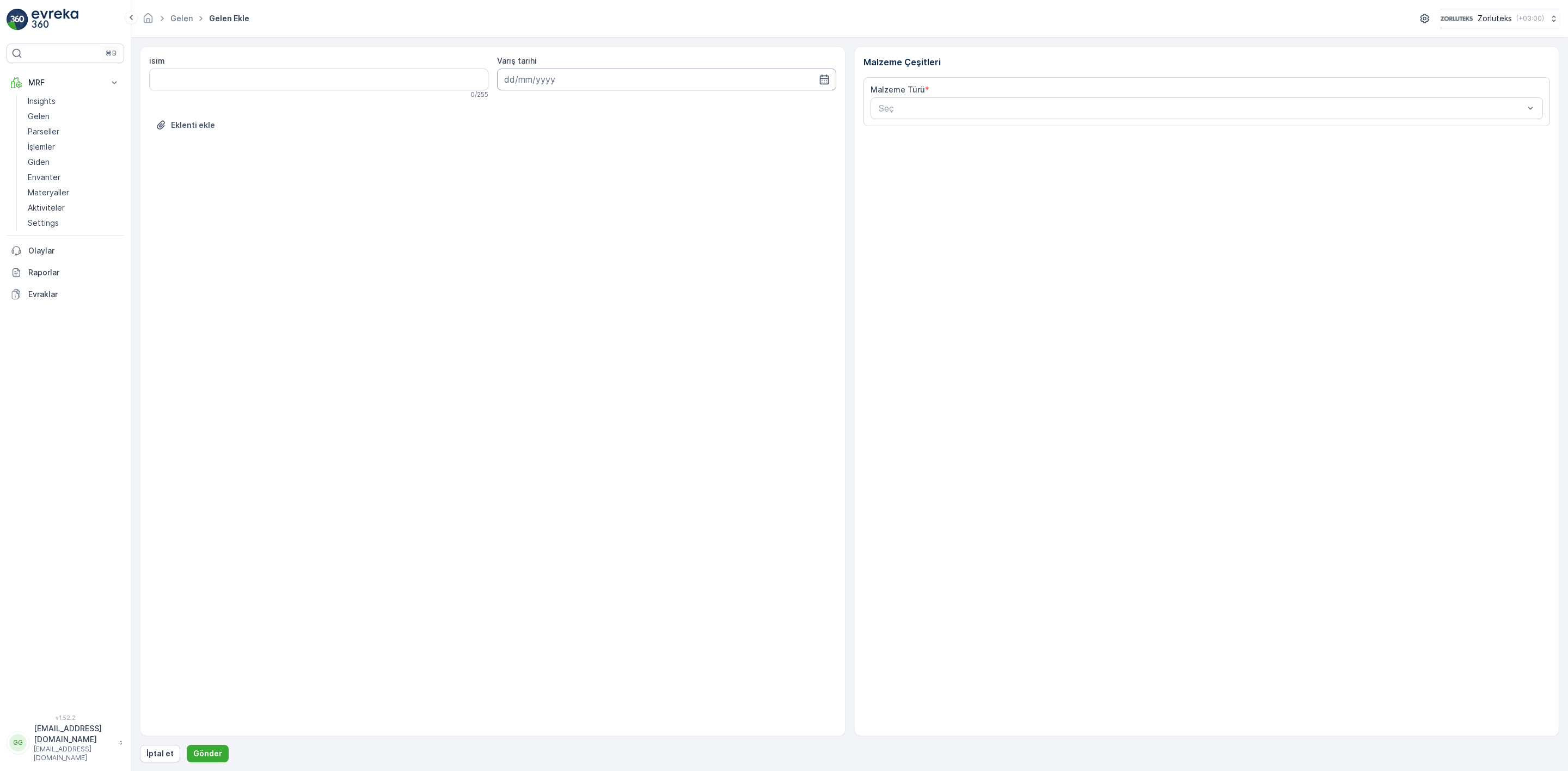
click at [768, 83] on input at bounding box center [667, 79] width 339 height 22
click at [533, 192] on div "14" at bounding box center [535, 193] width 18 height 18
type input "[DATE]"
click at [896, 278] on Ağırlık "İlk Ağırlık" at bounding box center [1035, 277] width 330 height 22
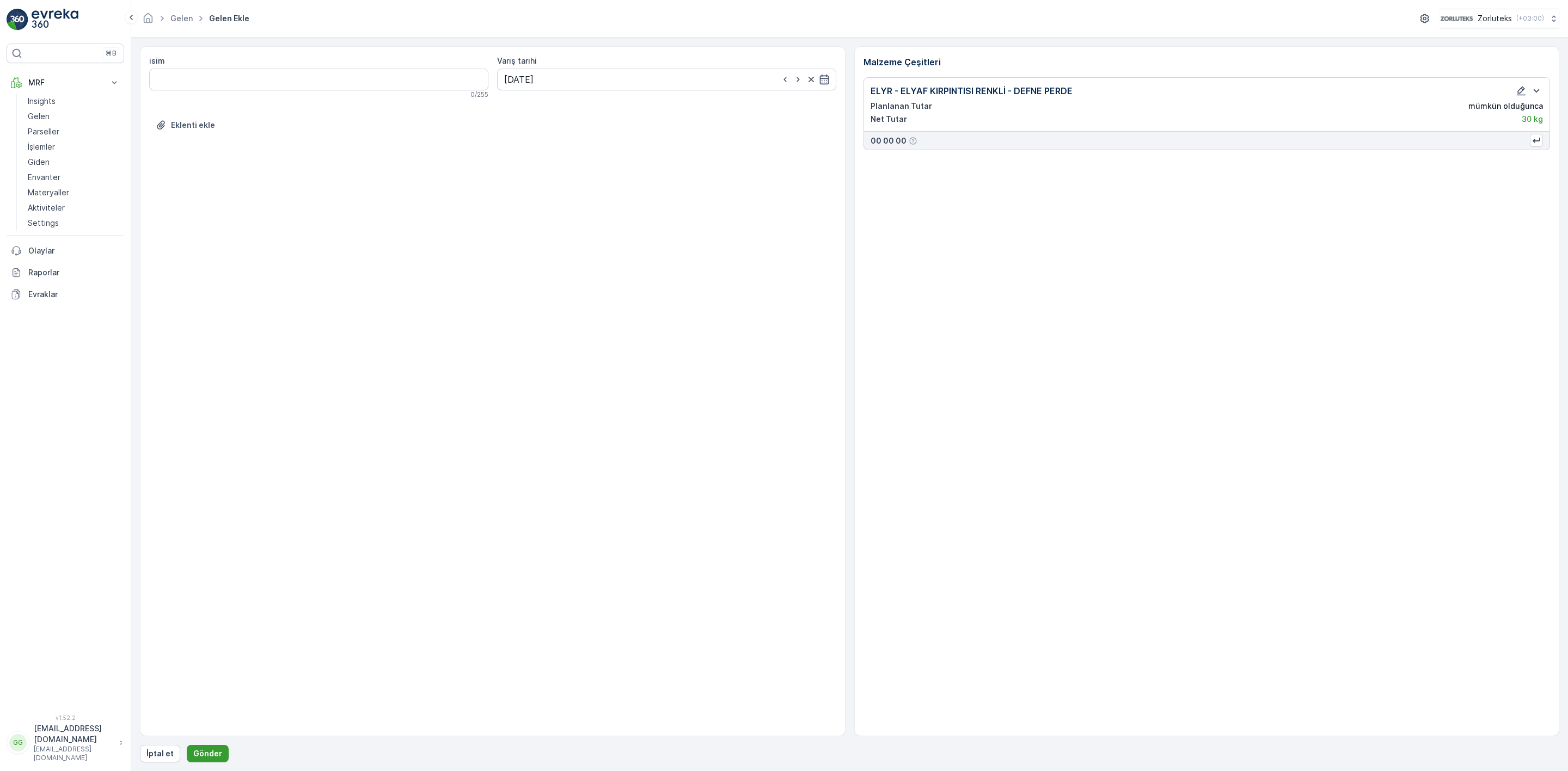
click at [204, 756] on p "Gönder" at bounding box center [208, 754] width 29 height 11
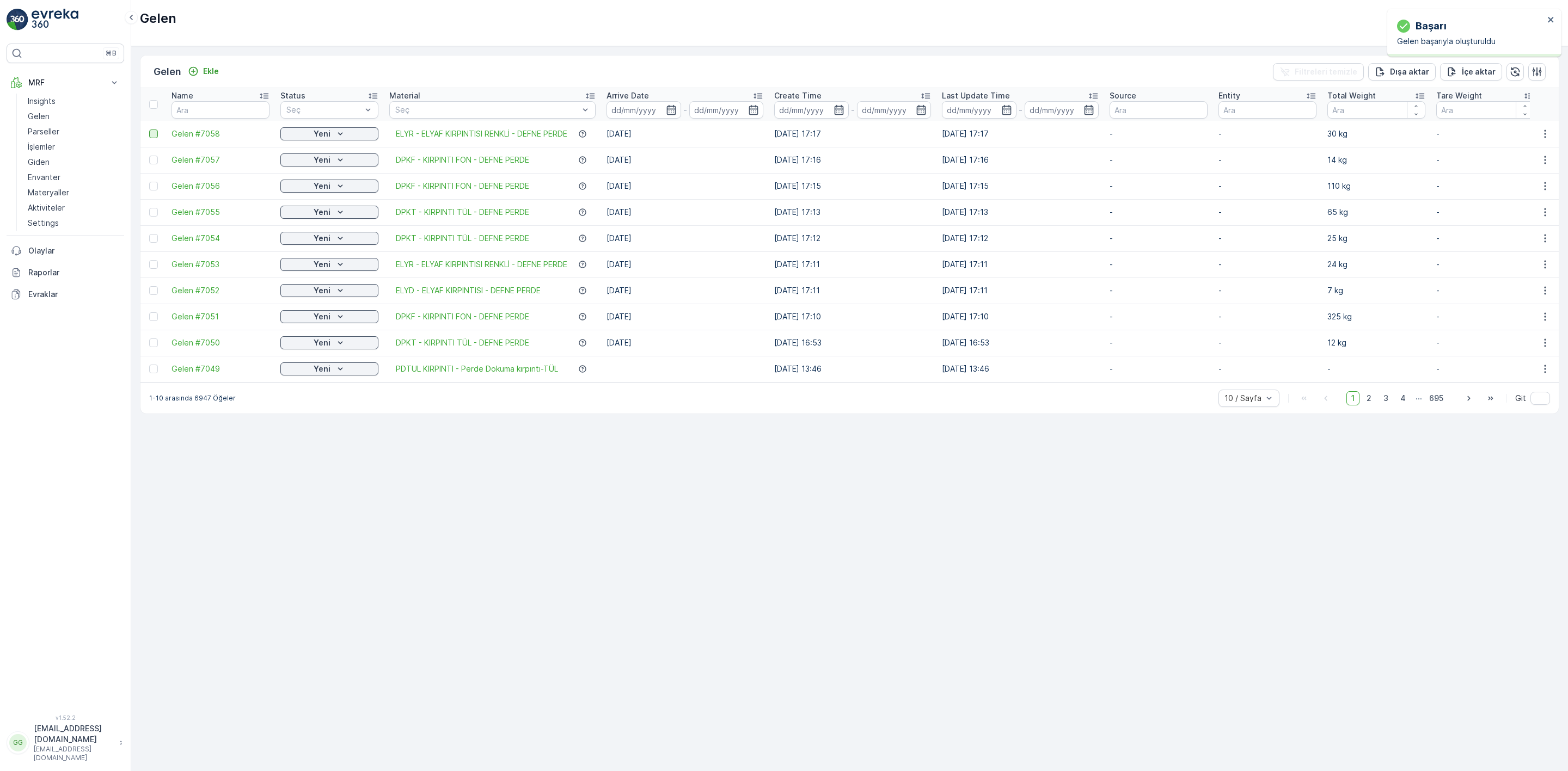
click at [152, 131] on div at bounding box center [153, 133] width 9 height 9
click at [149, 129] on input "checkbox" at bounding box center [149, 129] width 0 height 0
click at [1457, 66] on div "QR'ı yazdır" at bounding box center [1465, 72] width 42 height 32
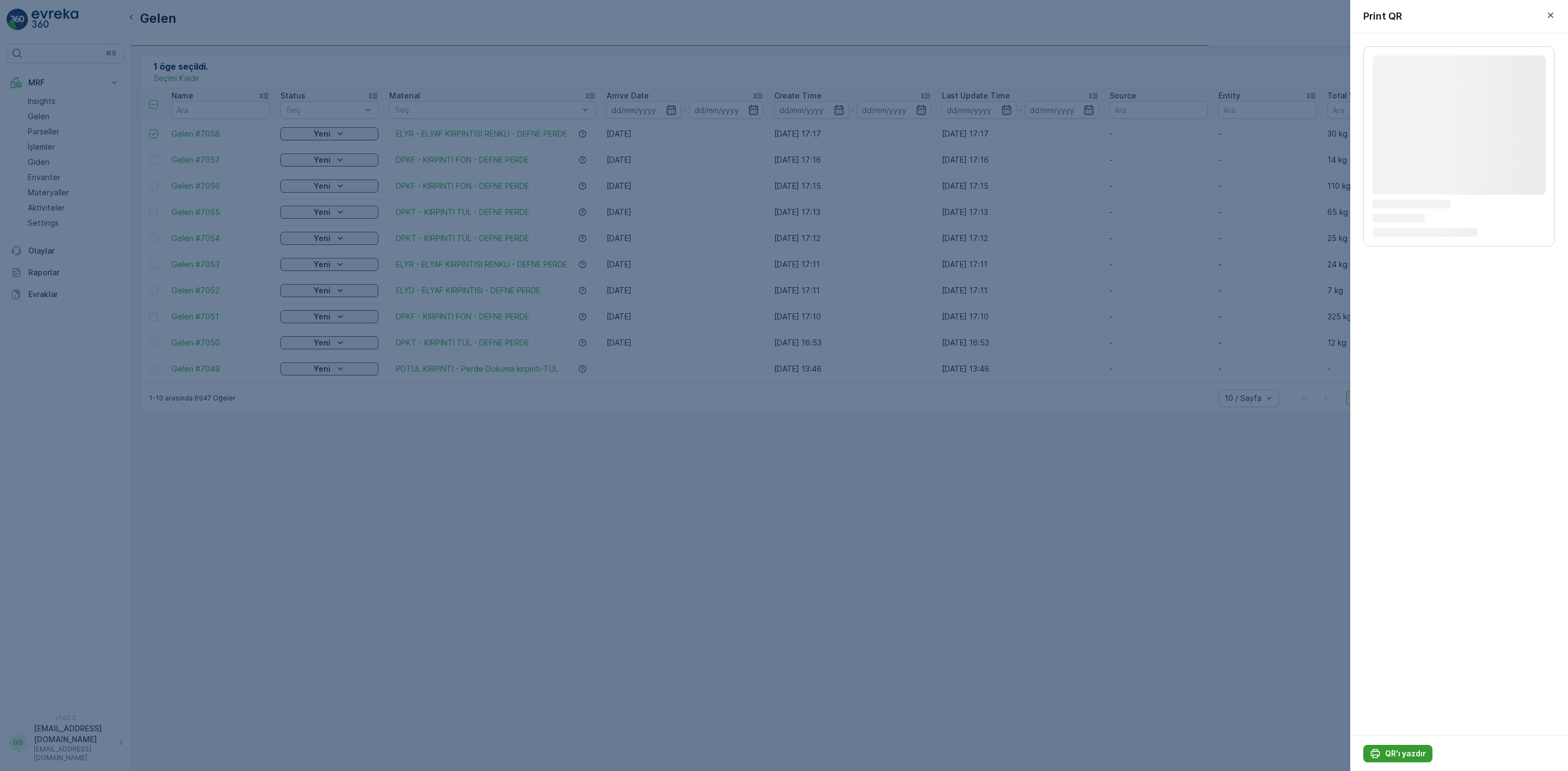
click at [1413, 754] on p "QR'ı yazdır" at bounding box center [1405, 754] width 41 height 11
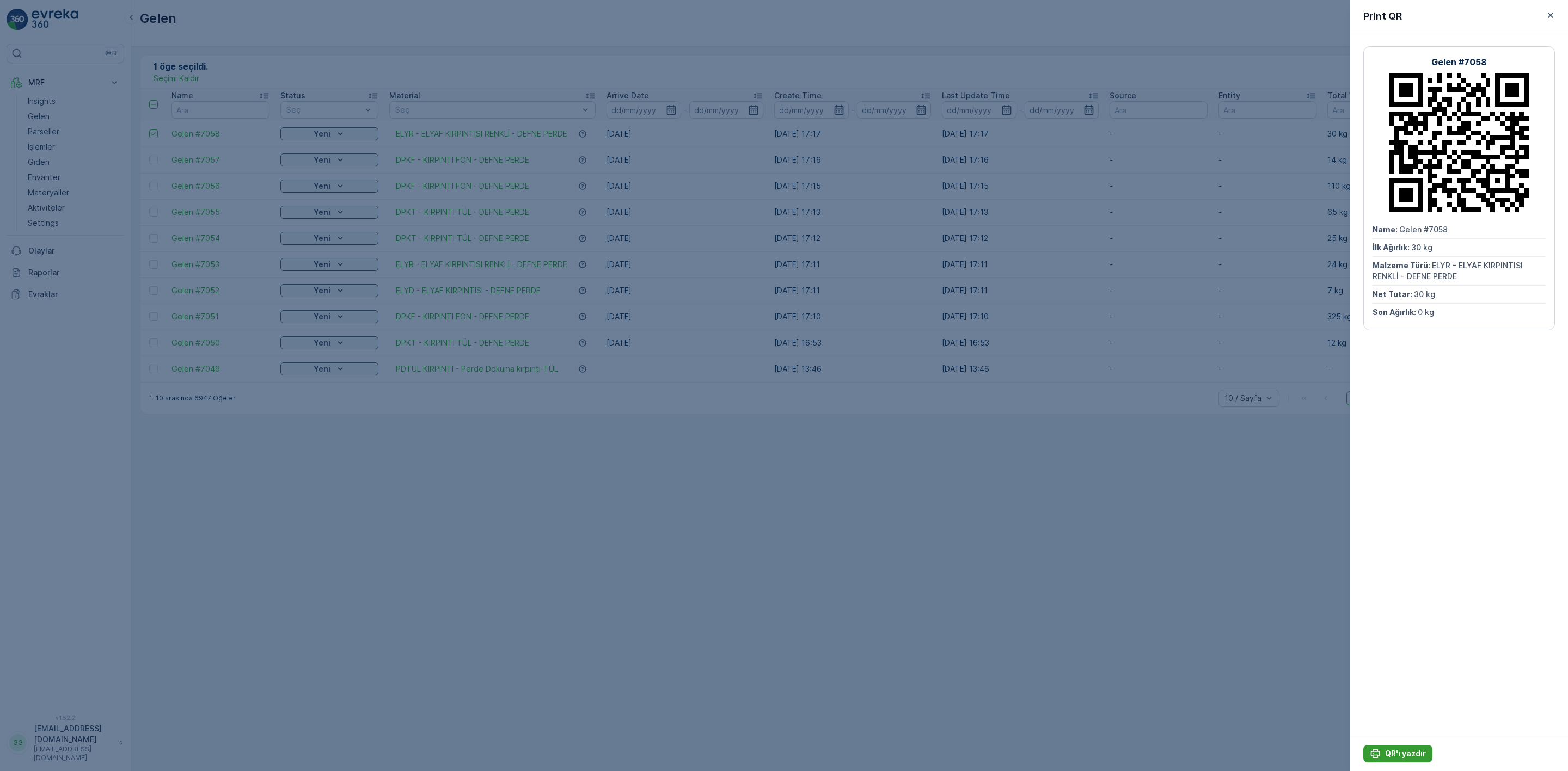
click at [1371, 756] on icon "QR'ı yazdır" at bounding box center [1376, 754] width 10 height 10
click at [1550, 13] on icon "button" at bounding box center [1551, 15] width 11 height 11
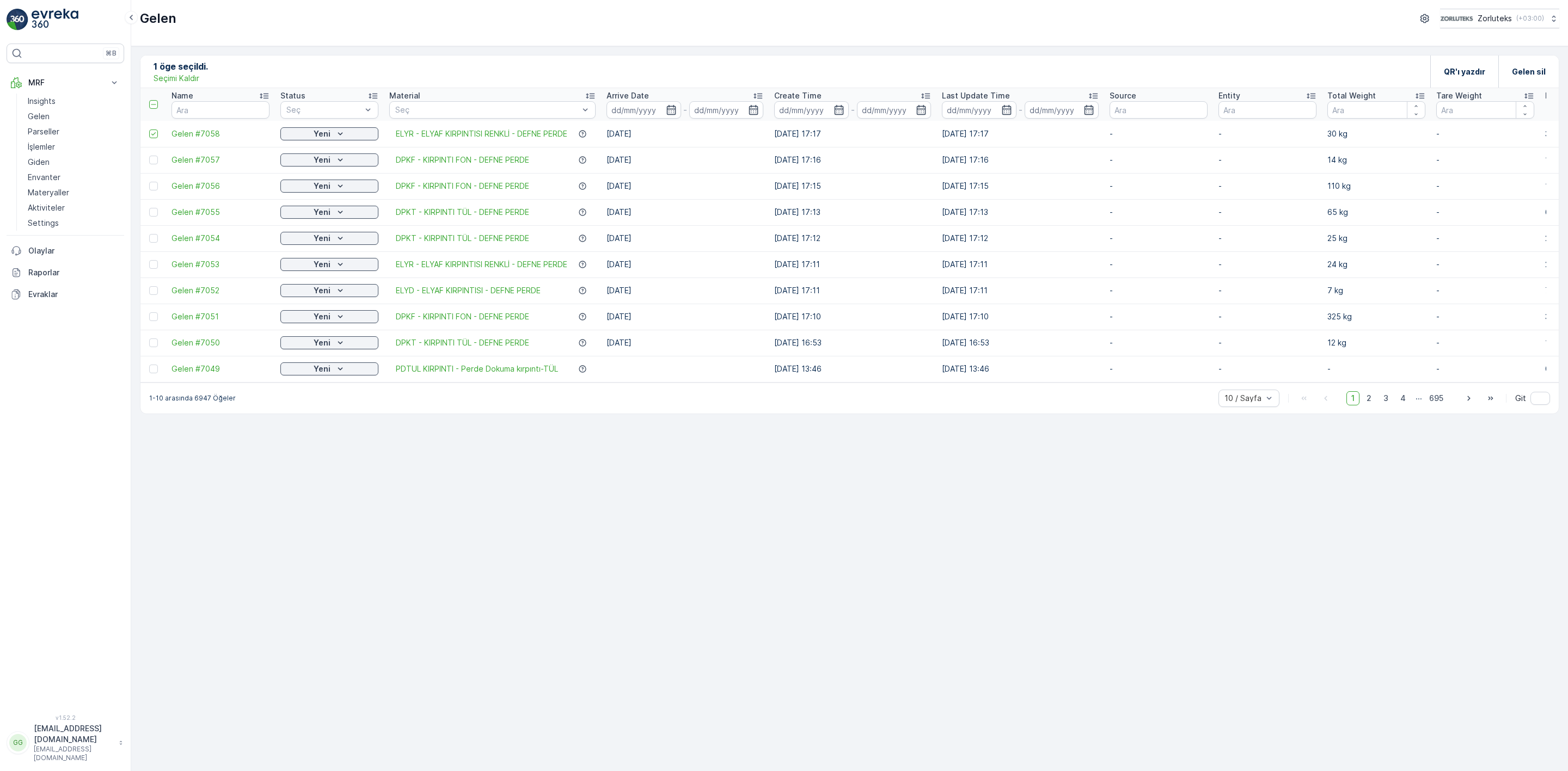
drag, startPoint x: 153, startPoint y: 134, endPoint x: 223, endPoint y: 95, distance: 80.1
click at [153, 134] on icon at bounding box center [154, 134] width 8 height 8
click at [149, 129] on input "checkbox" at bounding box center [149, 129] width 0 height 0
click at [218, 73] on p "Ekle" at bounding box center [211, 72] width 16 height 11
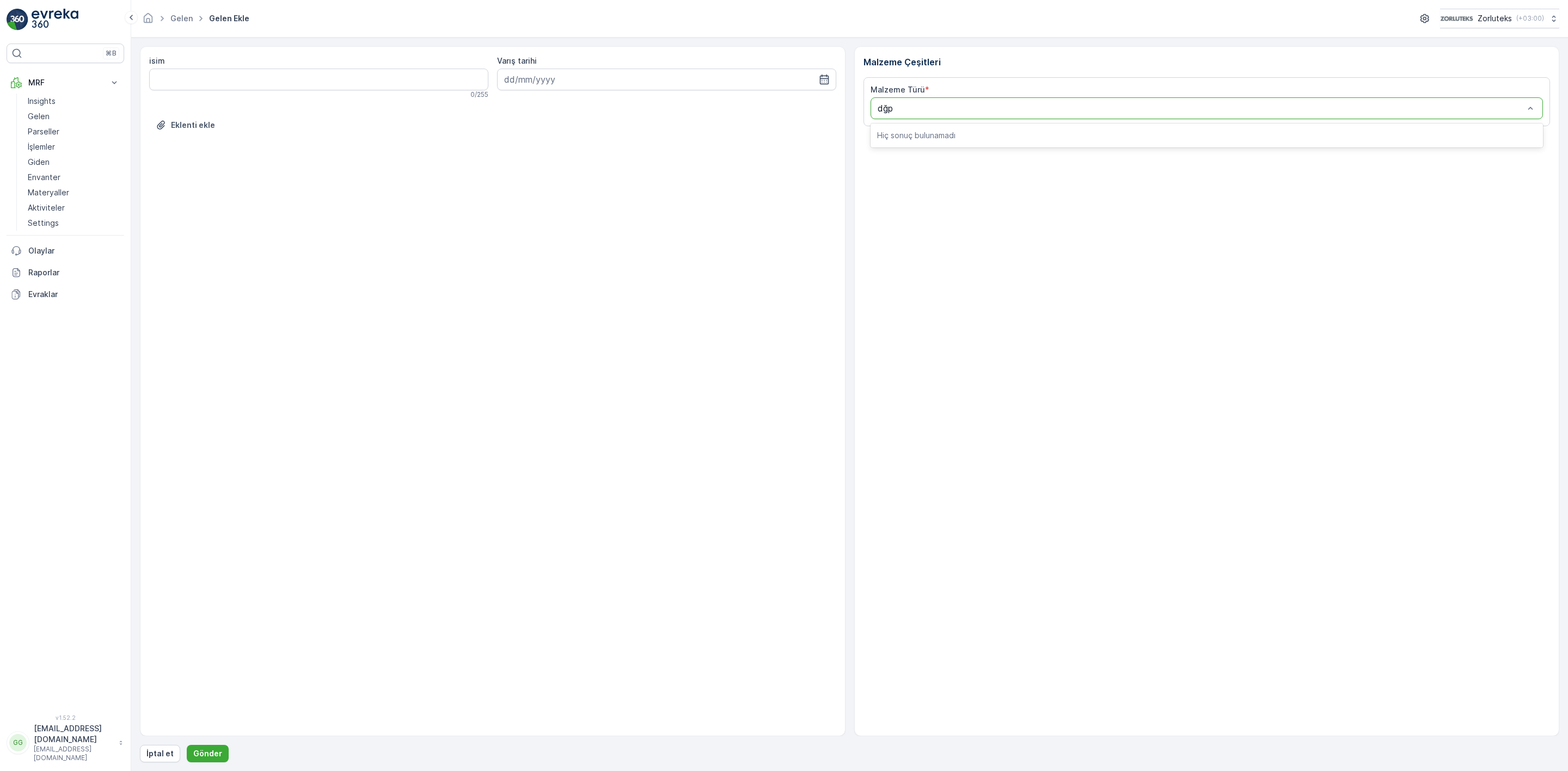
type input "dğ"
drag, startPoint x: 974, startPoint y: 284, endPoint x: 995, endPoint y: 263, distance: 29.7
click at [974, 283] on Ağırlık "İlk Ağırlık" at bounding box center [1035, 277] width 330 height 22
click at [221, 749] on button "Gönder" at bounding box center [208, 754] width 42 height 18
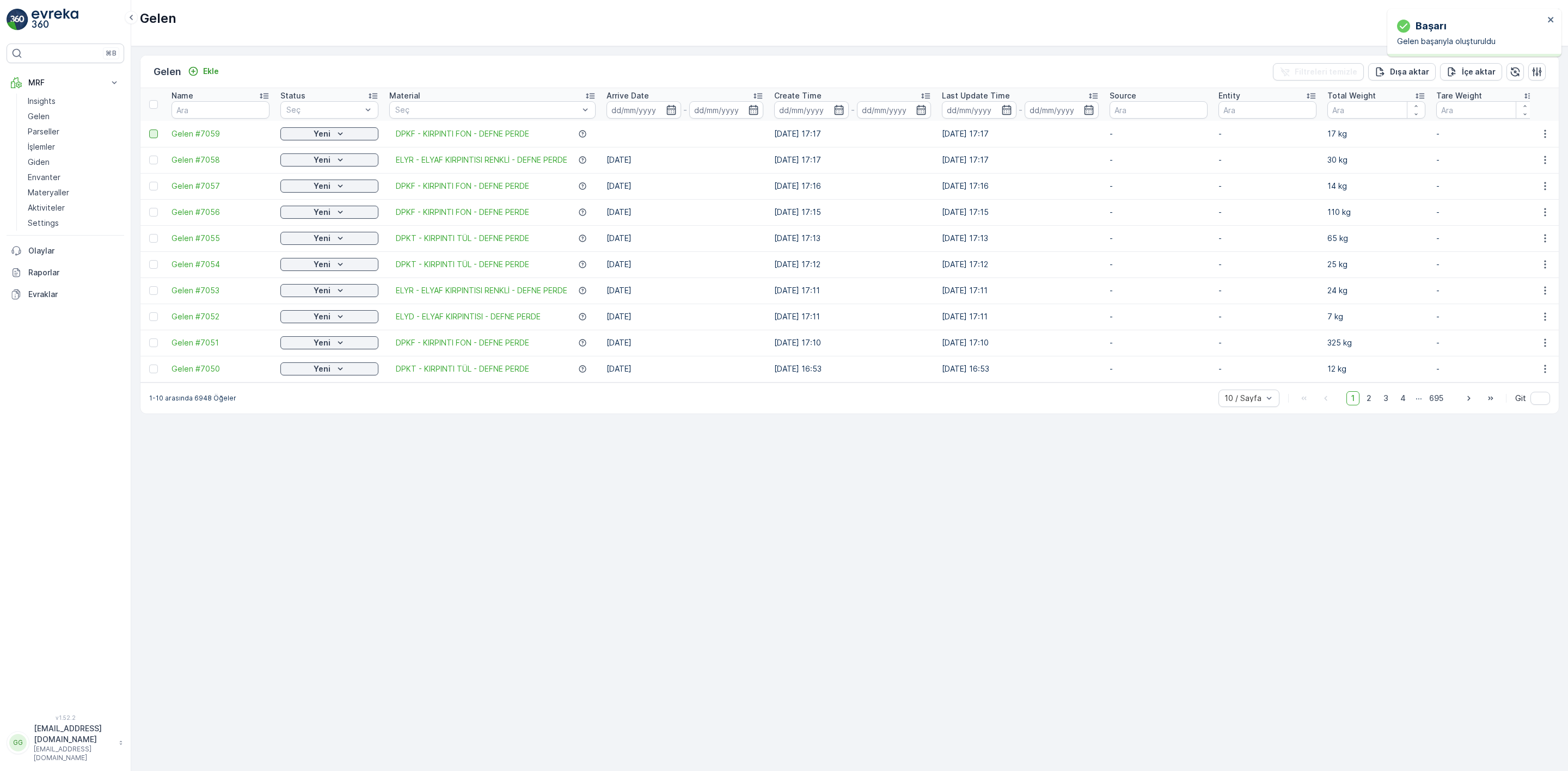
click at [154, 131] on div at bounding box center [153, 133] width 9 height 9
click at [149, 129] on input "checkbox" at bounding box center [149, 129] width 0 height 0
click at [1475, 81] on div "QR'ı yazdır" at bounding box center [1465, 72] width 42 height 32
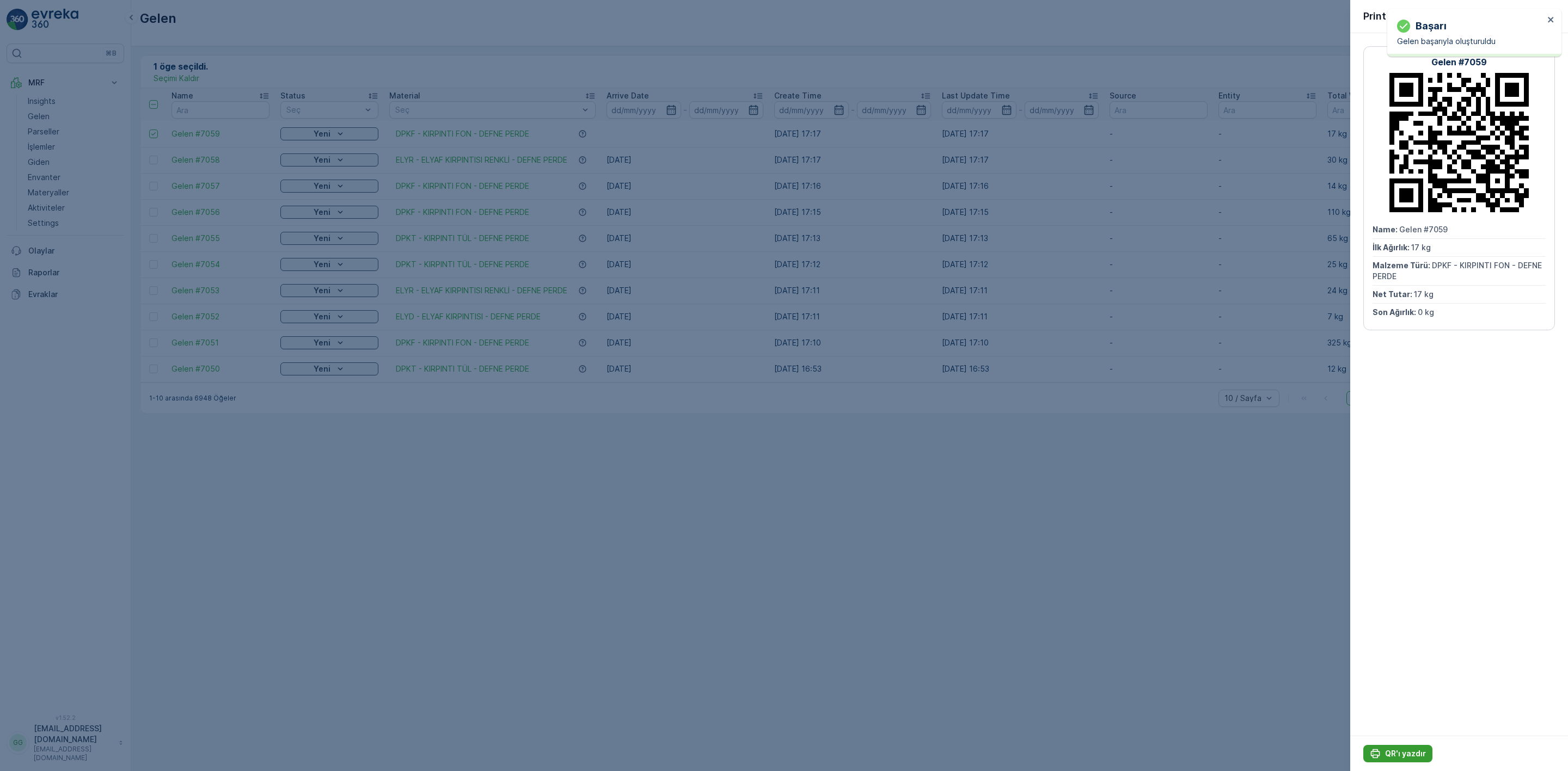
click at [1416, 755] on p "QR'ı yazdır" at bounding box center [1405, 754] width 41 height 11
click at [1549, 16] on icon "button" at bounding box center [1551, 15] width 11 height 11
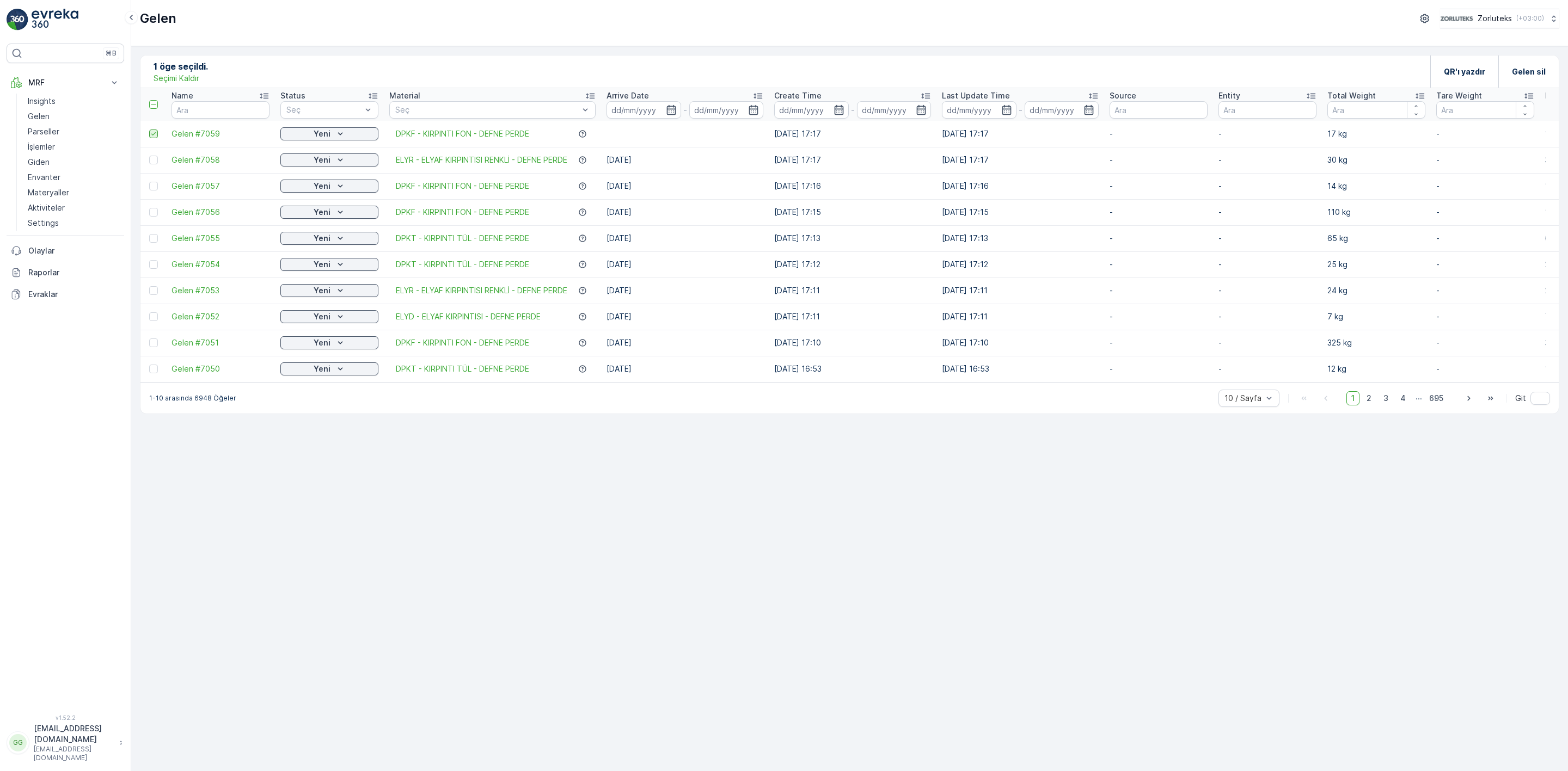
click at [152, 134] on icon at bounding box center [154, 134] width 8 height 8
click at [149, 129] on input "checkbox" at bounding box center [149, 129] width 0 height 0
